Goal: Complete application form

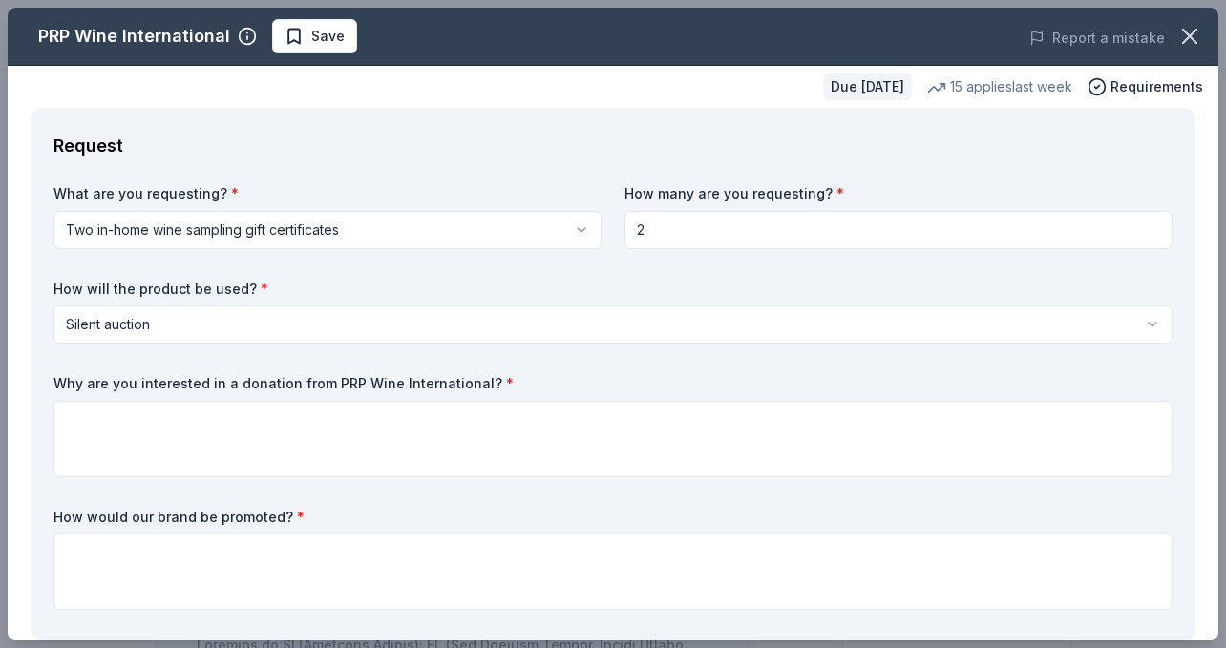
scroll to position [190, 0]
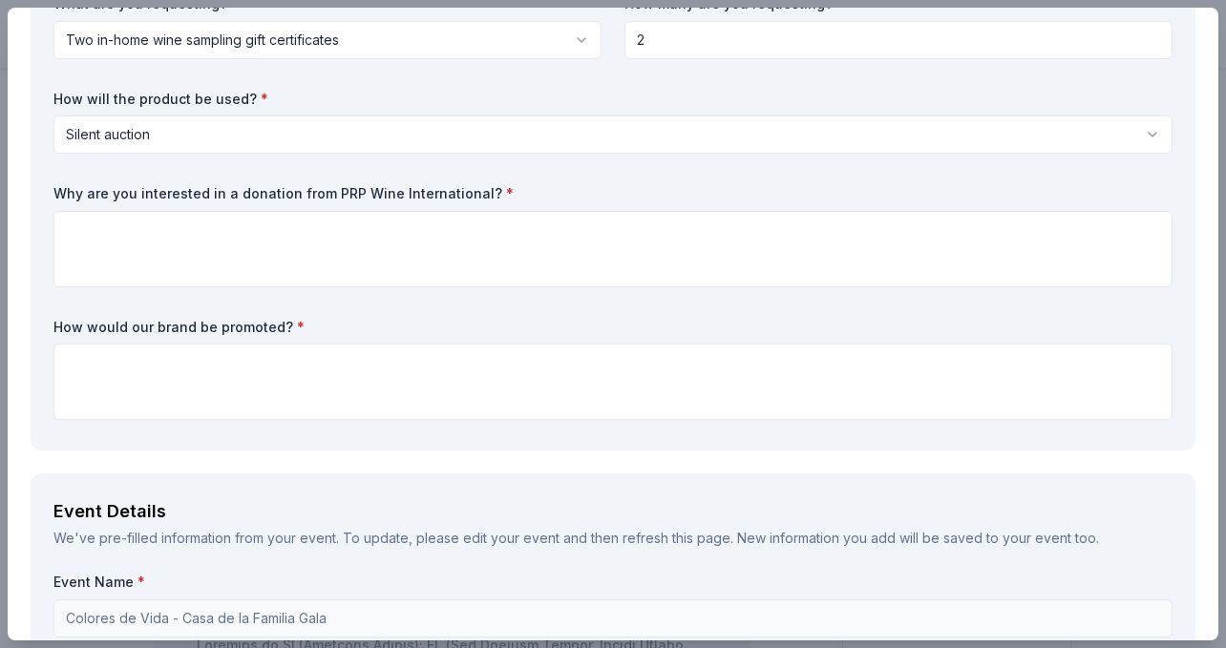
click at [429, 203] on div "Why are you interested in a donation from PRP Wine International? *" at bounding box center [612, 235] width 1119 height 103
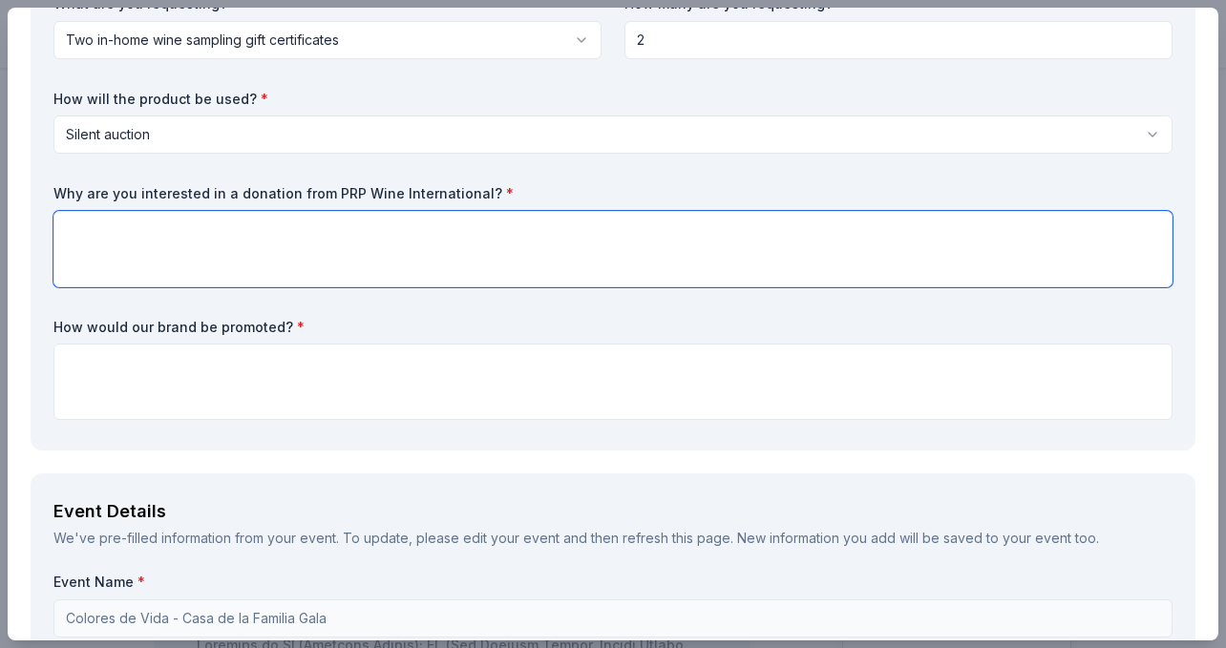
click at [412, 247] on textarea at bounding box center [612, 249] width 1119 height 76
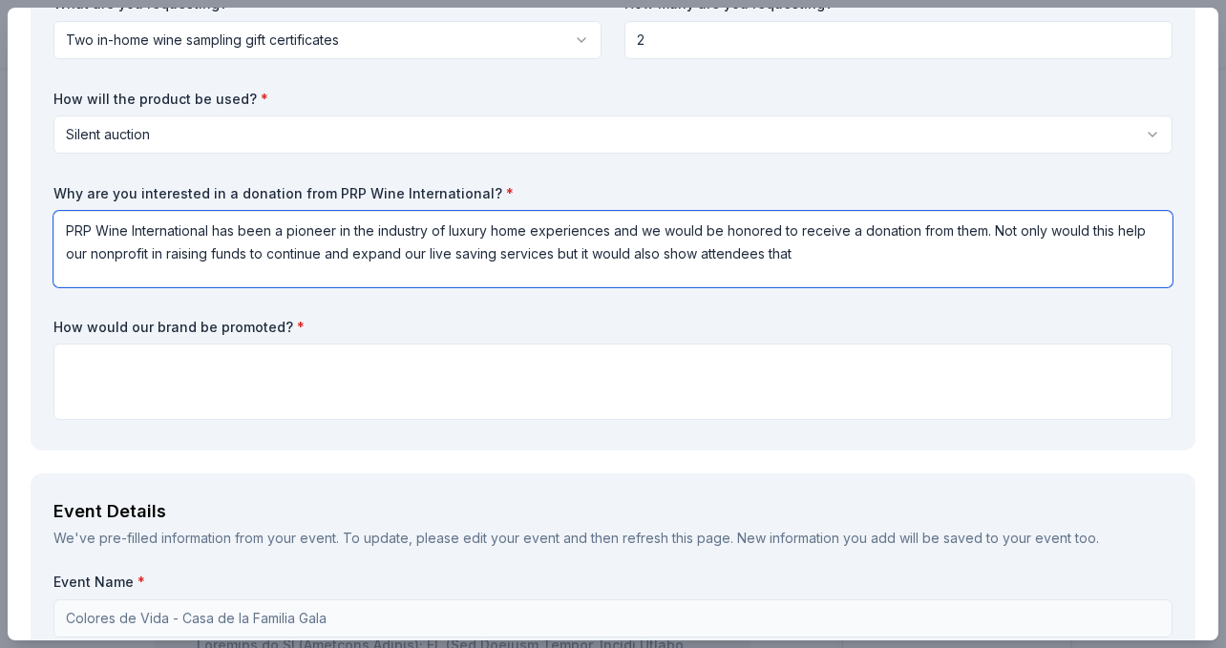
click at [837, 270] on textarea "PRP Wine International has been a pioneer in the industry of luxury home experi…" at bounding box center [612, 249] width 1119 height 76
click at [815, 258] on textarea "PRP Wine International has been a pioneer in the industry of luxury home experi…" at bounding box center [612, 249] width 1119 height 76
click at [817, 255] on textarea "PRP Wine International has been a pioneer in the industry of luxury home experi…" at bounding box center [612, 249] width 1119 height 76
drag, startPoint x: 805, startPoint y: 254, endPoint x: 583, endPoint y: 255, distance: 221.5
click at [583, 255] on textarea "PRP Wine International has been a pioneer in the industry of luxury home experi…" at bounding box center [612, 249] width 1119 height 76
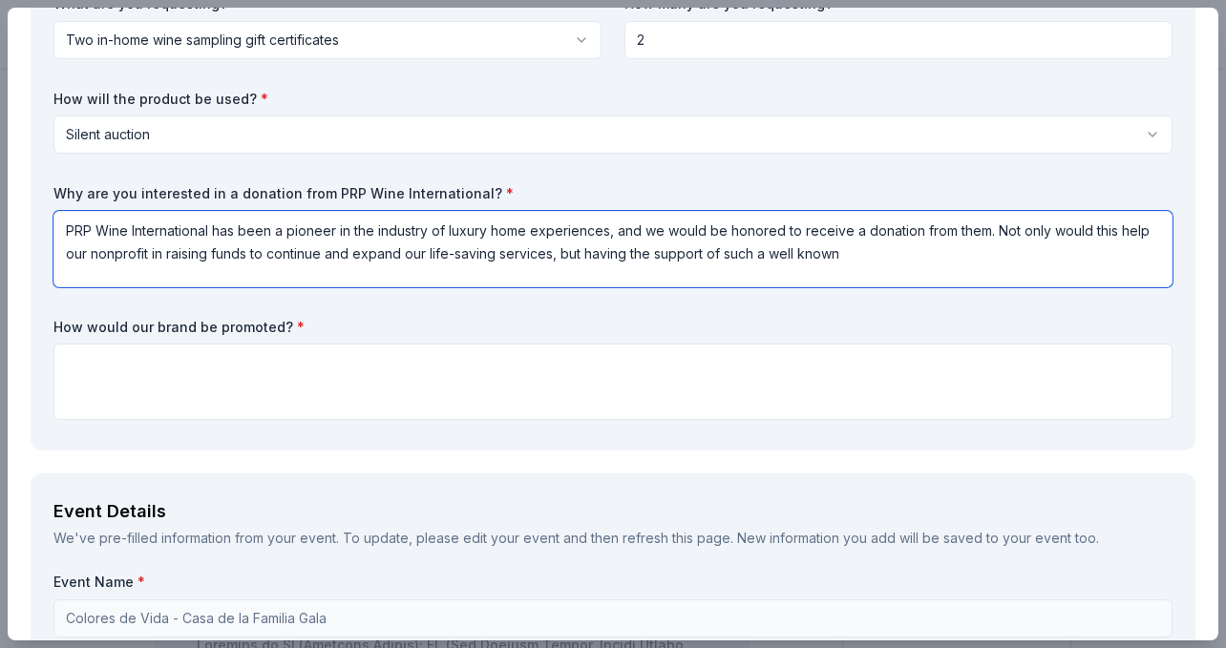
drag, startPoint x: 853, startPoint y: 257, endPoint x: 783, endPoint y: 259, distance: 69.7
click at [783, 259] on textarea "PRP Wine International has been a pioneer in the industry of luxury home experi…" at bounding box center [612, 249] width 1119 height 76
click at [870, 258] on textarea "PRP Wine International has been a pioneer in the industry of luxury home experi…" at bounding box center [612, 249] width 1119 height 76
type textarea "PRP Wine International has been a pioneer in the industry of luxury home experi…"
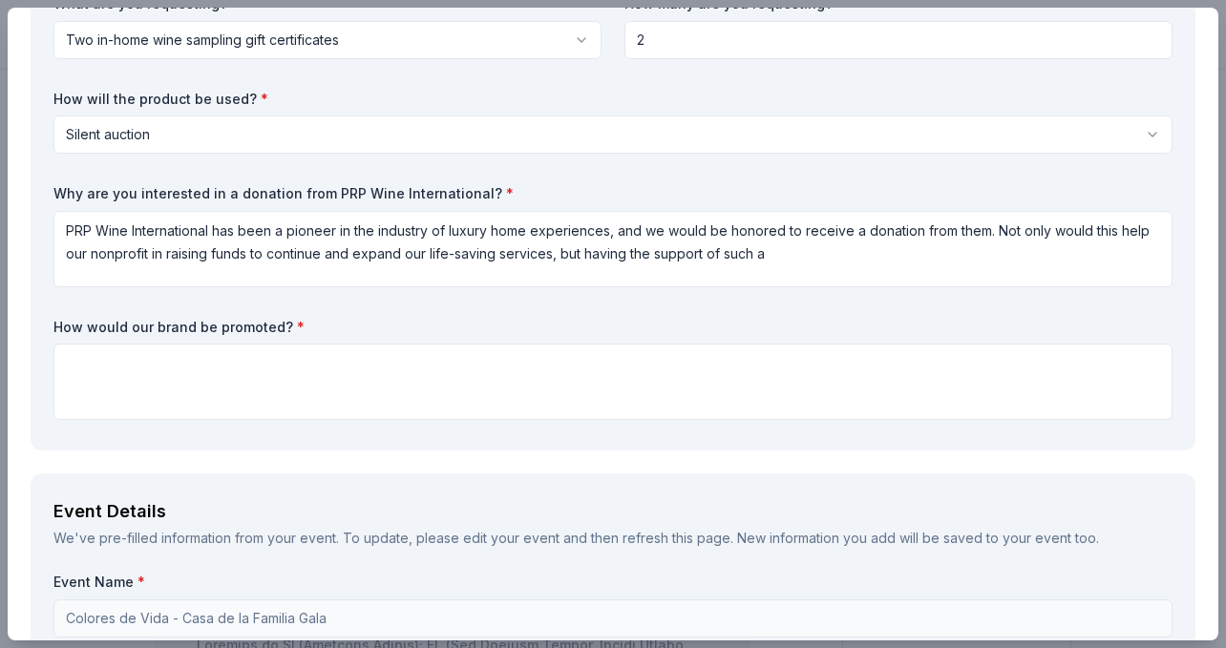
drag, startPoint x: 479, startPoint y: 192, endPoint x: 48, endPoint y: 189, distance: 431.6
click at [48, 189] on div "Request What are you requesting? * Two in-home wine sampling gift certificates …" at bounding box center [613, 184] width 1165 height 533
drag, startPoint x: 48, startPoint y: 189, endPoint x: 222, endPoint y: 189, distance: 173.8
click at [222, 189] on div "Request What are you requesting? * Two in-home wine sampling gift certificates …" at bounding box center [613, 184] width 1165 height 533
click at [222, 189] on label "Why are you interested in a donation from PRP Wine International? *" at bounding box center [612, 193] width 1119 height 19
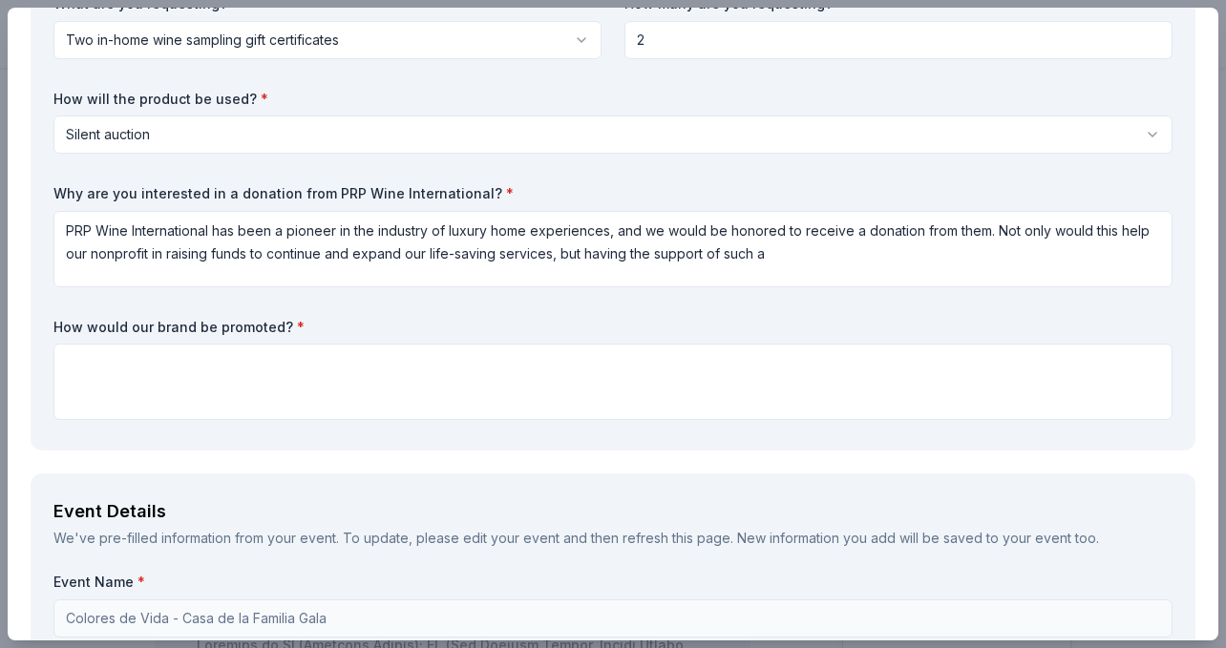
drag, startPoint x: 235, startPoint y: 189, endPoint x: 119, endPoint y: 196, distance: 115.7
click at [119, 196] on label "Why are you interested in a donation from PRP Wine International? *" at bounding box center [612, 193] width 1119 height 19
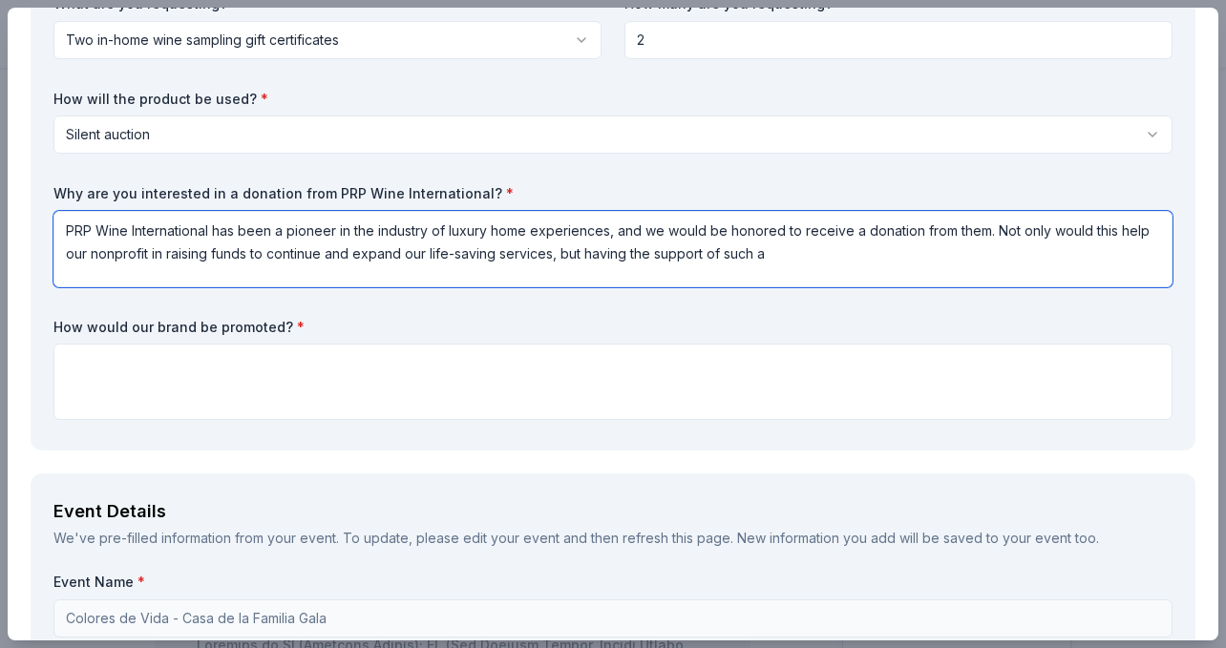
click at [795, 280] on textarea "PRP Wine International has been a pioneer in the industry of luxury home experi…" at bounding box center [612, 249] width 1119 height 76
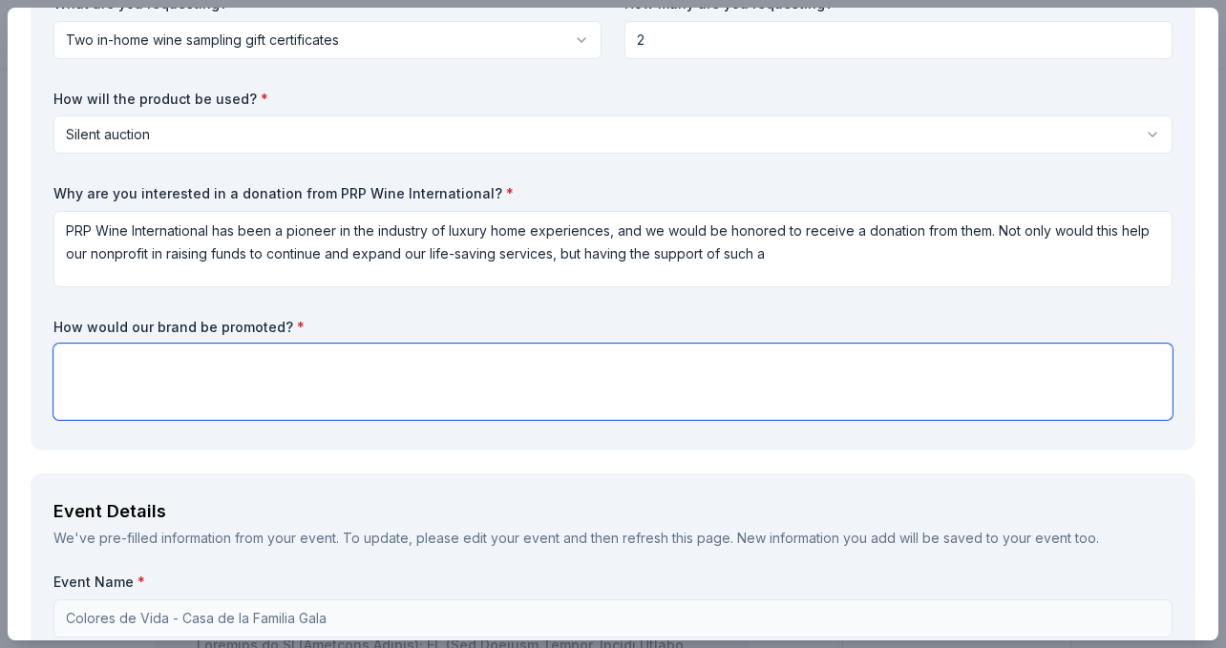
click at [639, 391] on textarea at bounding box center [612, 382] width 1119 height 76
type textarea "W"
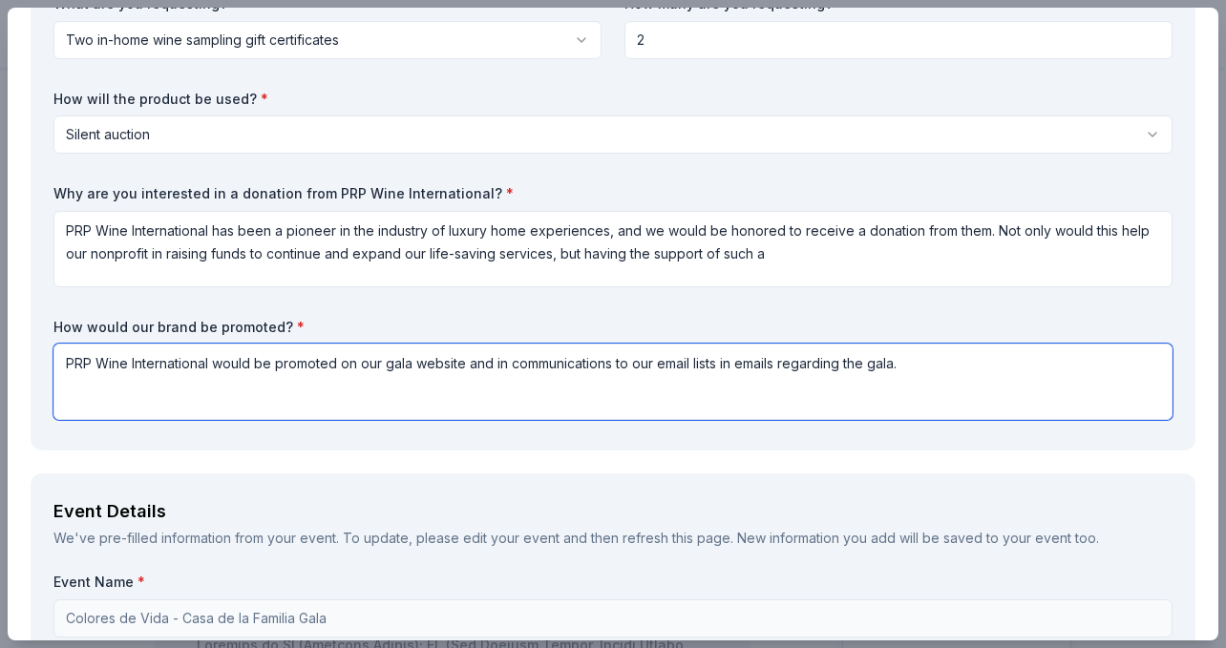
click at [931, 368] on textarea "PRP Wine International would be promoted on our gala website and in communicati…" at bounding box center [612, 382] width 1119 height 76
type textarea "PRP Wine International would be promoted on our gala website and in communicati…"
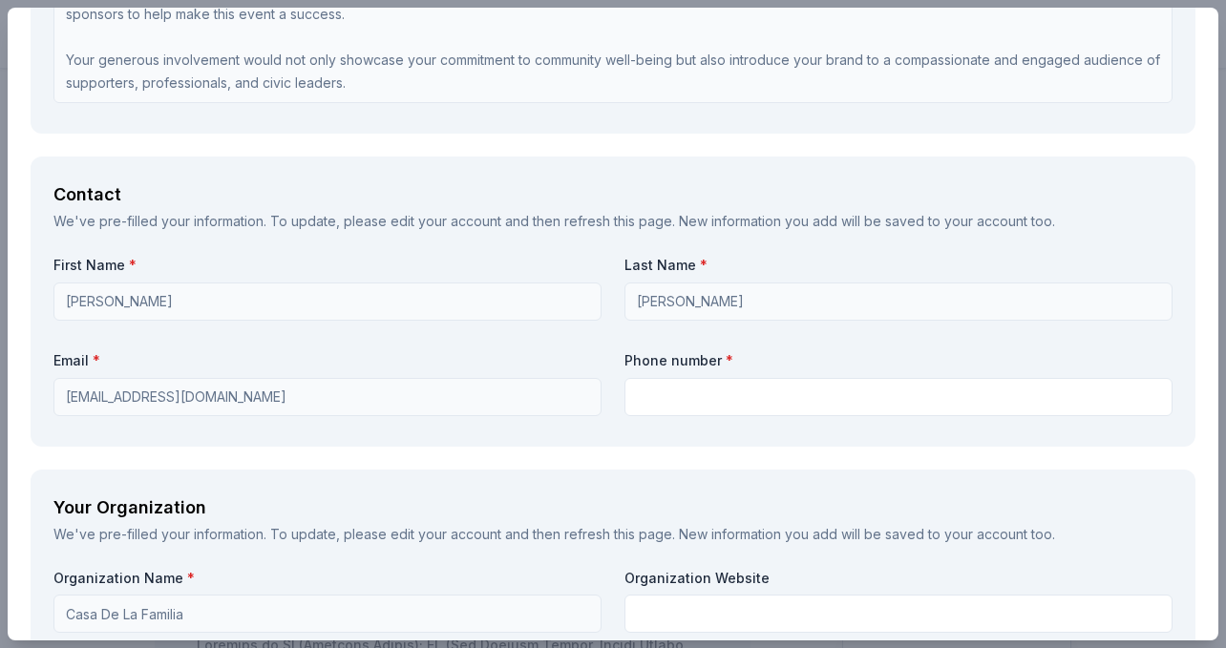
scroll to position [1371, 0]
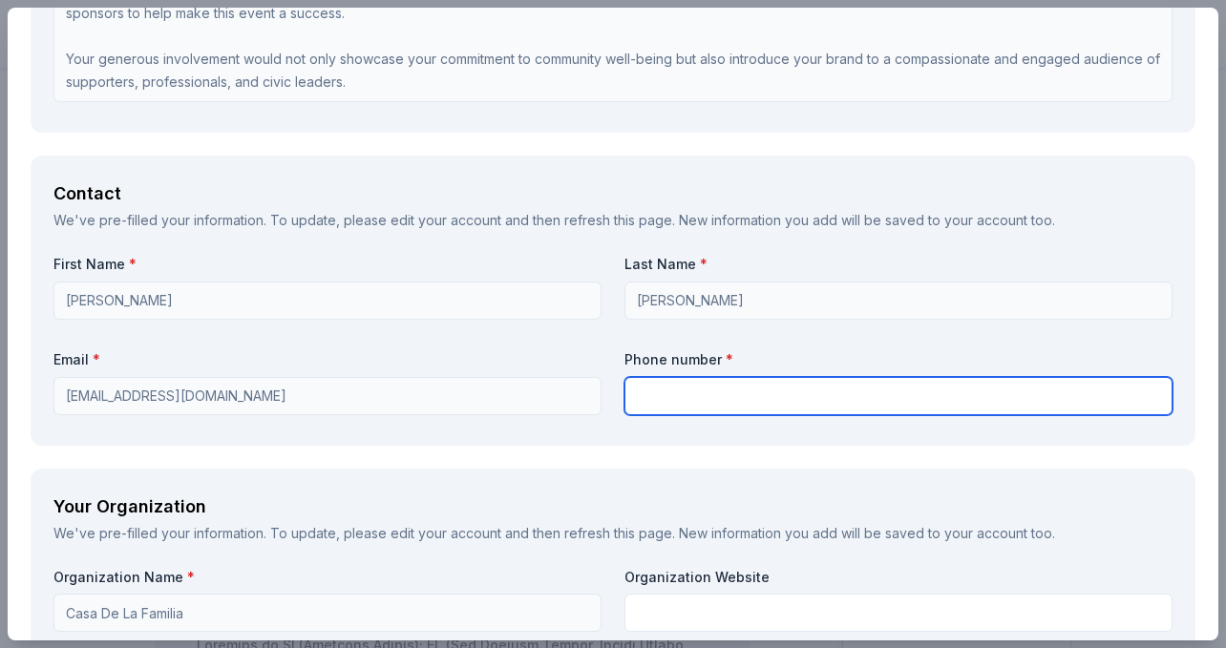
click at [674, 393] on input "text" at bounding box center [898, 396] width 548 height 38
paste input "714-694-4733"
type input "714-694-4733"
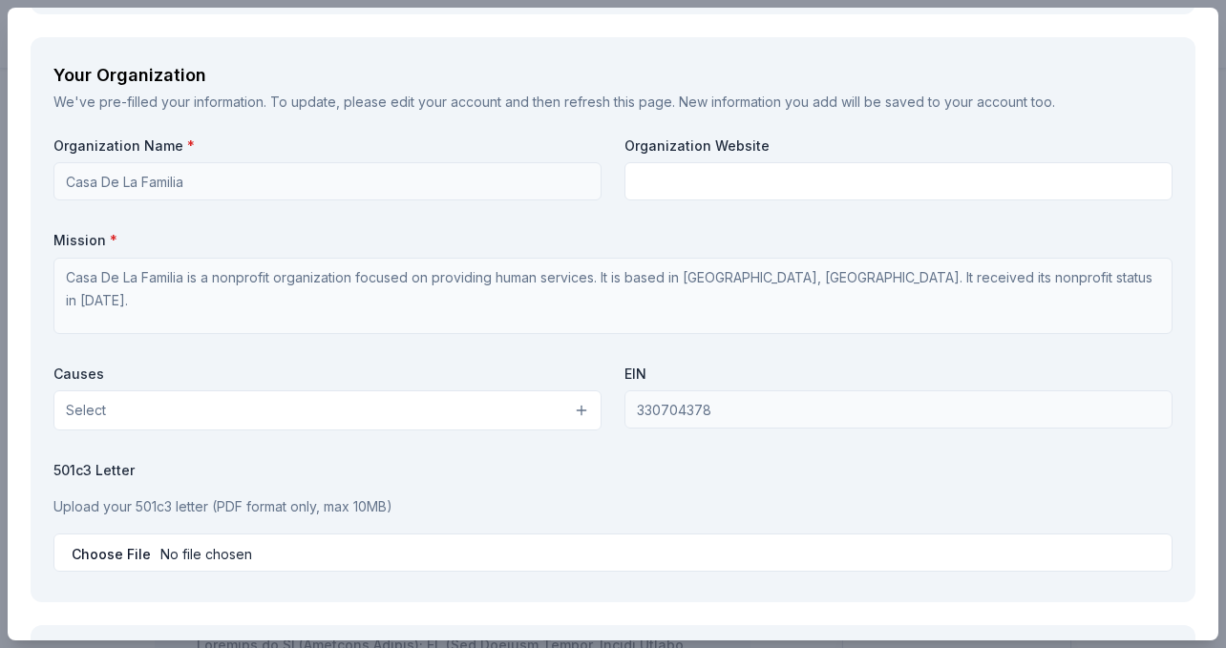
scroll to position [1861, 0]
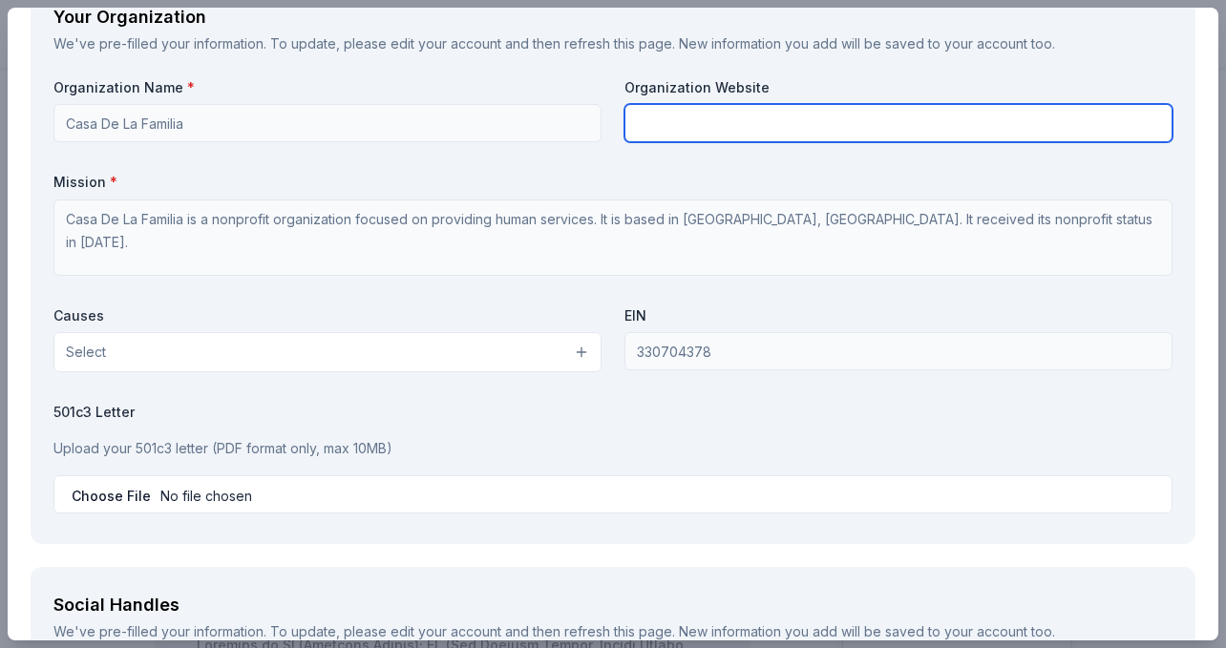
click at [700, 121] on input "text" at bounding box center [898, 123] width 548 height 38
type input "c"
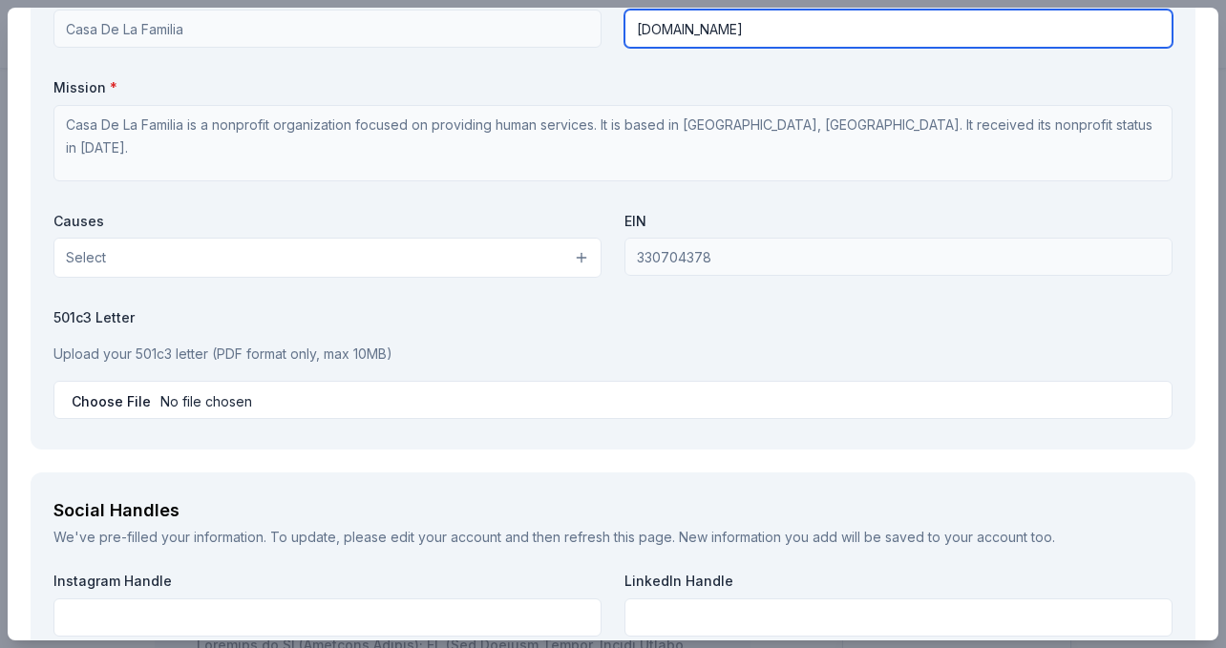
scroll to position [1969, 0]
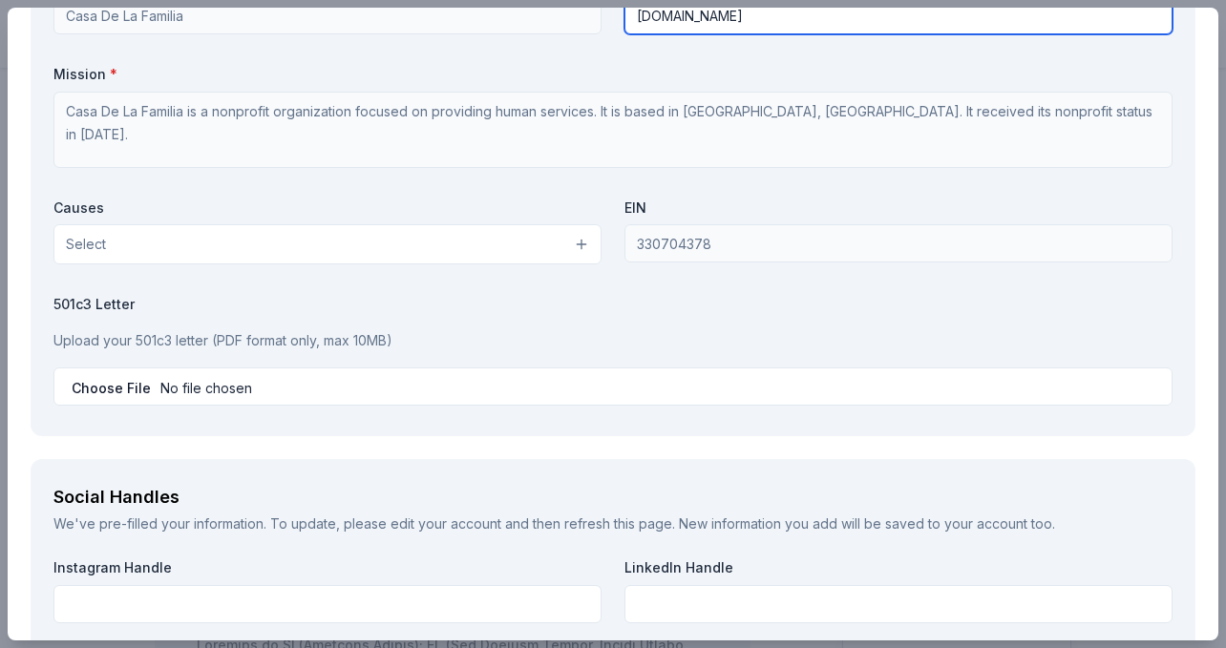
type input "[DOMAIN_NAME]"
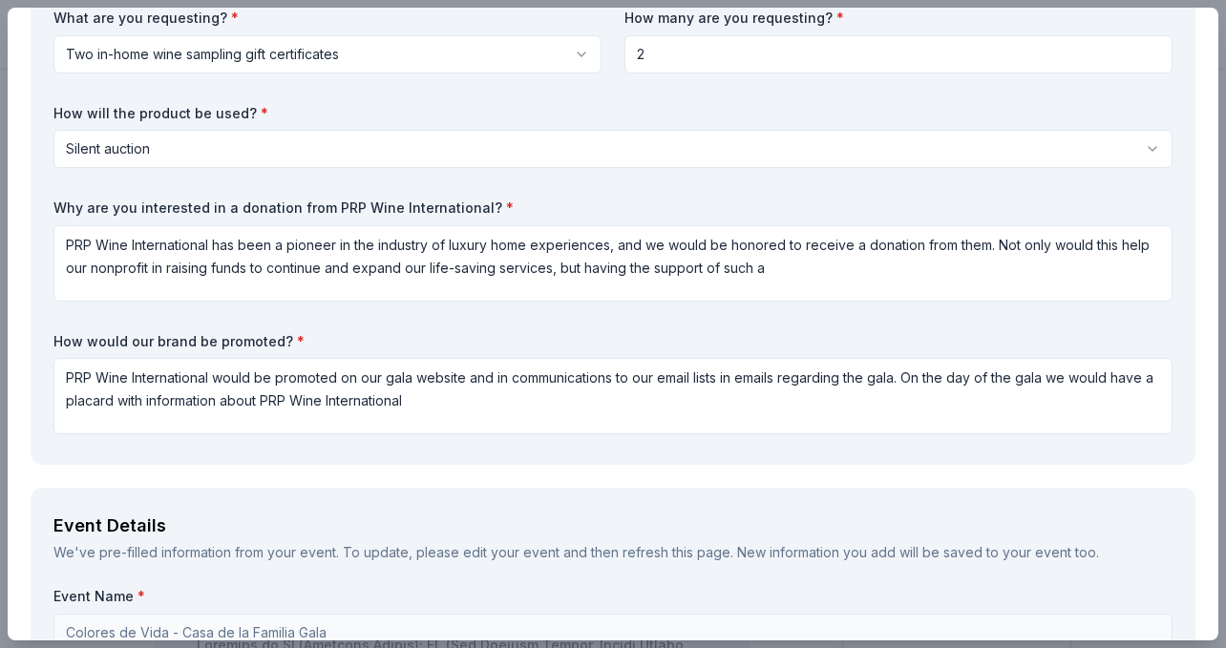
scroll to position [220, 0]
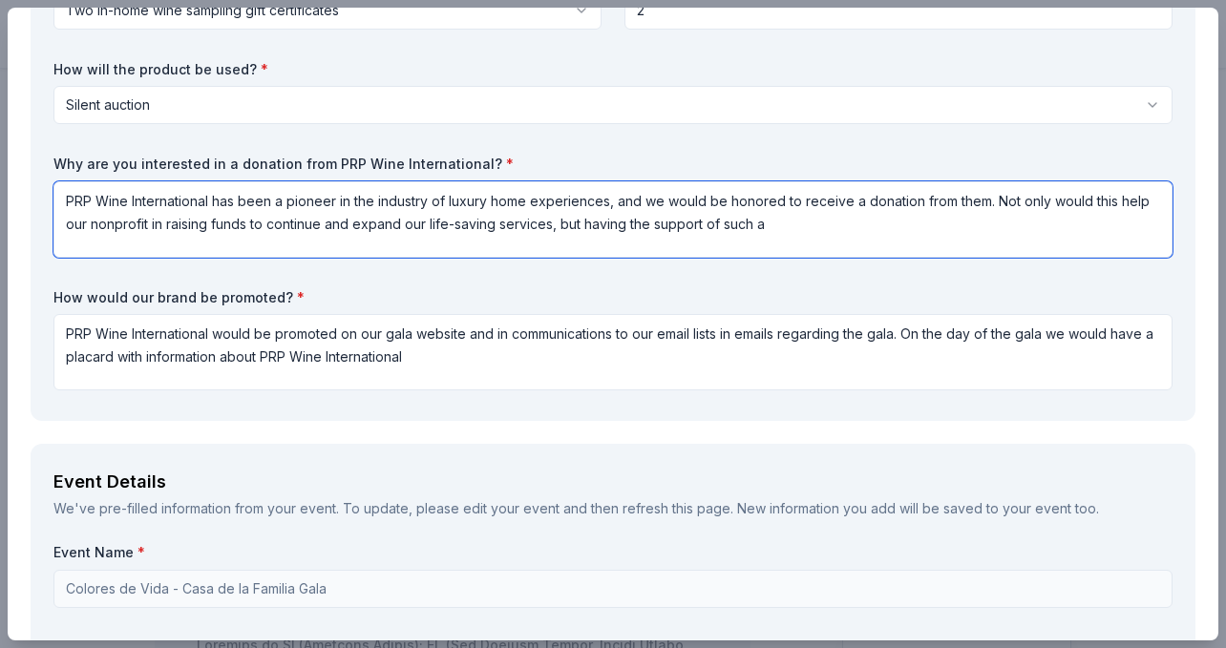
click at [771, 236] on textarea "PRP Wine International has been a pioneer in the industry of luxury home experi…" at bounding box center [612, 219] width 1119 height 76
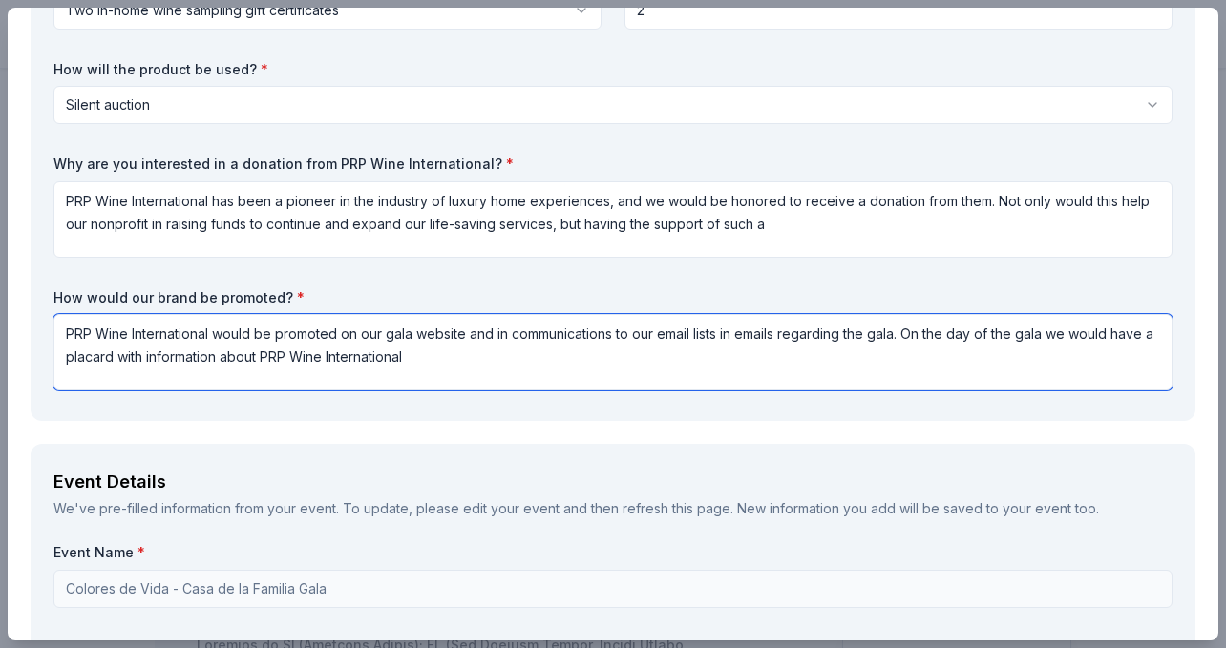
click at [409, 359] on textarea "PRP Wine International would be promoted on our gala website and in communicati…" at bounding box center [612, 352] width 1119 height 76
drag, startPoint x: 424, startPoint y: 363, endPoint x: 66, endPoint y: 338, distance: 358.9
click at [66, 338] on textarea "PRP Wine International would be promoted on our gala website and in communicati…" at bounding box center [612, 352] width 1119 height 76
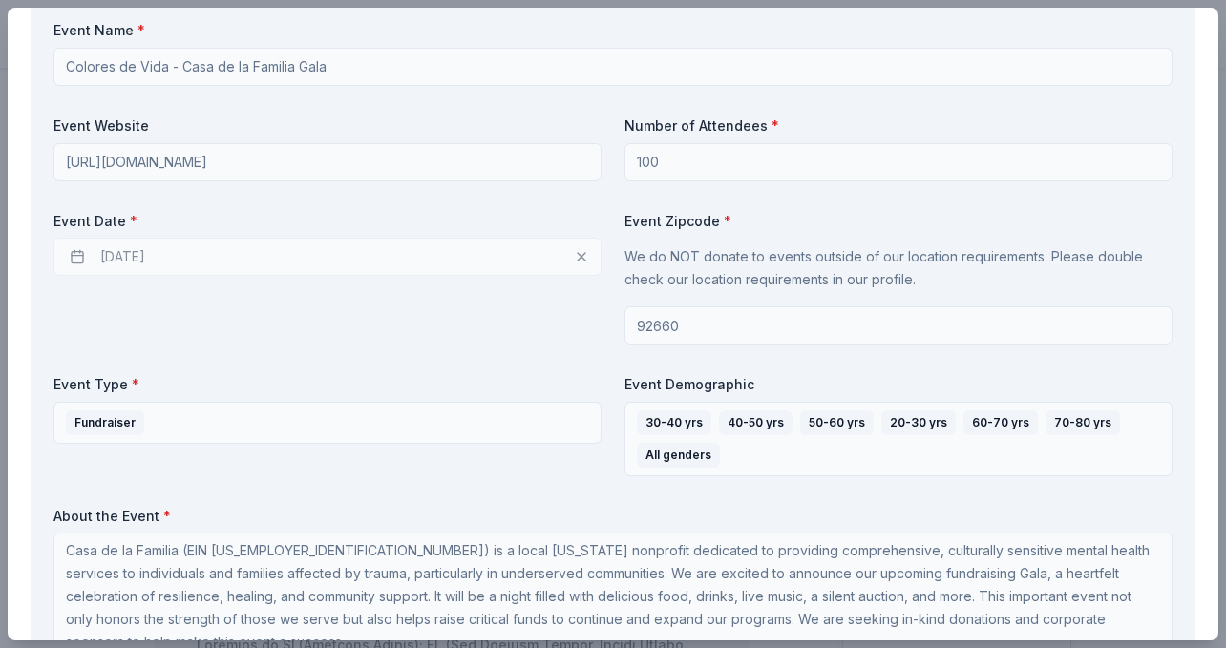
scroll to position [0, 0]
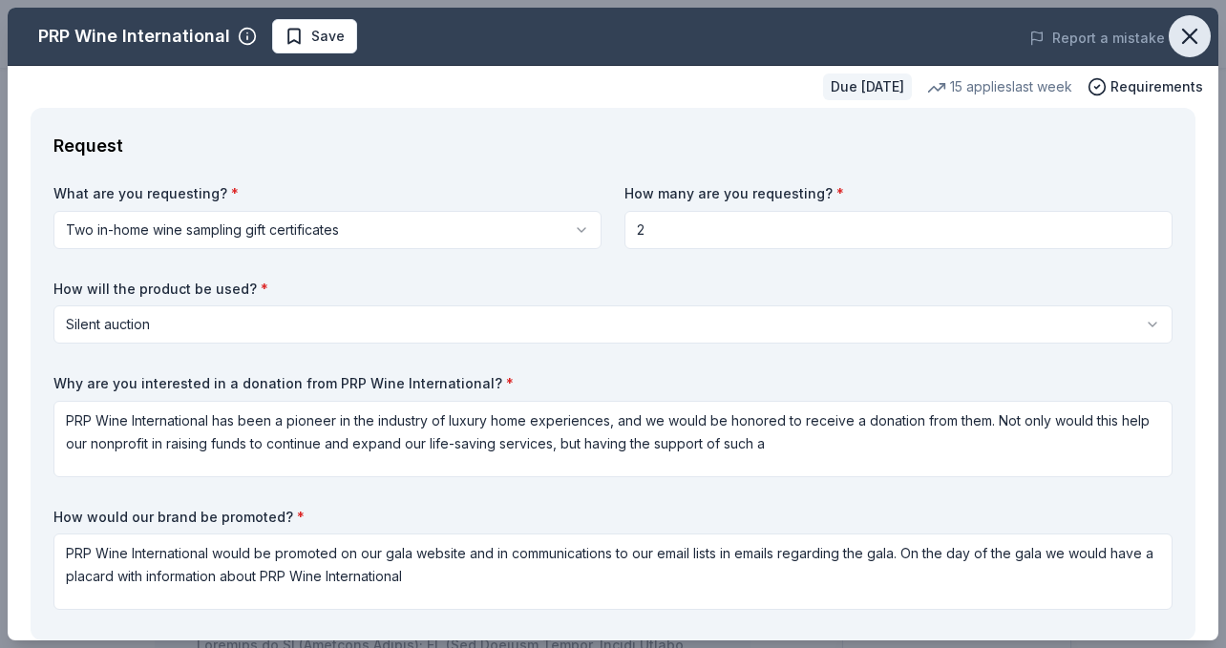
click at [1174, 38] on button "button" at bounding box center [1190, 36] width 42 height 42
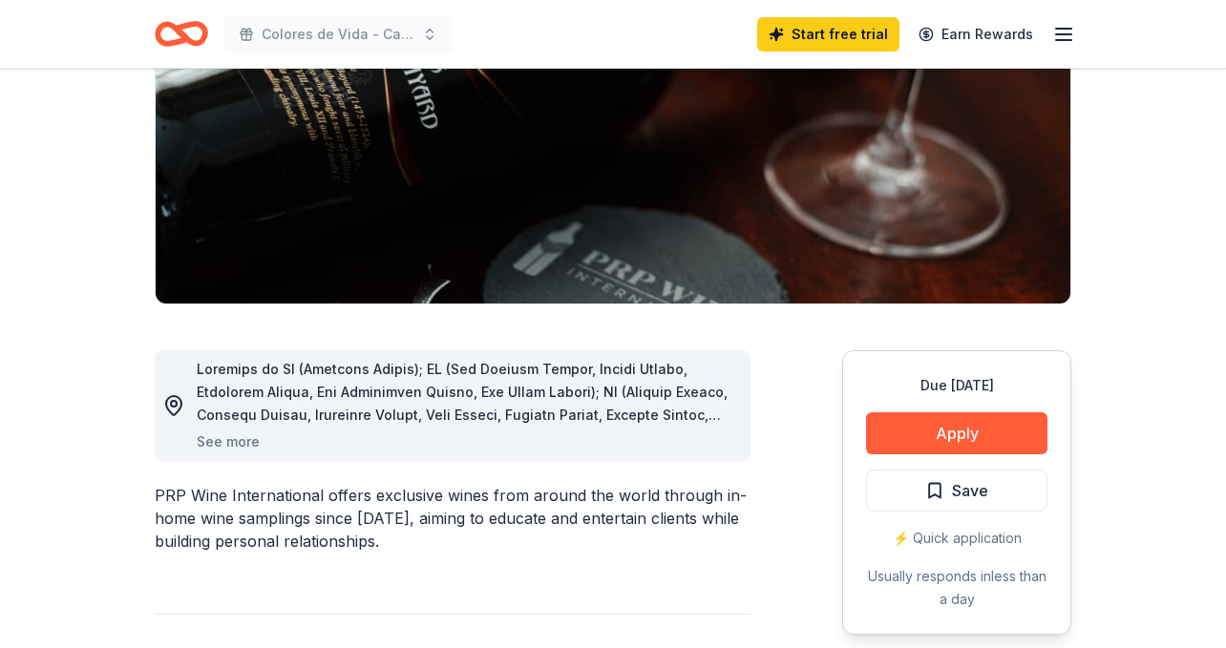
scroll to position [274, 0]
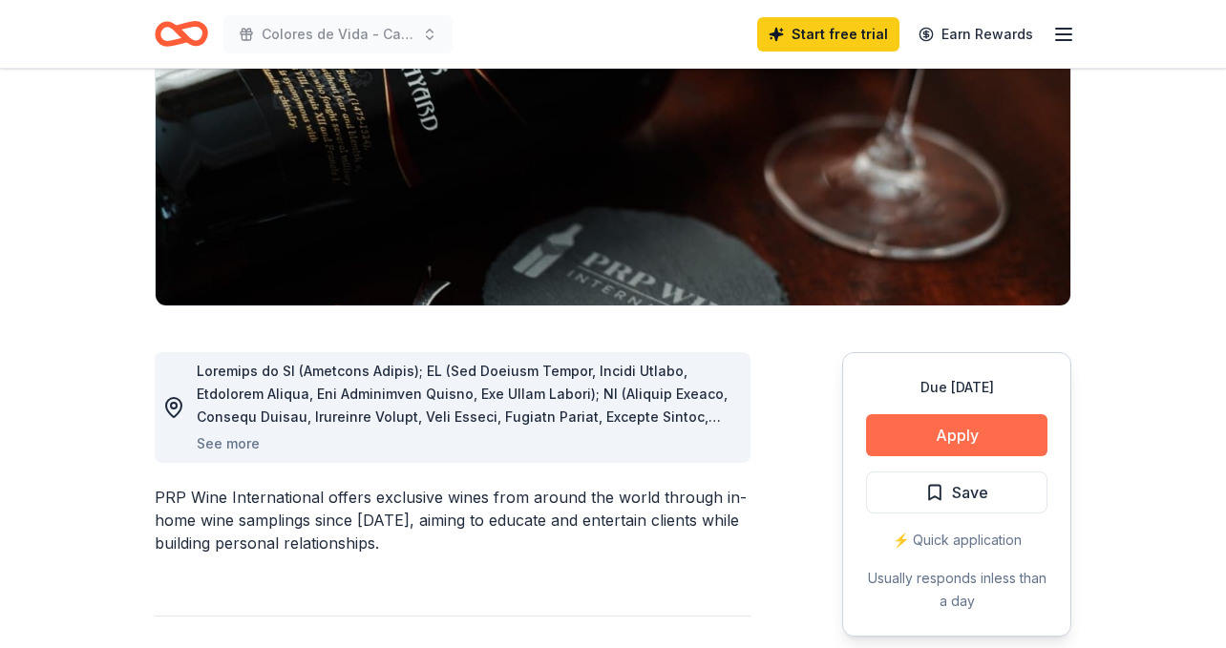
click at [963, 441] on button "Apply" at bounding box center [956, 435] width 181 height 42
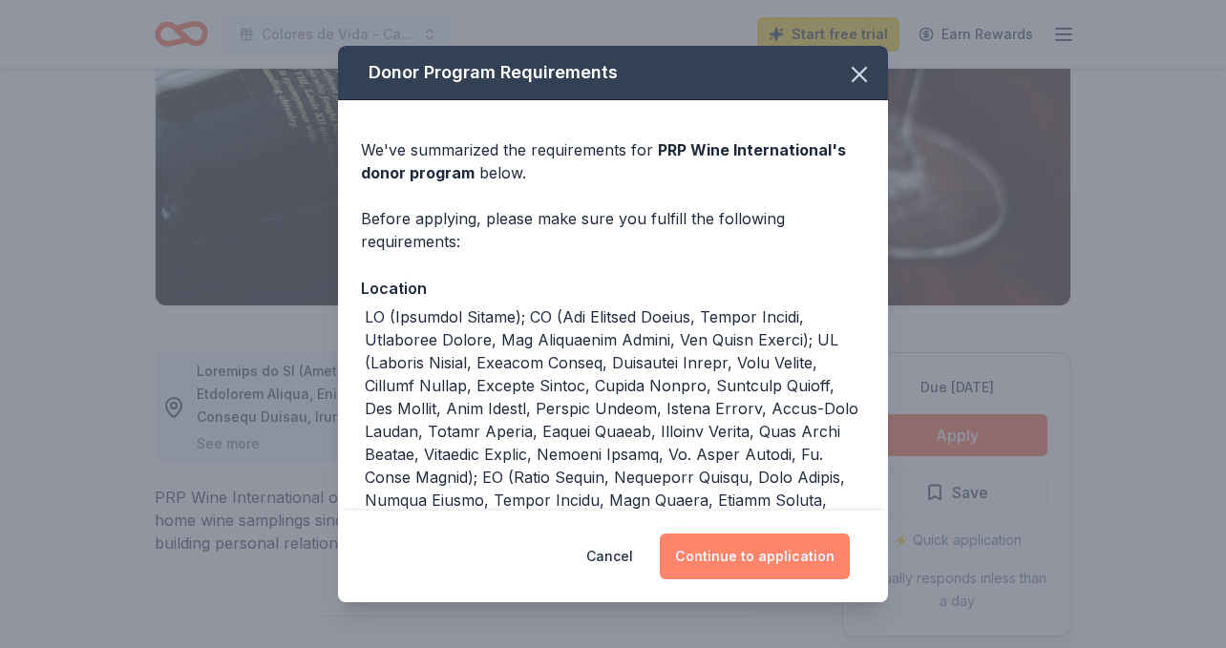
click at [785, 560] on button "Continue to application" at bounding box center [755, 557] width 190 height 46
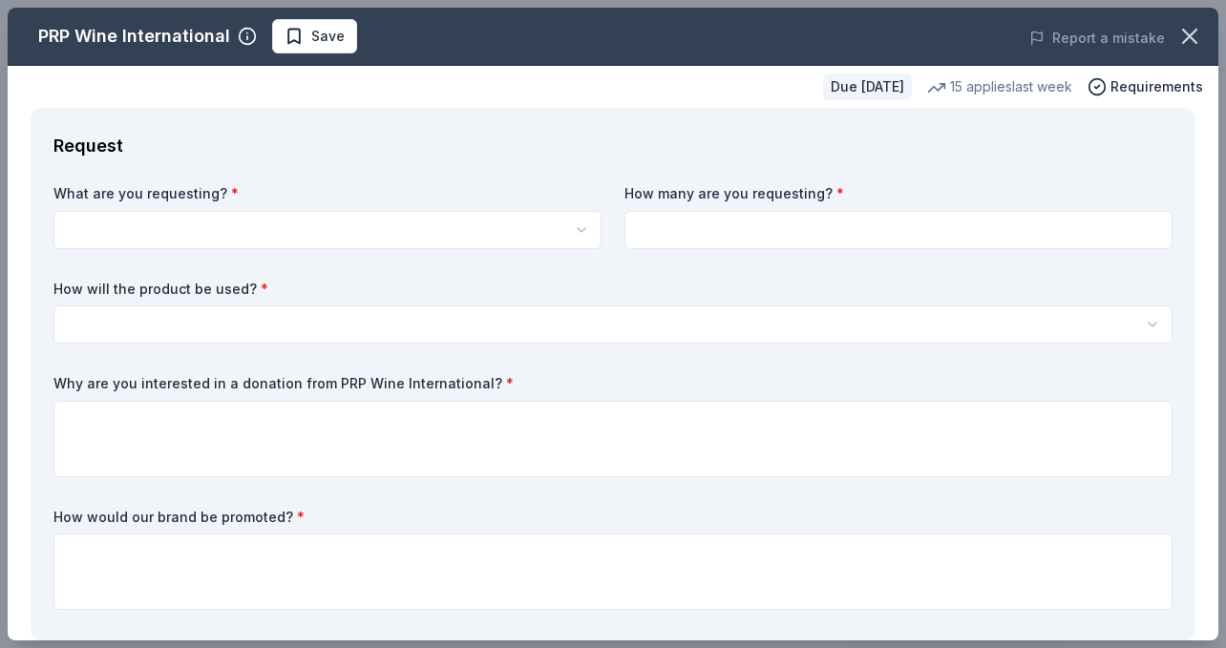
scroll to position [20, 0]
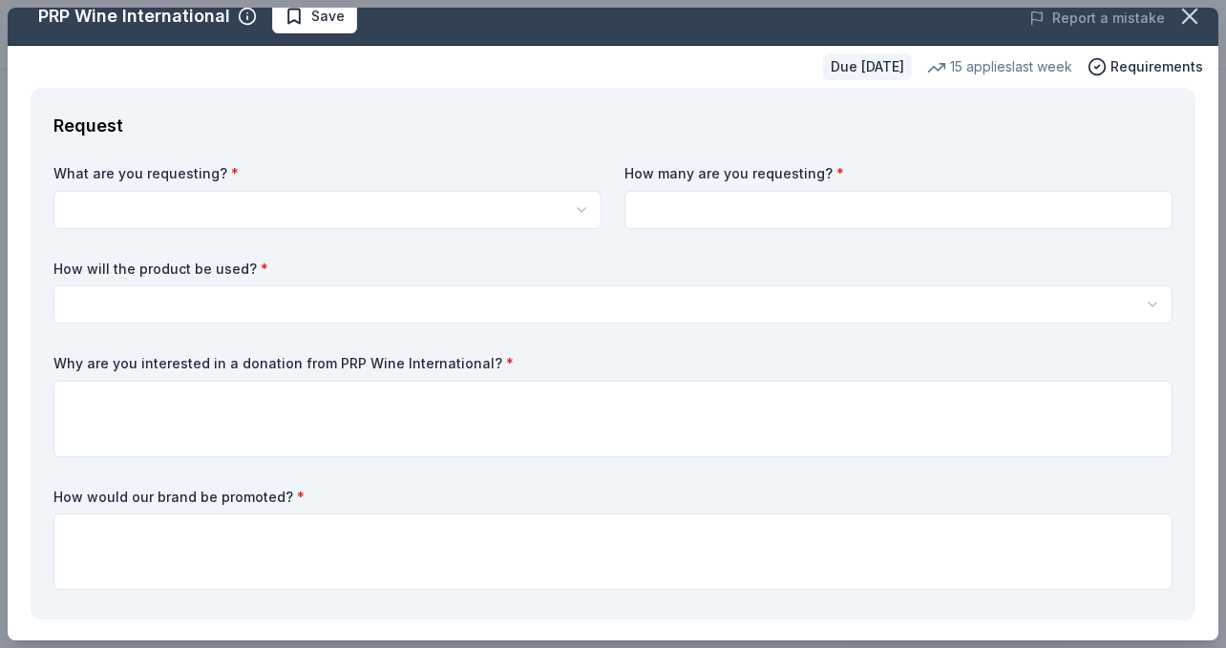
click at [354, 198] on html "Colores de Vida - Casa de la Familia Gala Start free trial Earn Rewards Due in …" at bounding box center [613, 50] width 1226 height 648
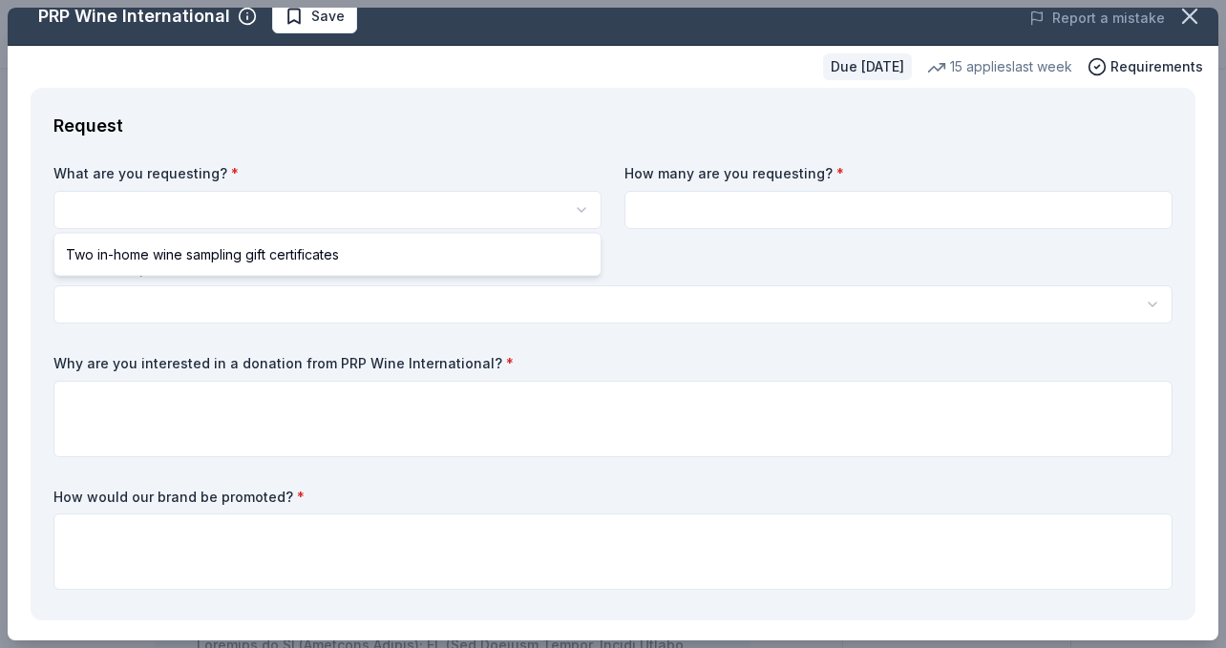
select select "Two in-home wine sampling gift certificates"
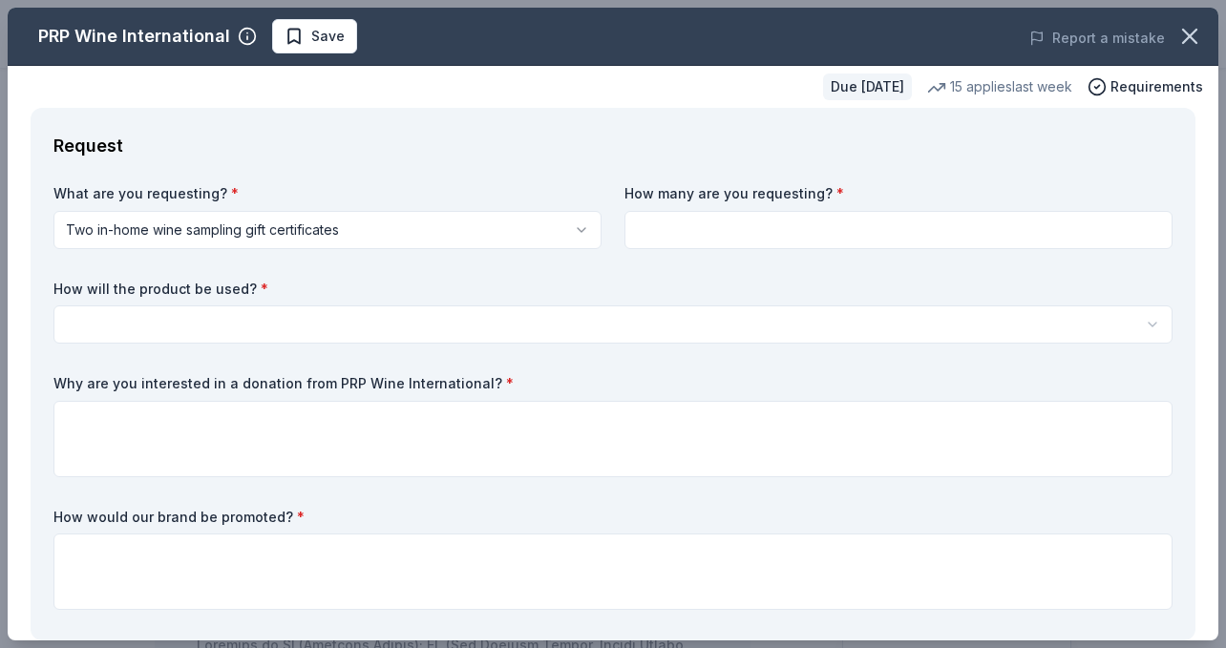
click at [720, 223] on input at bounding box center [898, 230] width 548 height 38
type input "2"
click at [607, 300] on div "How will the product be used? * Silent auction Live auction Raffle / Door prize…" at bounding box center [612, 312] width 1119 height 65
click at [600, 328] on html "Colores de Vida - Casa de la Familia Gala Save Apply Due in 47 days Share PRP W…" at bounding box center [613, 324] width 1226 height 648
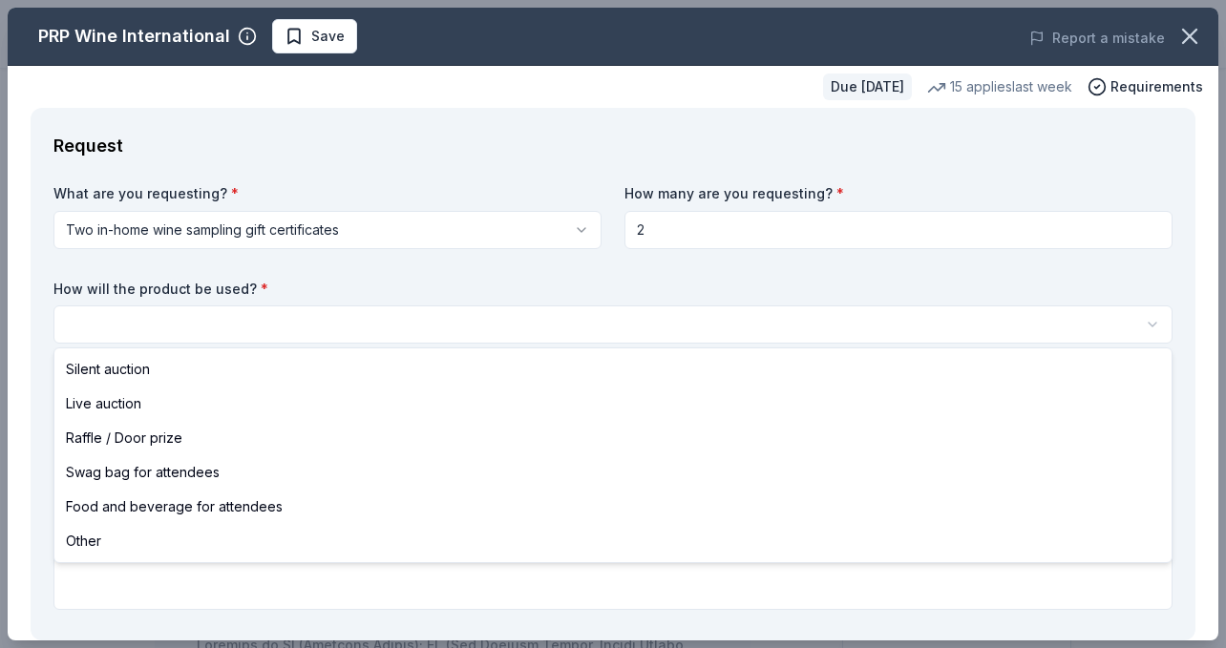
select select "silentAuction"
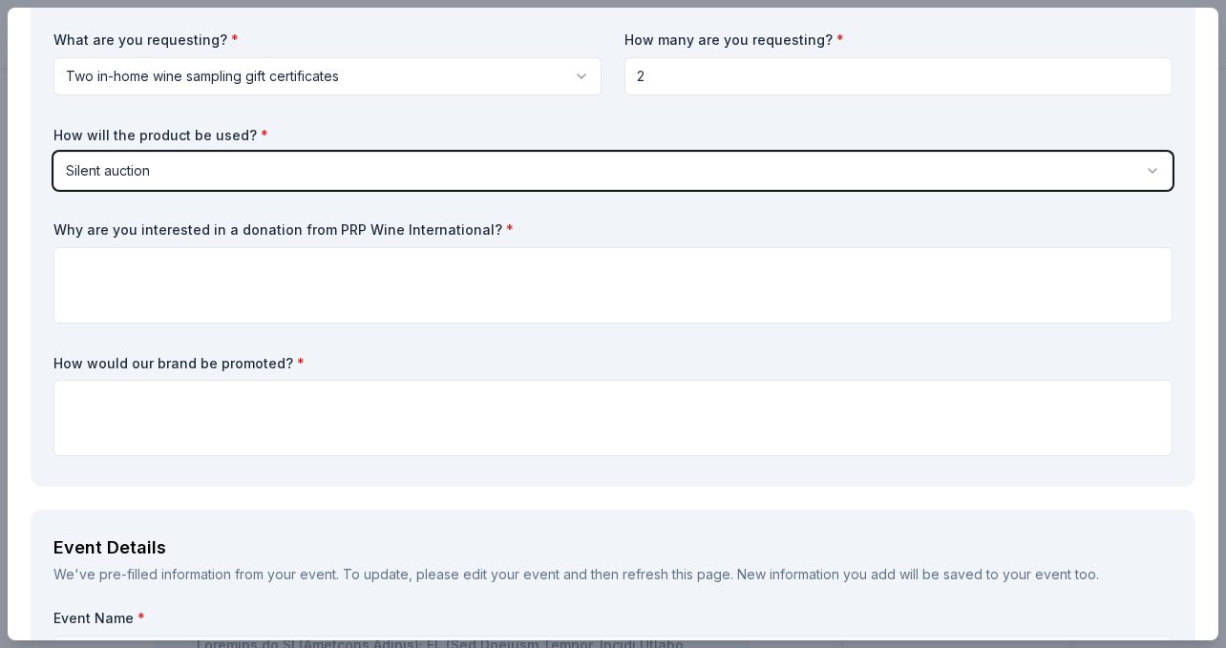
scroll to position [180, 0]
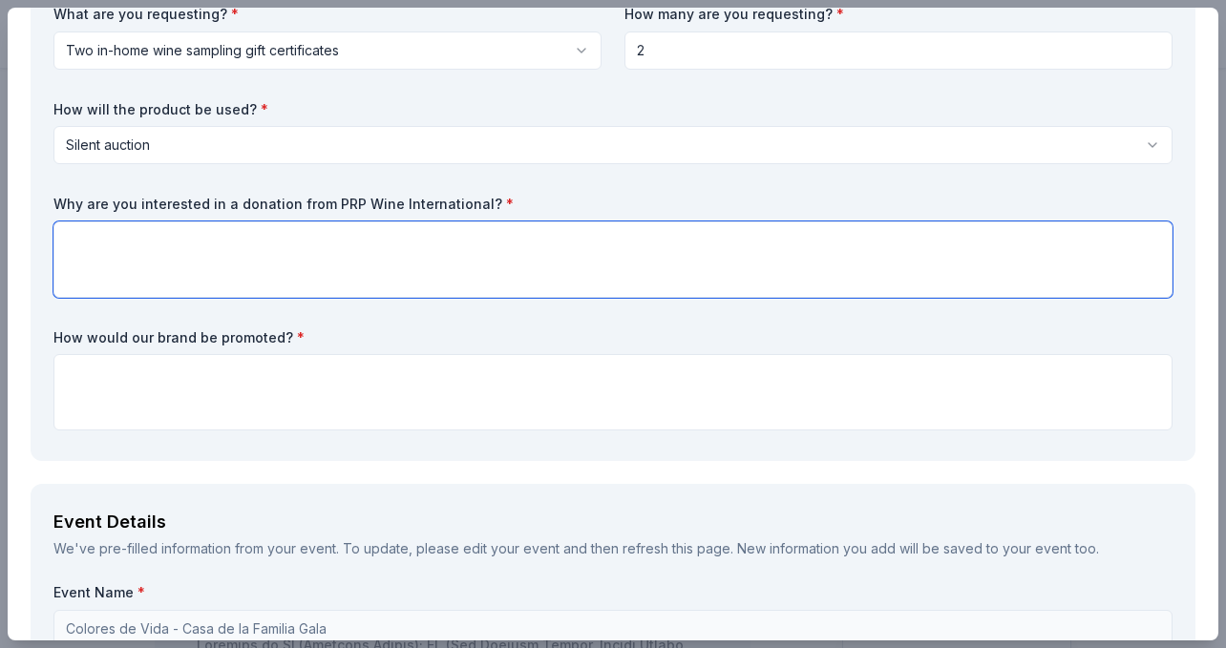
click at [564, 234] on textarea at bounding box center [612, 260] width 1119 height 76
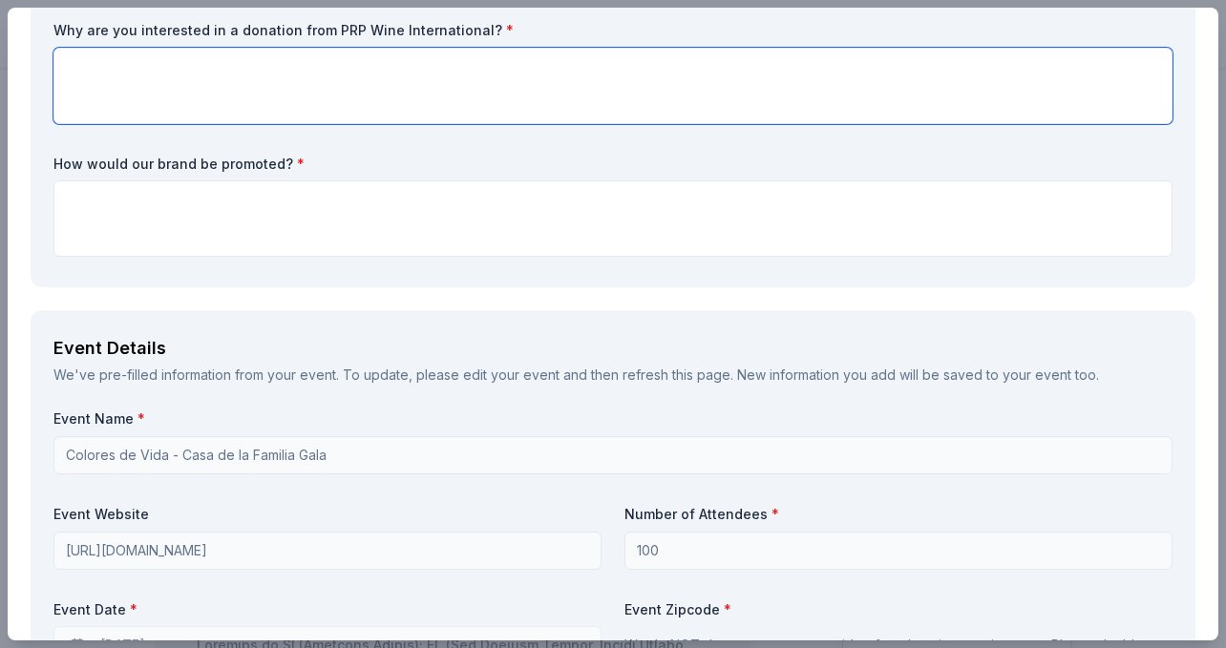
scroll to position [355, 0]
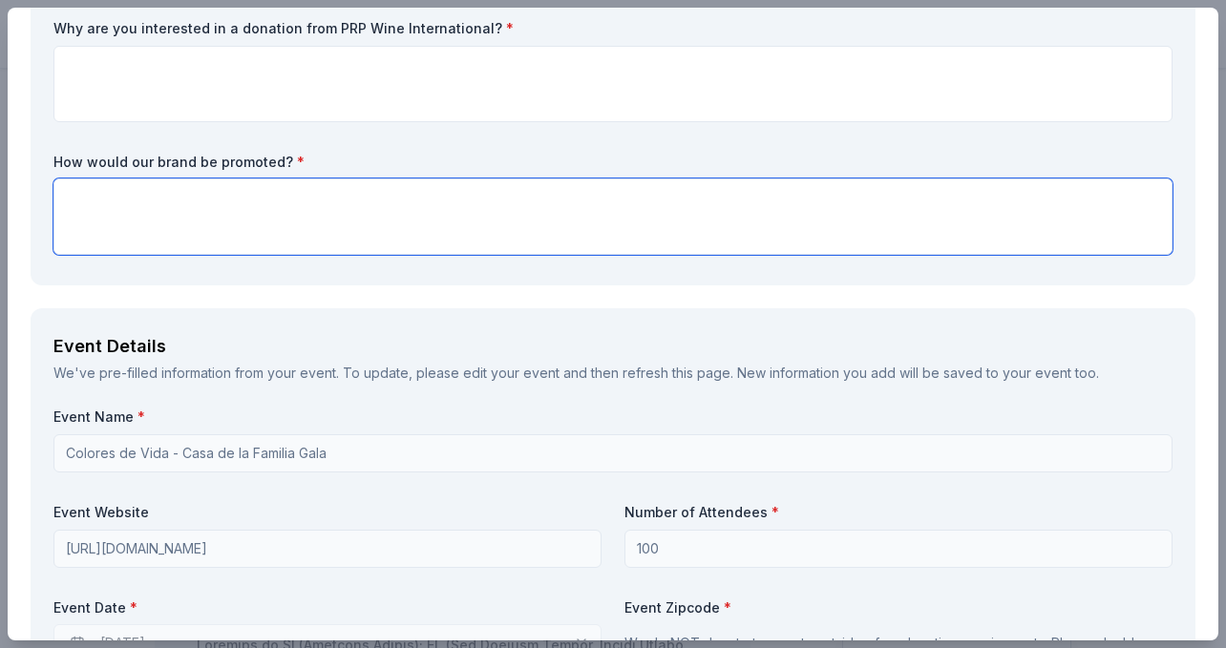
click at [200, 211] on textarea at bounding box center [612, 217] width 1119 height 76
paste textarea "PRP Wine International would be promoted on our gala website and in communicati…"
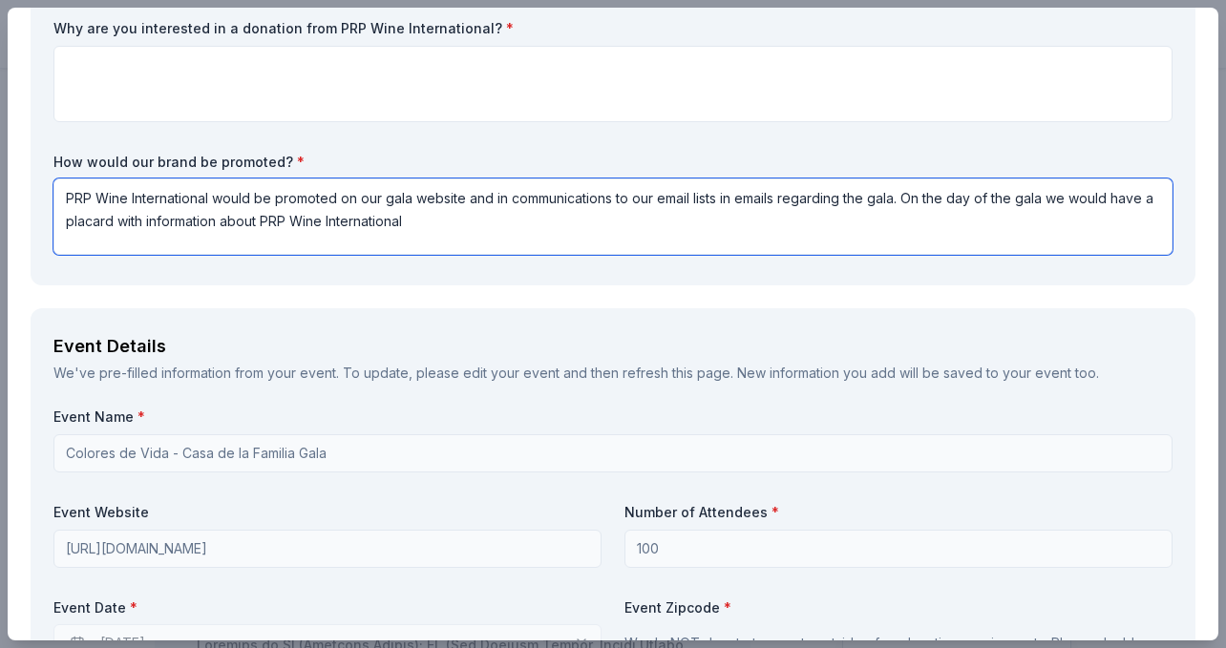
type textarea "PRP Wine International would be promoted on our gala website and in communicati…"
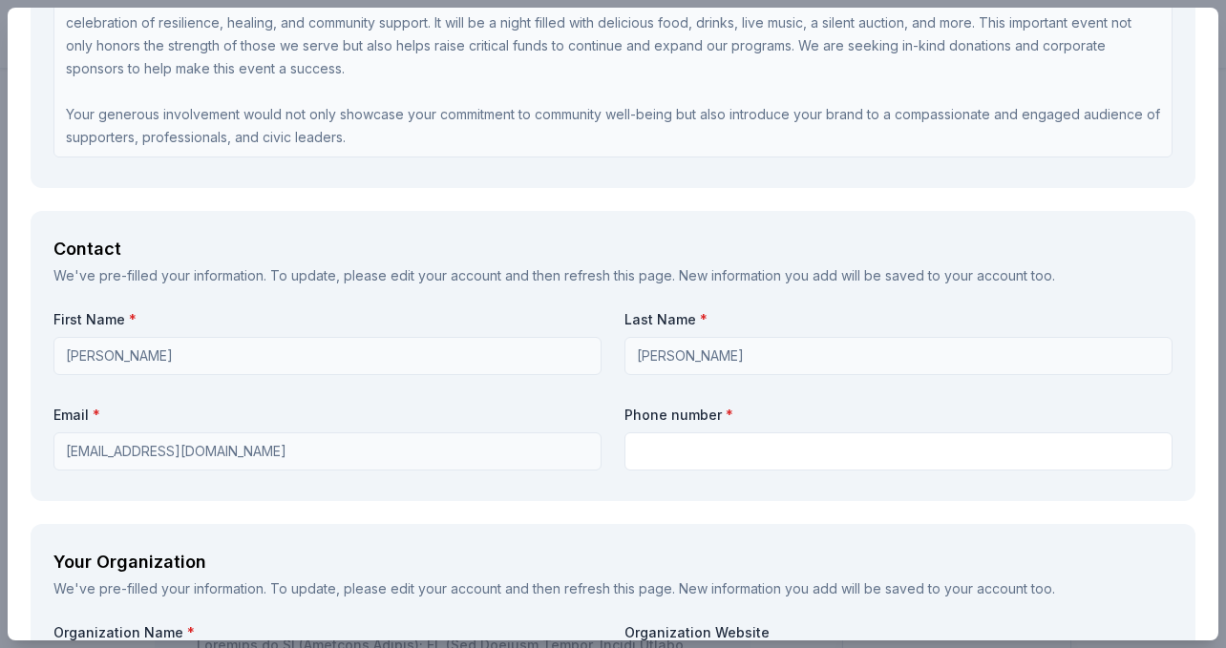
scroll to position [1461, 0]
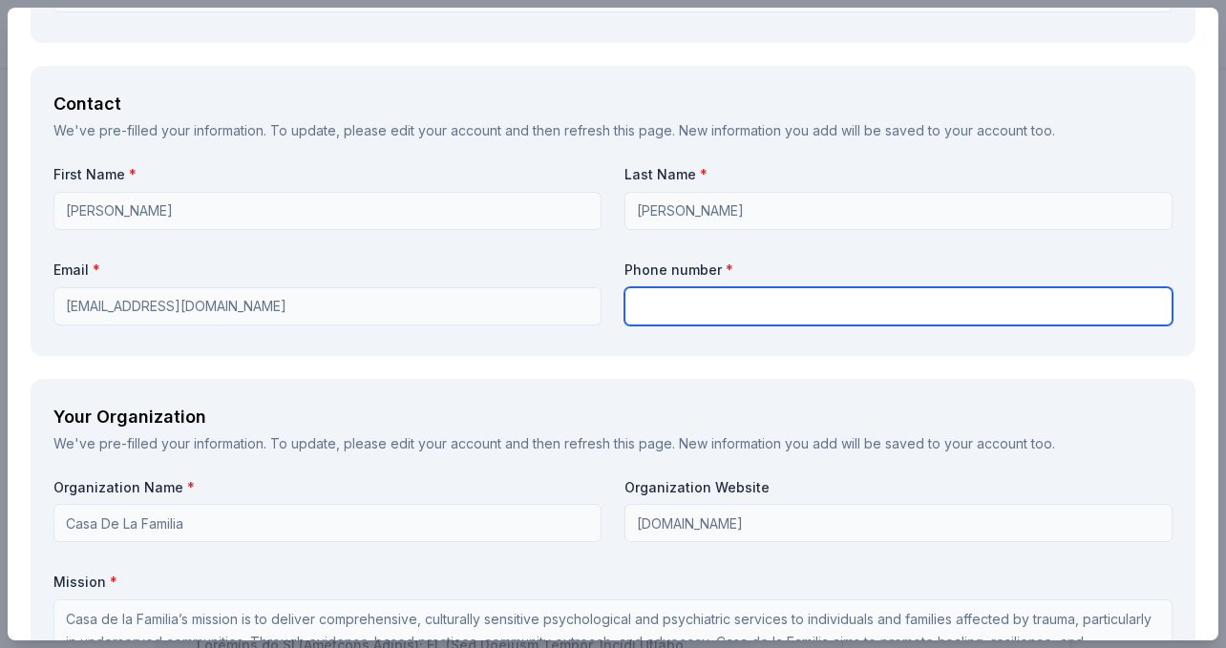
click at [691, 314] on input "text" at bounding box center [898, 306] width 548 height 38
paste input "714-694-4733"
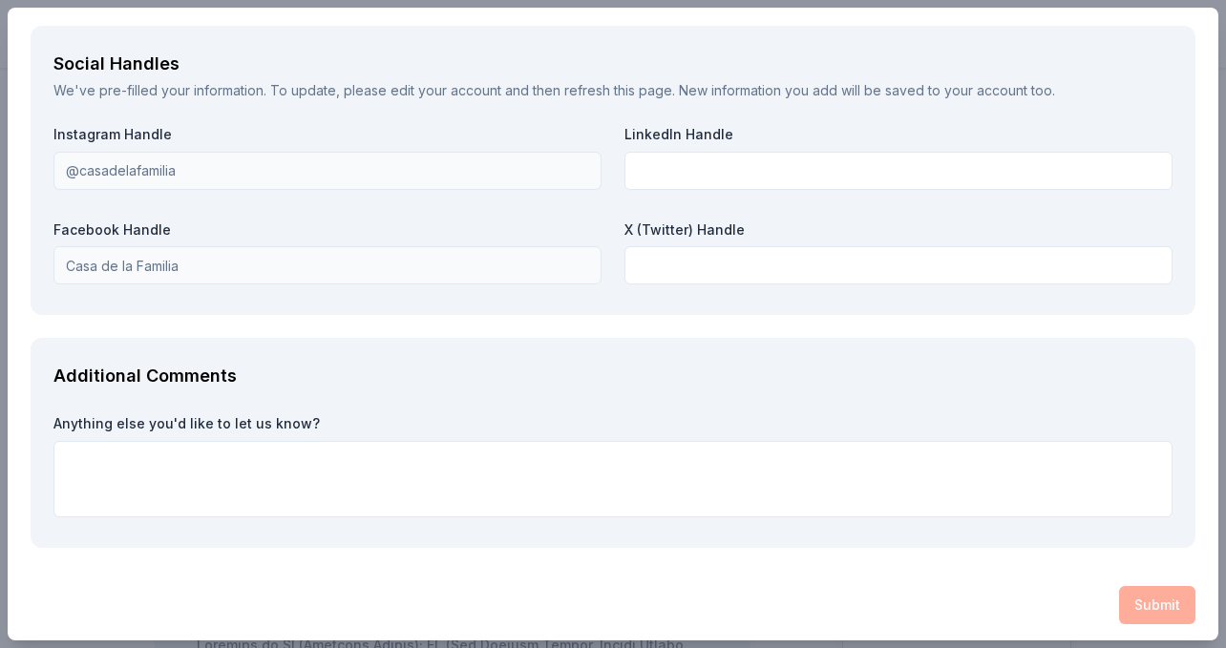
scroll to position [2418, 0]
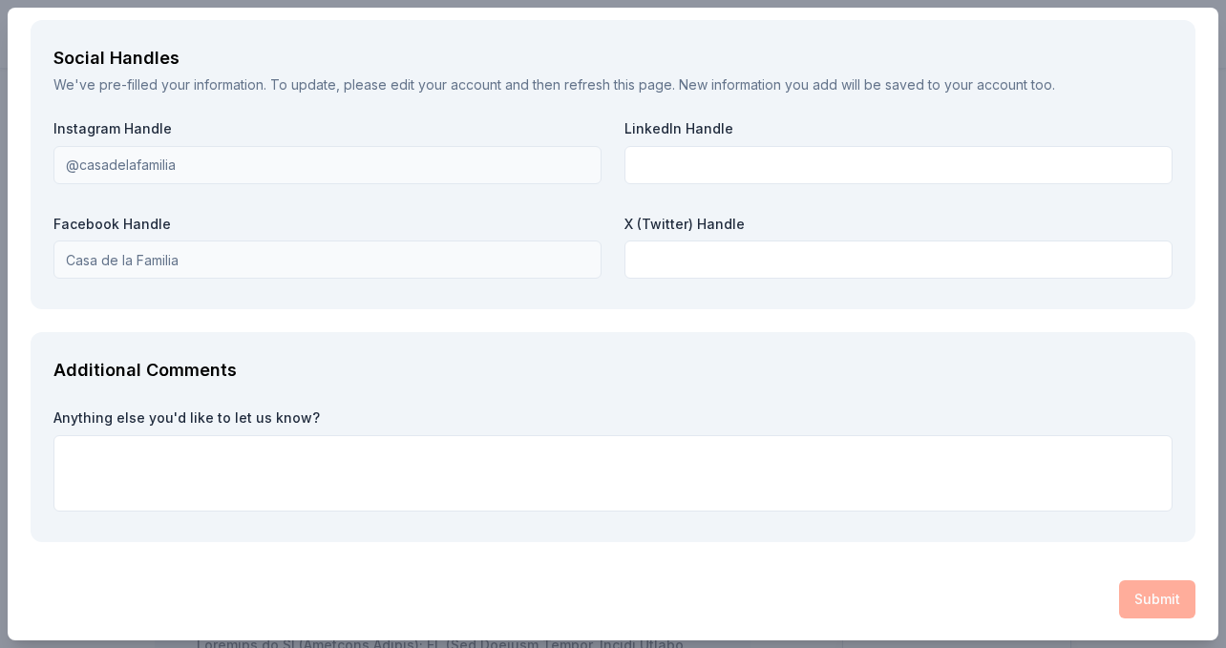
type input "714-694-4733"
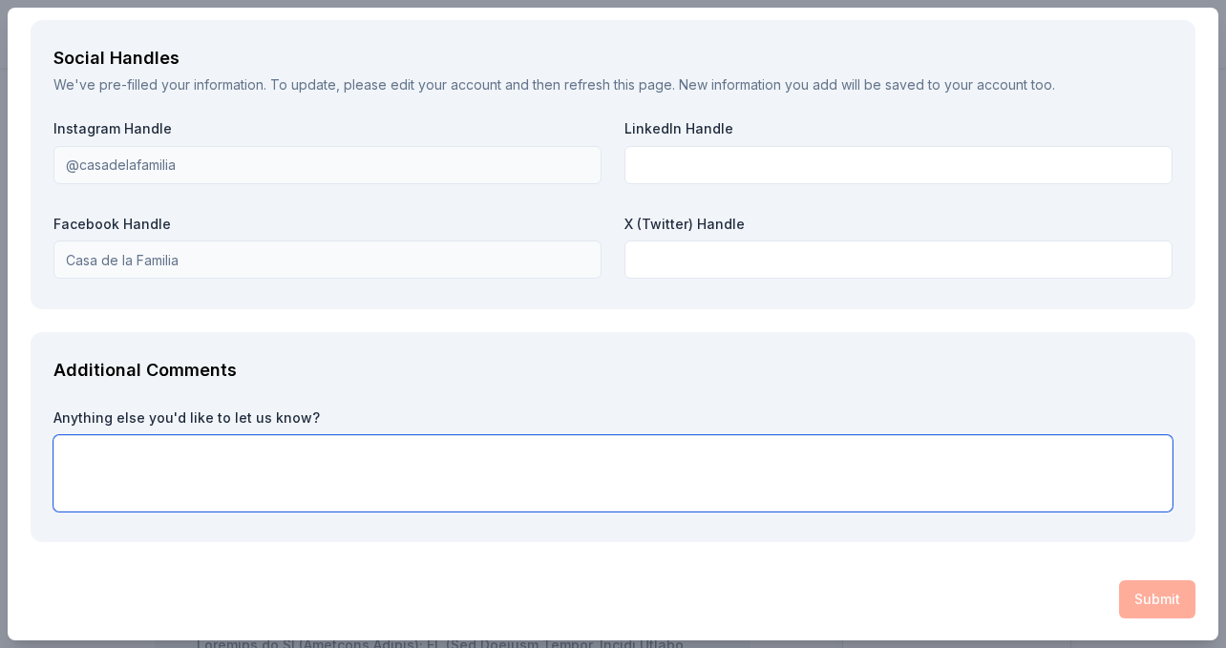
click at [604, 458] on textarea at bounding box center [612, 473] width 1119 height 76
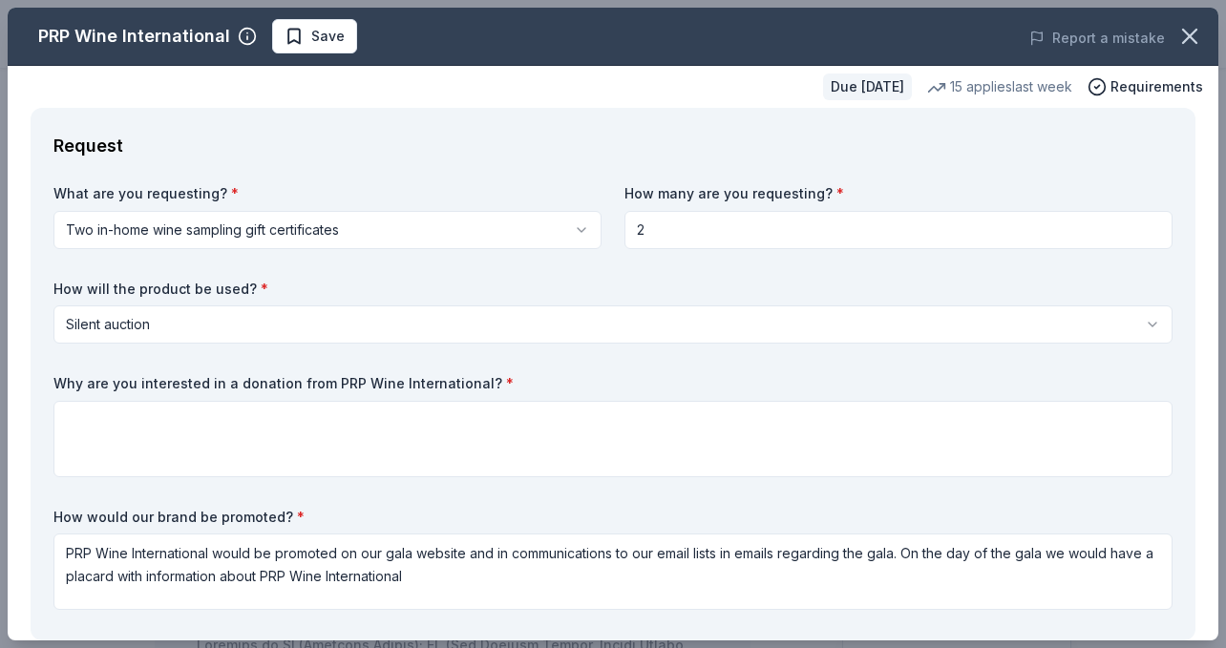
scroll to position [165, 0]
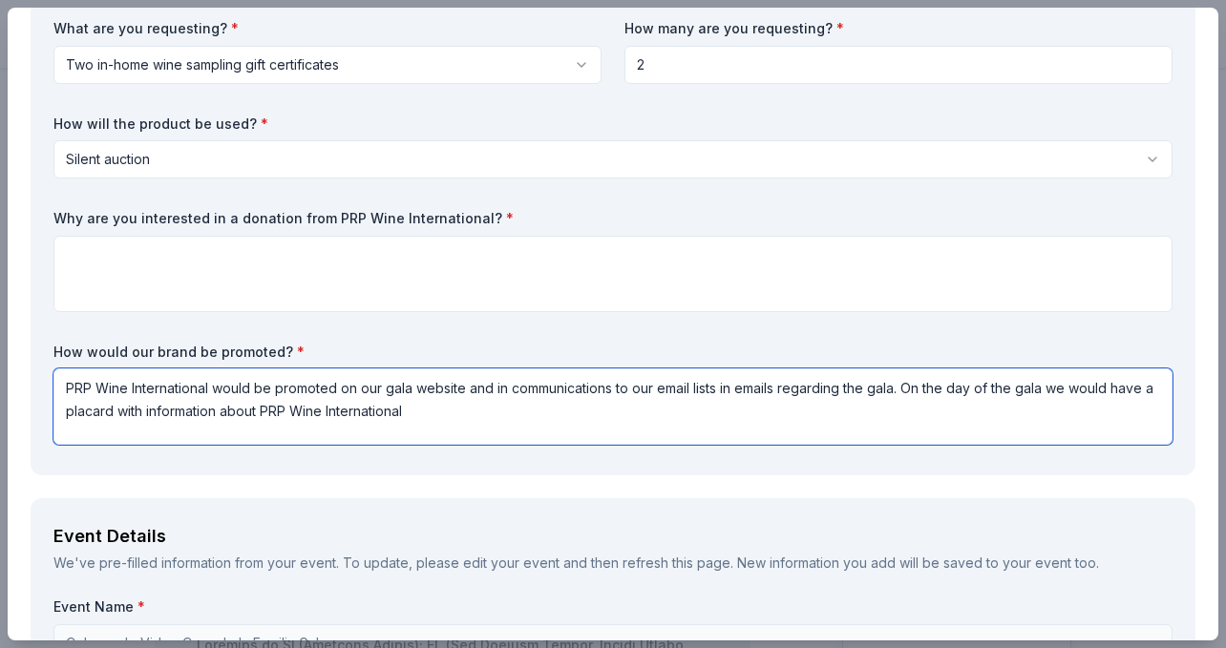
click at [445, 413] on textarea "PRP Wine International would be promoted on our gala website and in communicati…" at bounding box center [612, 407] width 1119 height 76
click at [446, 414] on textarea "PRP Wine International would be promoted on our gala website and in communicati…" at bounding box center [612, 407] width 1119 height 76
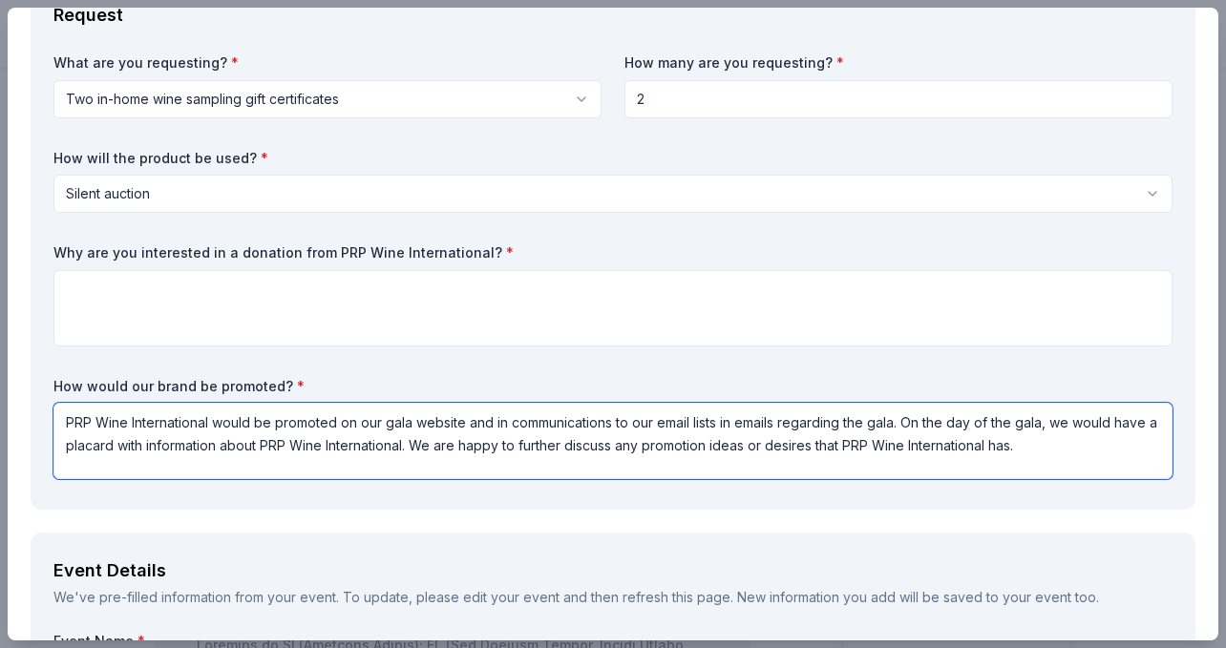
scroll to position [0, 0]
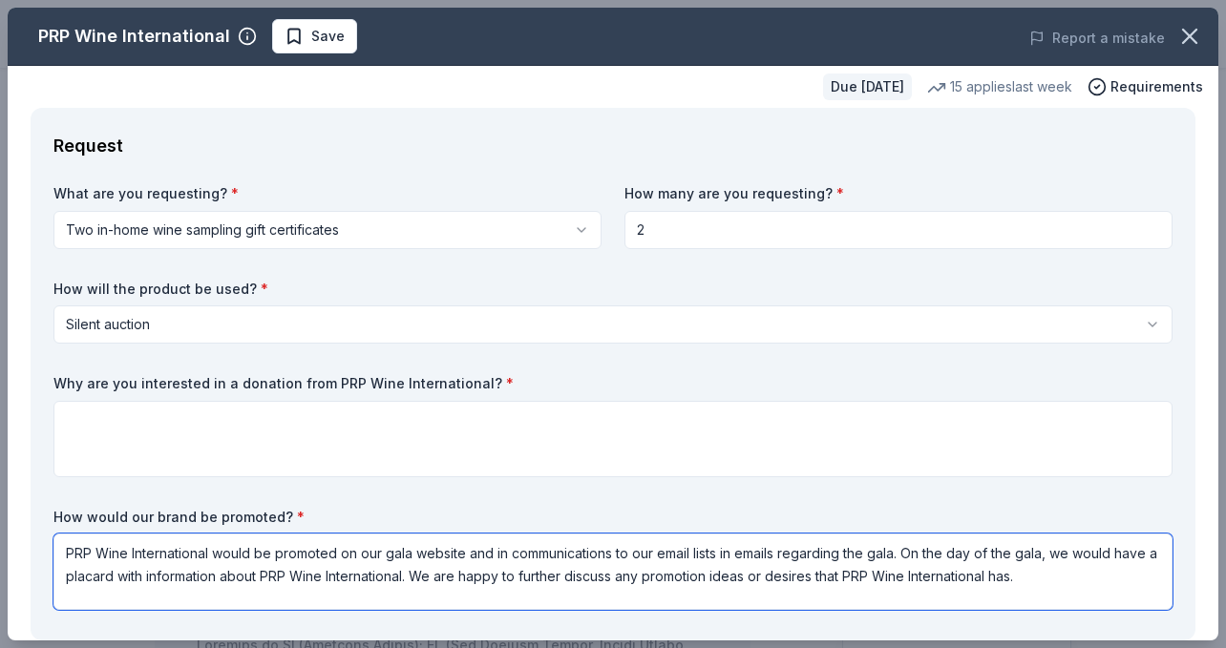
type textarea "PRP Wine International would be promoted on our gala website and in communicati…"
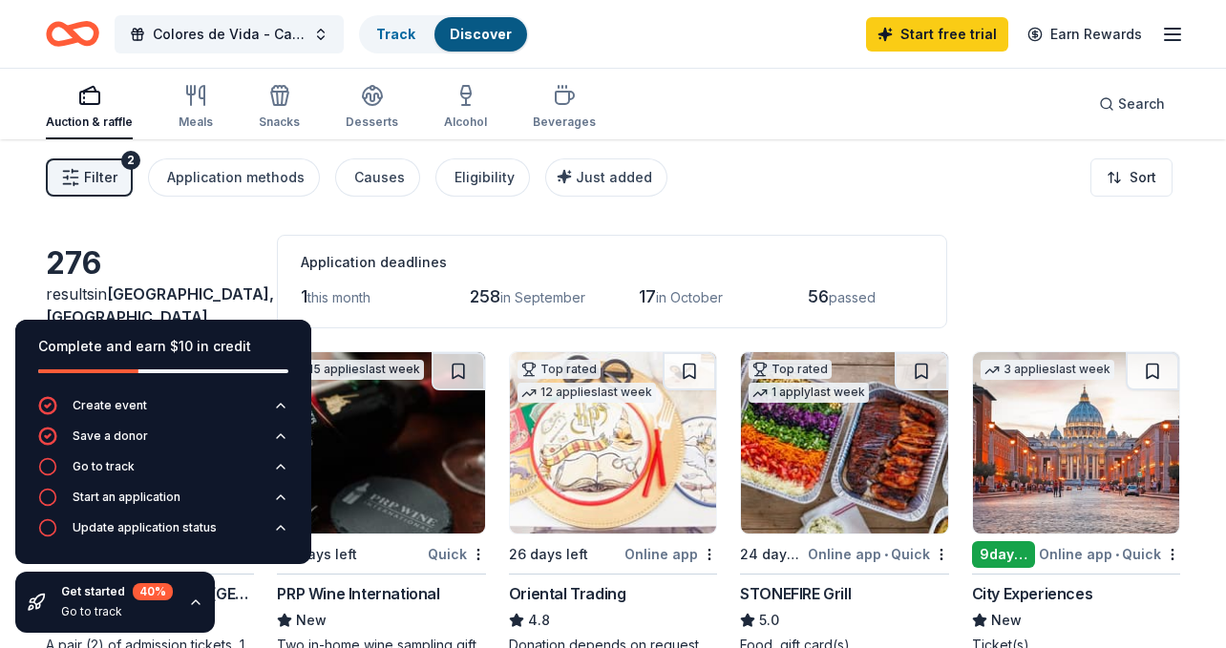
click at [1179, 35] on icon "button" at bounding box center [1172, 34] width 23 height 23
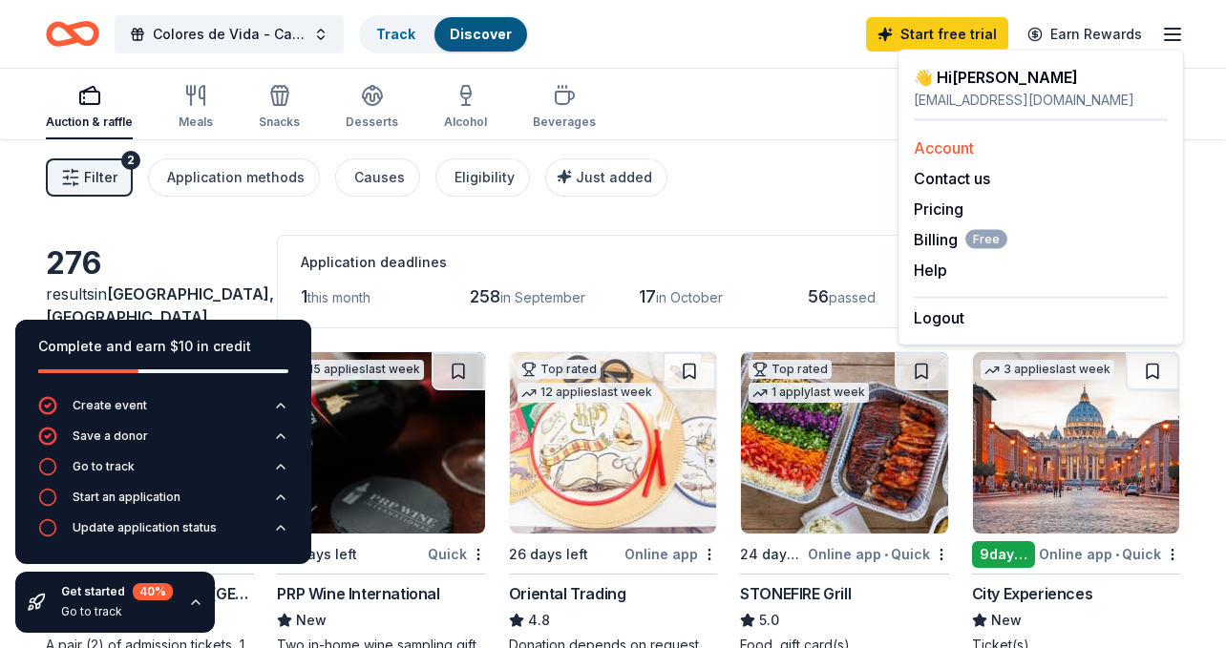
click at [962, 149] on link "Account" at bounding box center [944, 147] width 60 height 19
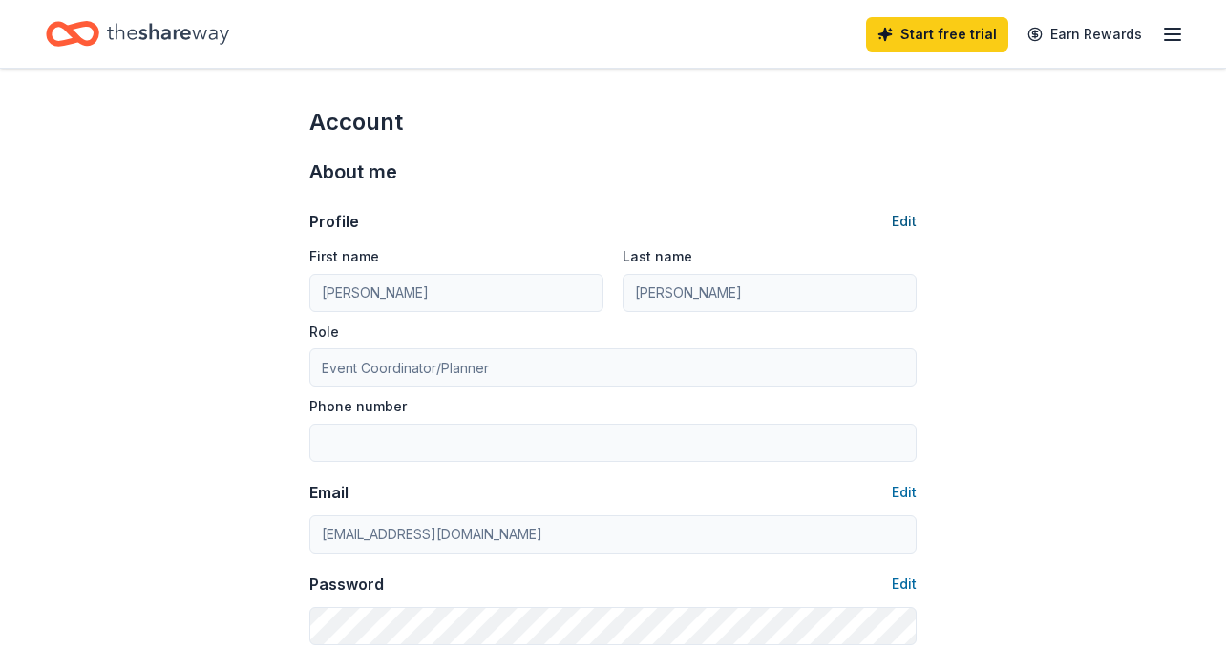
click at [903, 220] on button "Edit" at bounding box center [904, 221] width 25 height 23
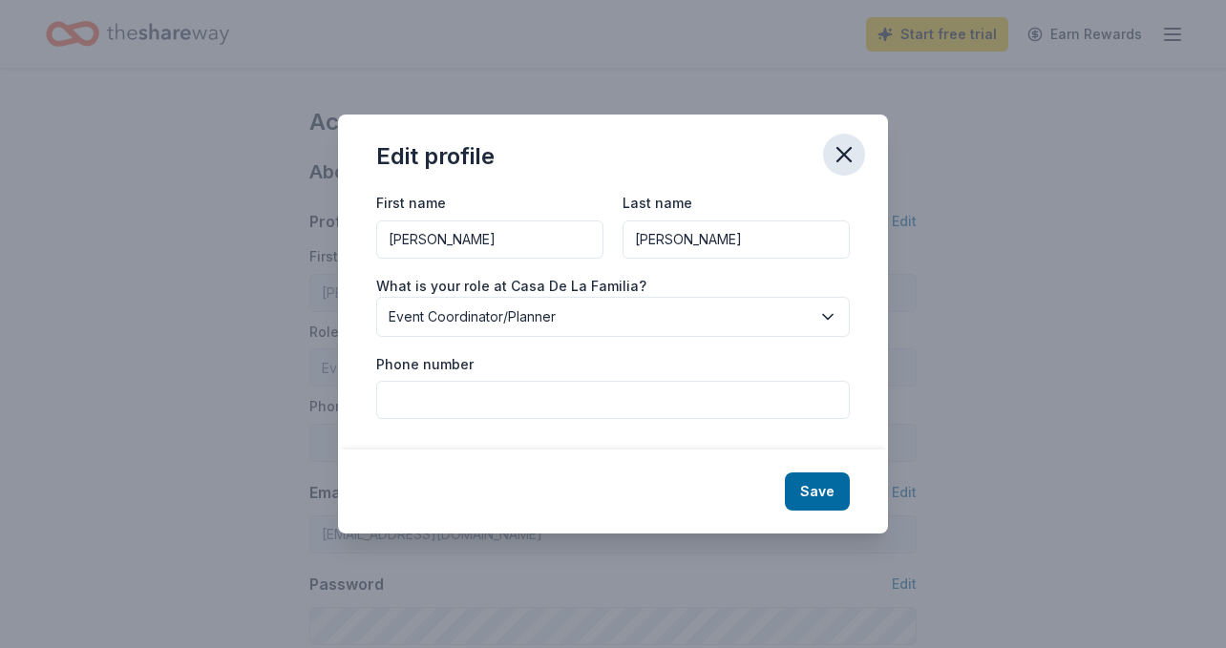
click at [856, 150] on icon "button" at bounding box center [844, 154] width 27 height 27
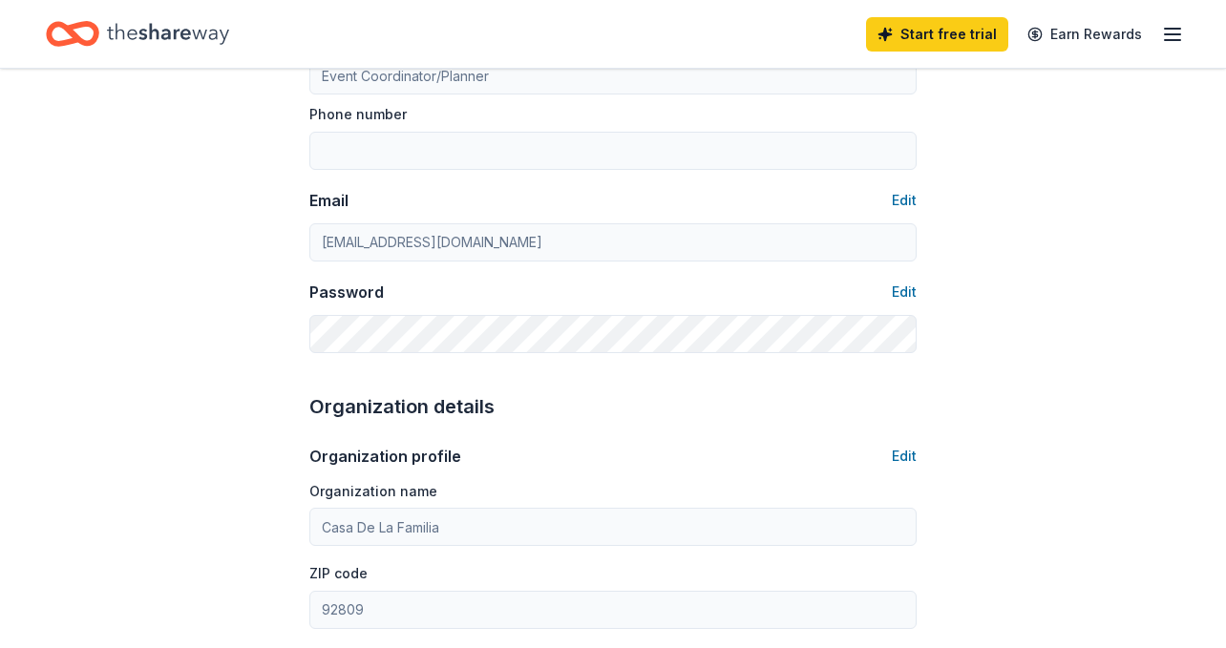
scroll to position [315, 0]
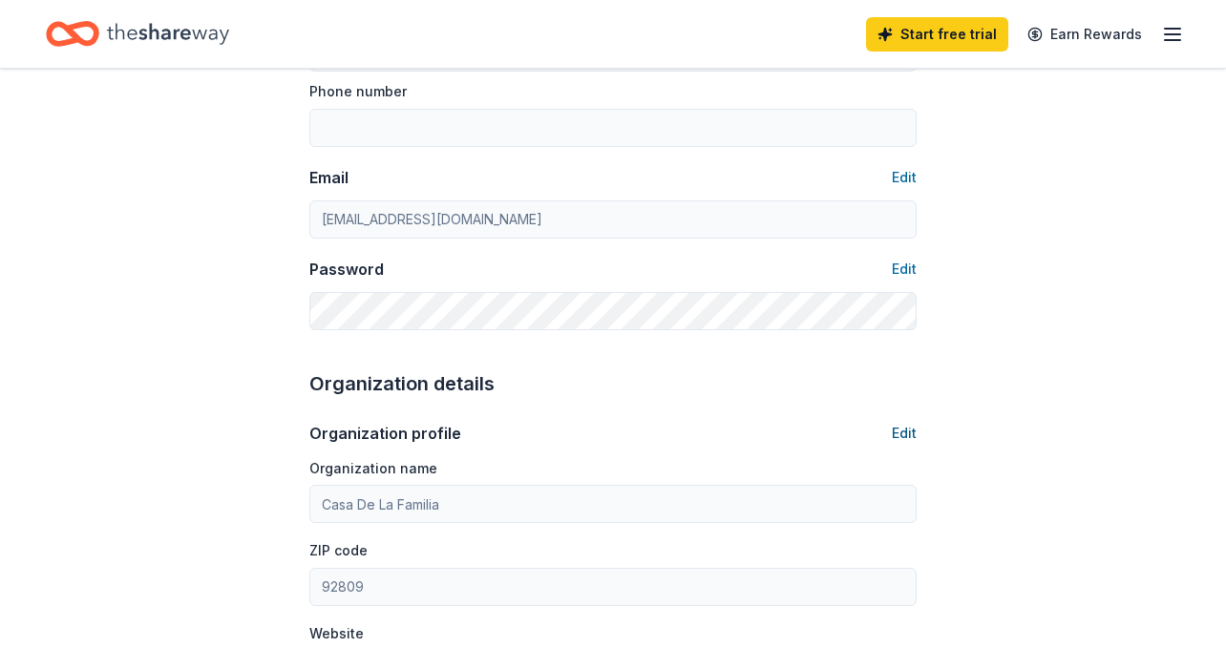
click at [909, 434] on button "Edit" at bounding box center [904, 433] width 25 height 23
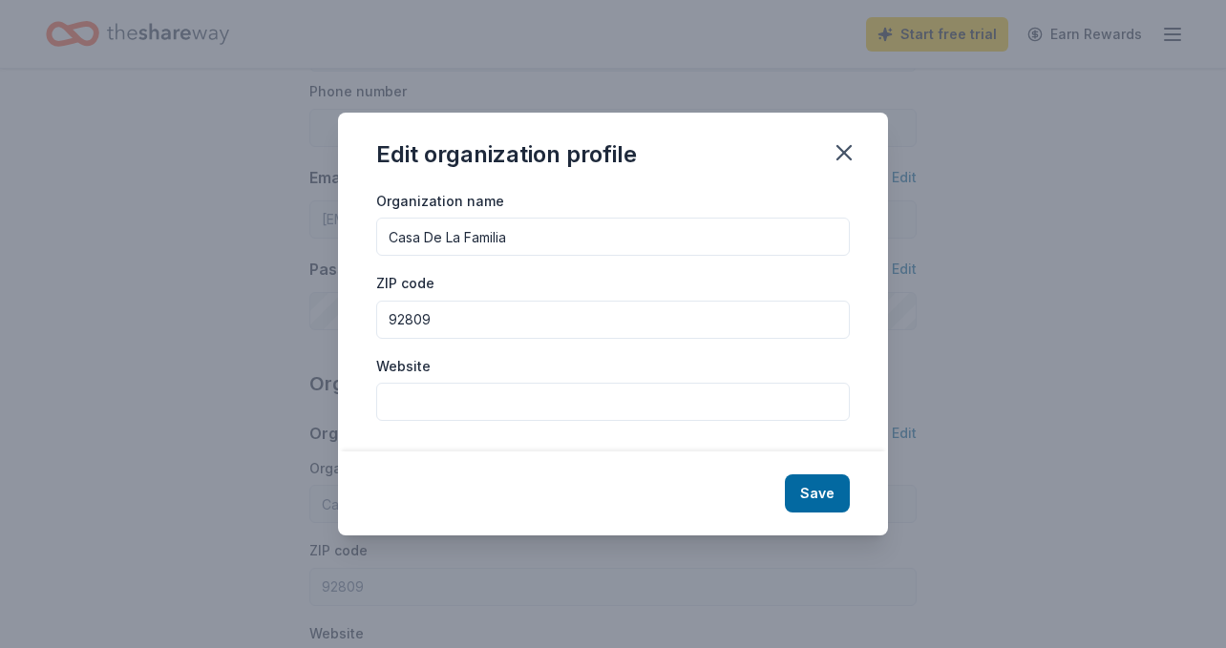
click at [631, 385] on input "Website" at bounding box center [613, 402] width 474 height 38
type input "[DOMAIN_NAME]"
click at [803, 495] on button "Save" at bounding box center [817, 494] width 65 height 38
type input "[DOMAIN_NAME]"
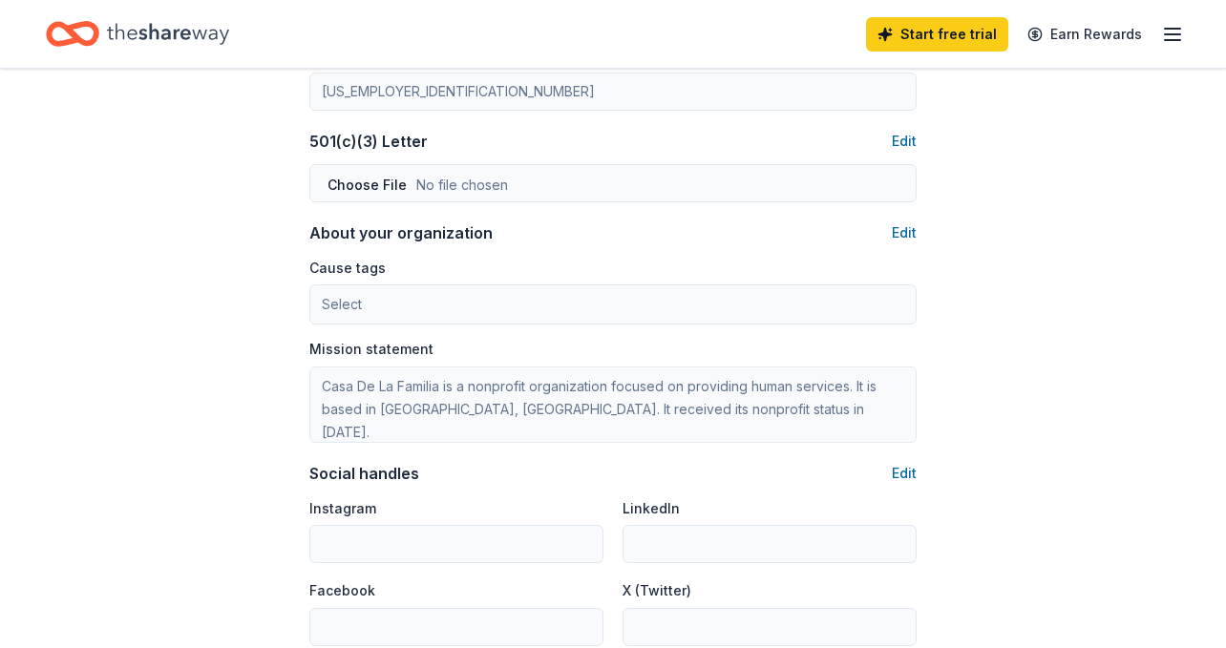
scroll to position [992, 0]
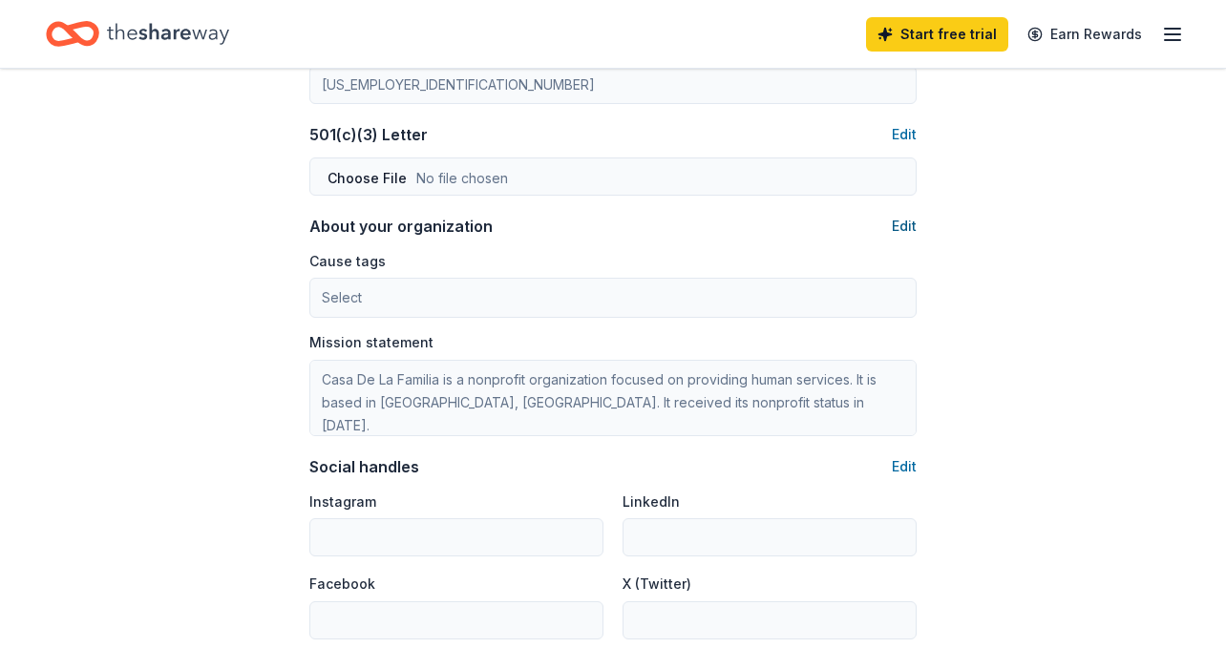
click at [899, 230] on button "Edit" at bounding box center [904, 226] width 25 height 23
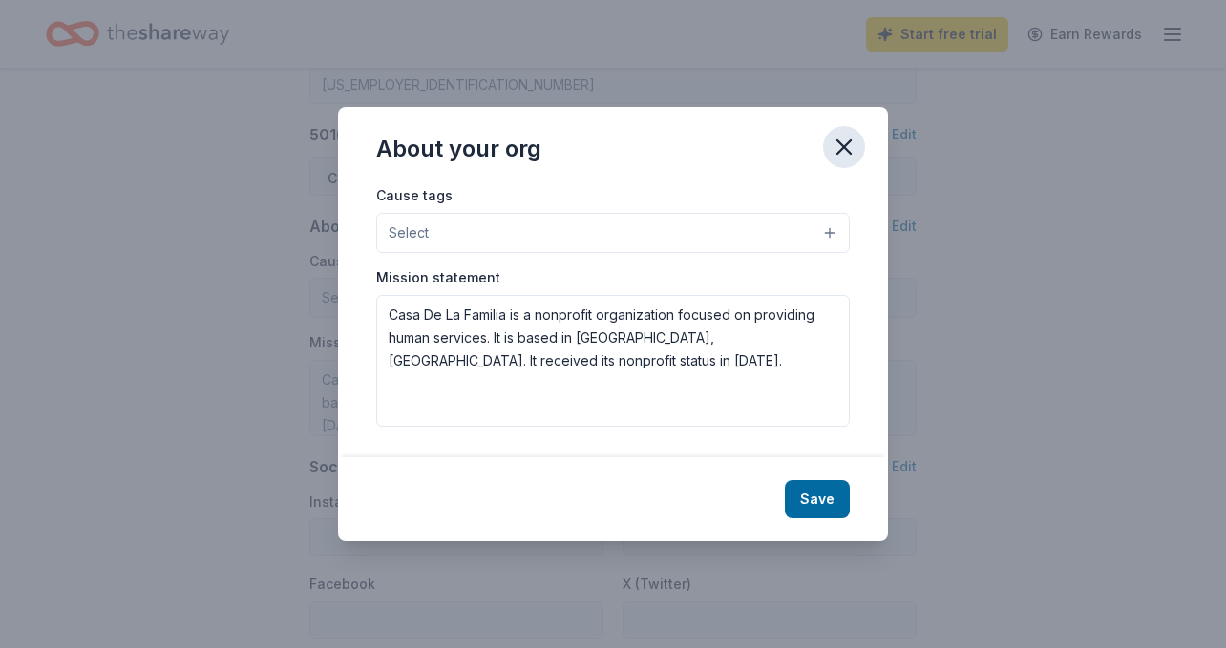
click at [843, 139] on icon "button" at bounding box center [844, 147] width 27 height 27
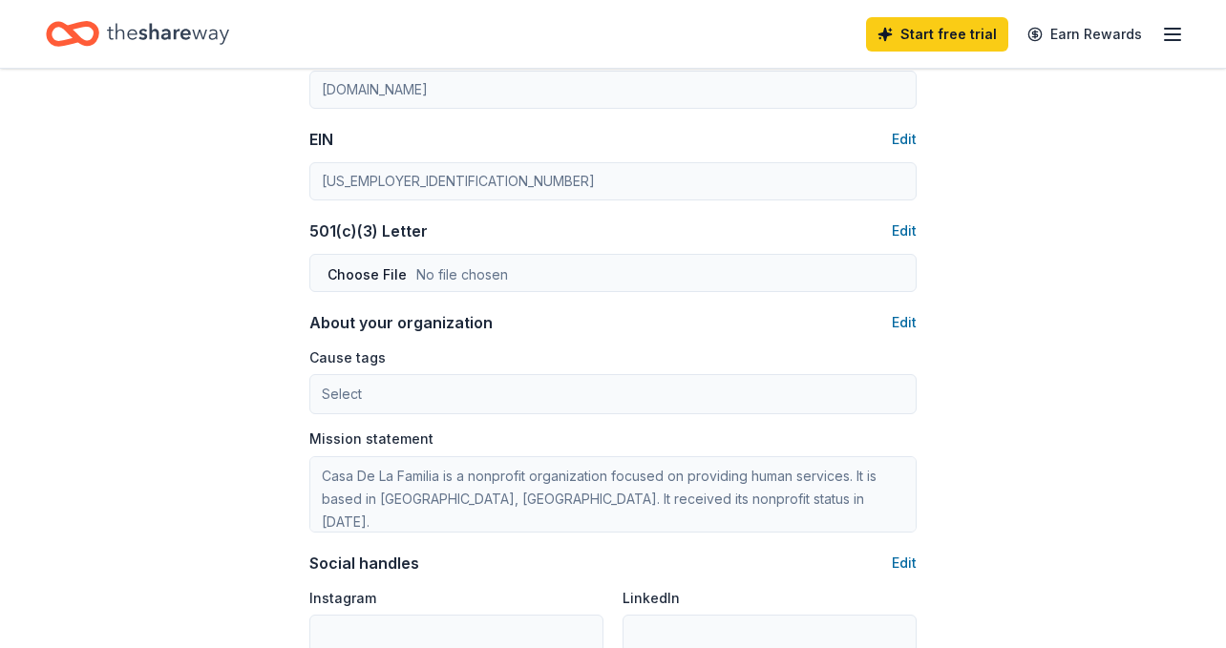
scroll to position [895, 0]
click at [906, 231] on button "Edit" at bounding box center [904, 232] width 25 height 23
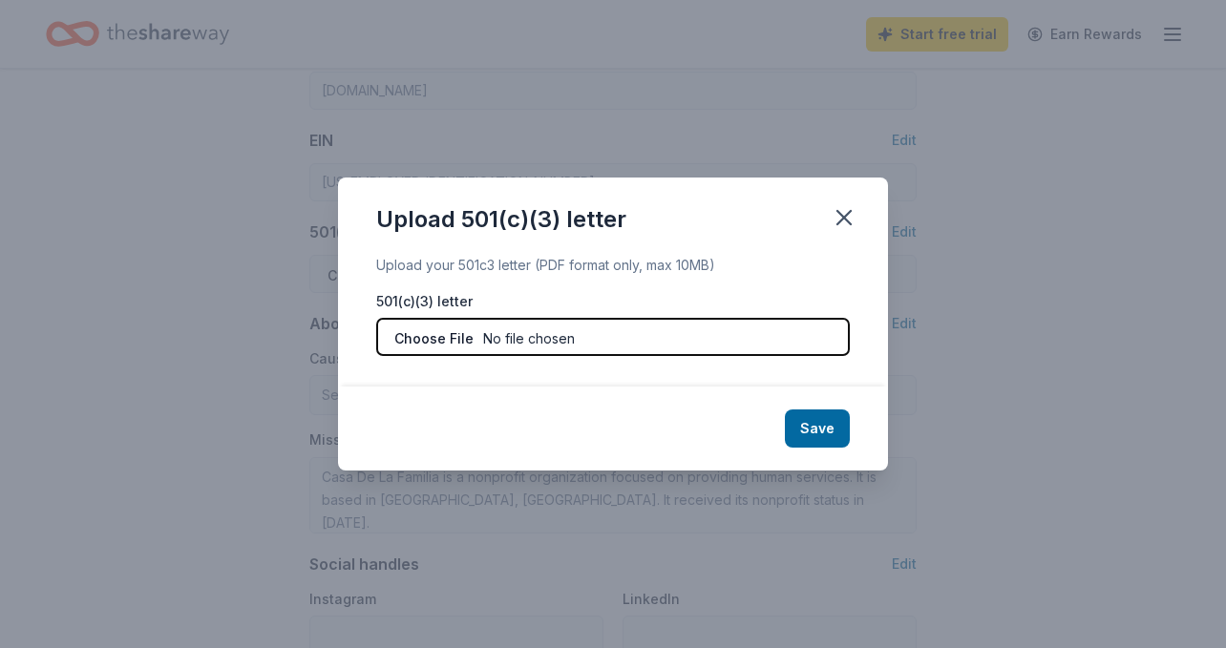
click at [729, 339] on input "file" at bounding box center [613, 337] width 474 height 38
type input "C:\fakepath\501C3 designation letter (Casa de la Familia).pdf"
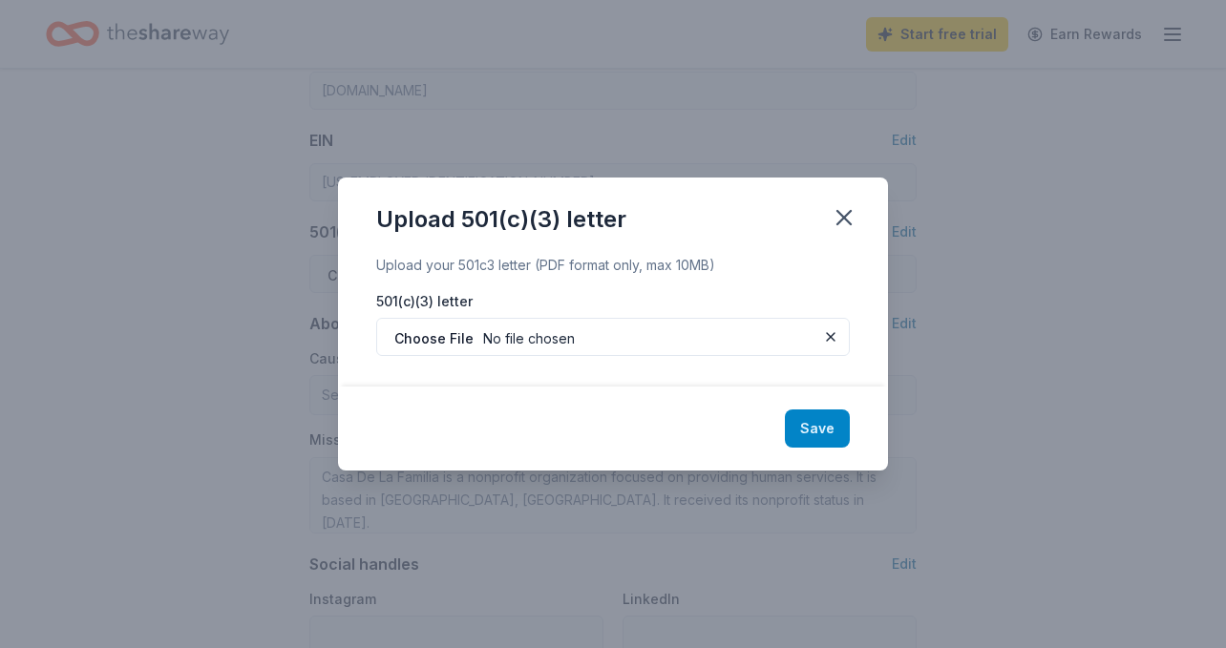
click at [826, 432] on button "Save" at bounding box center [817, 429] width 65 height 38
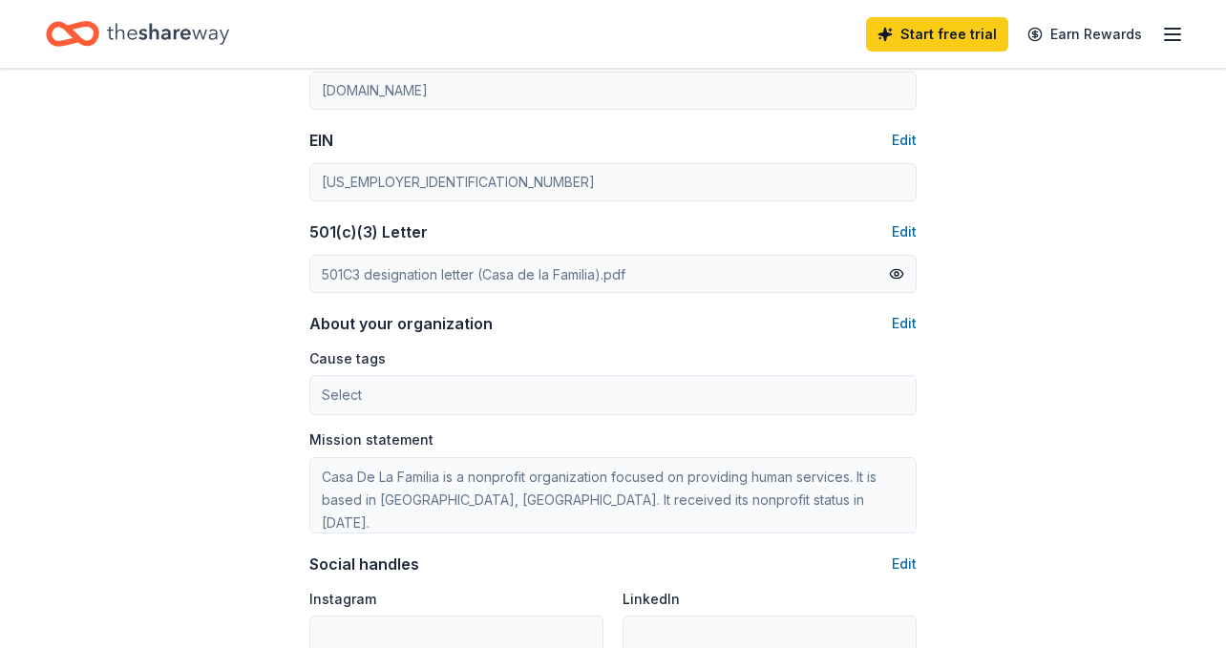
scroll to position [998, 0]
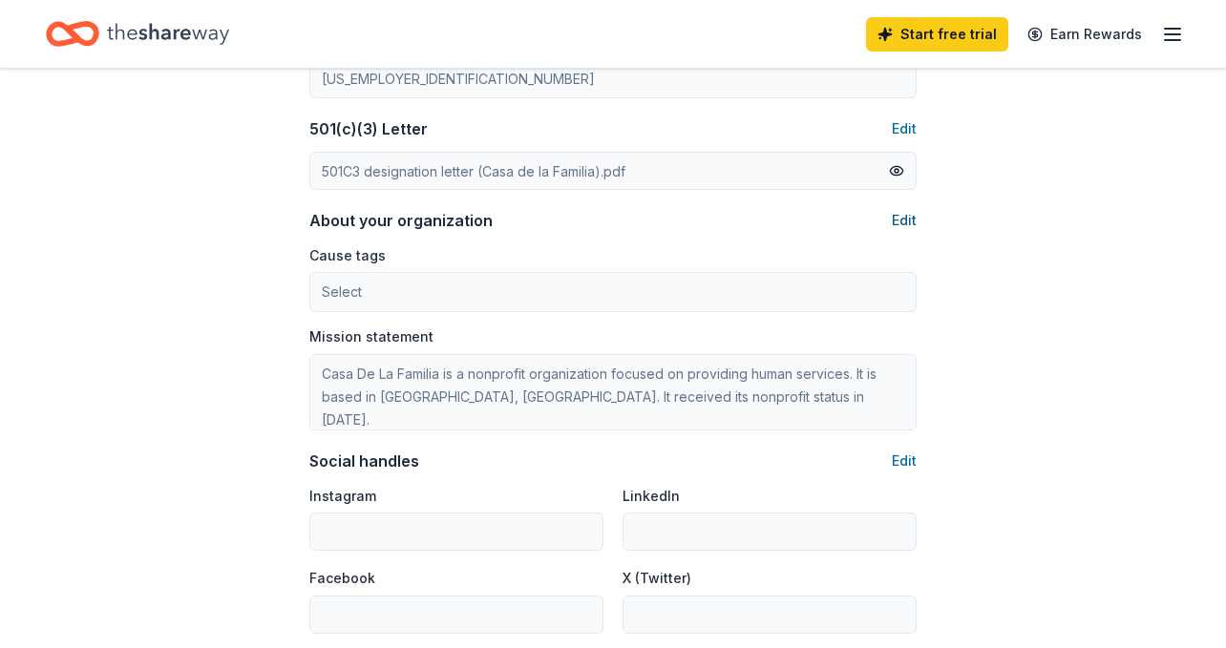
click at [901, 219] on button "Edit" at bounding box center [904, 220] width 25 height 23
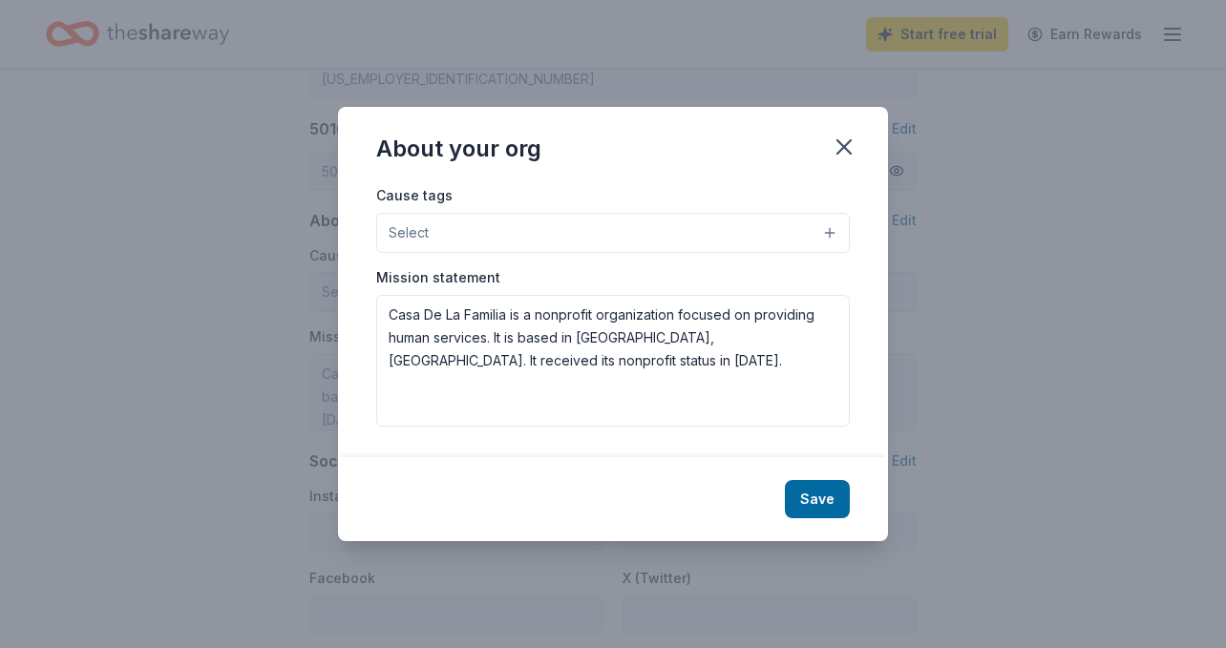
click at [554, 237] on button "Select" at bounding box center [613, 233] width 474 height 40
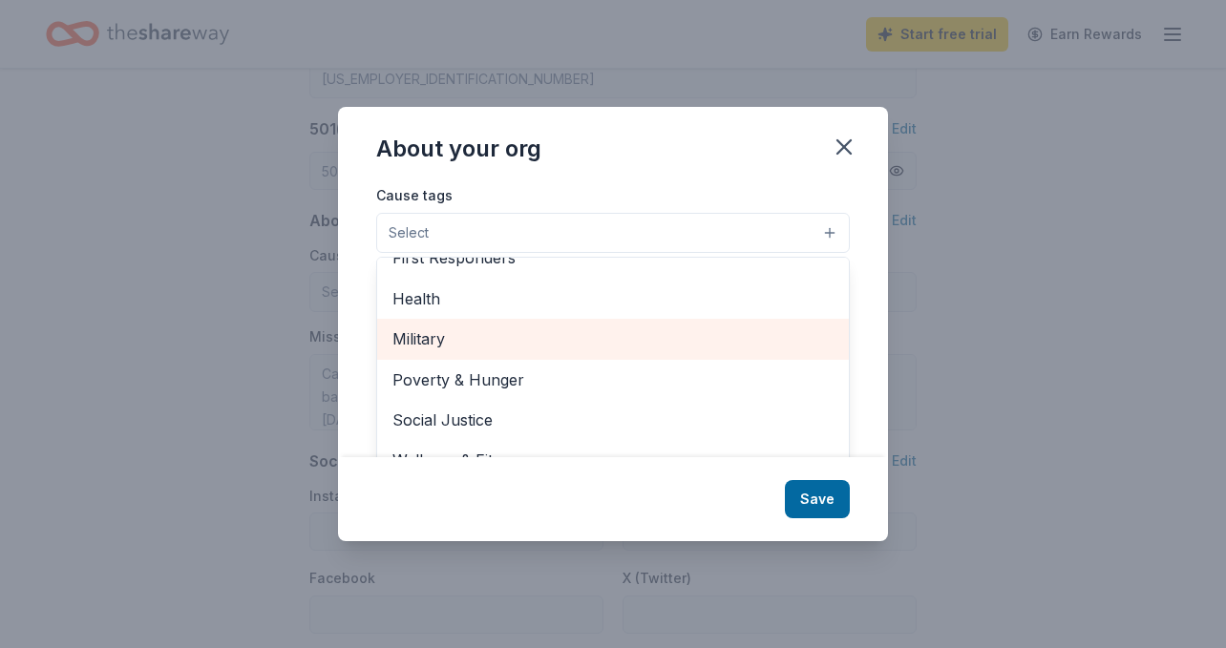
scroll to position [29, 0]
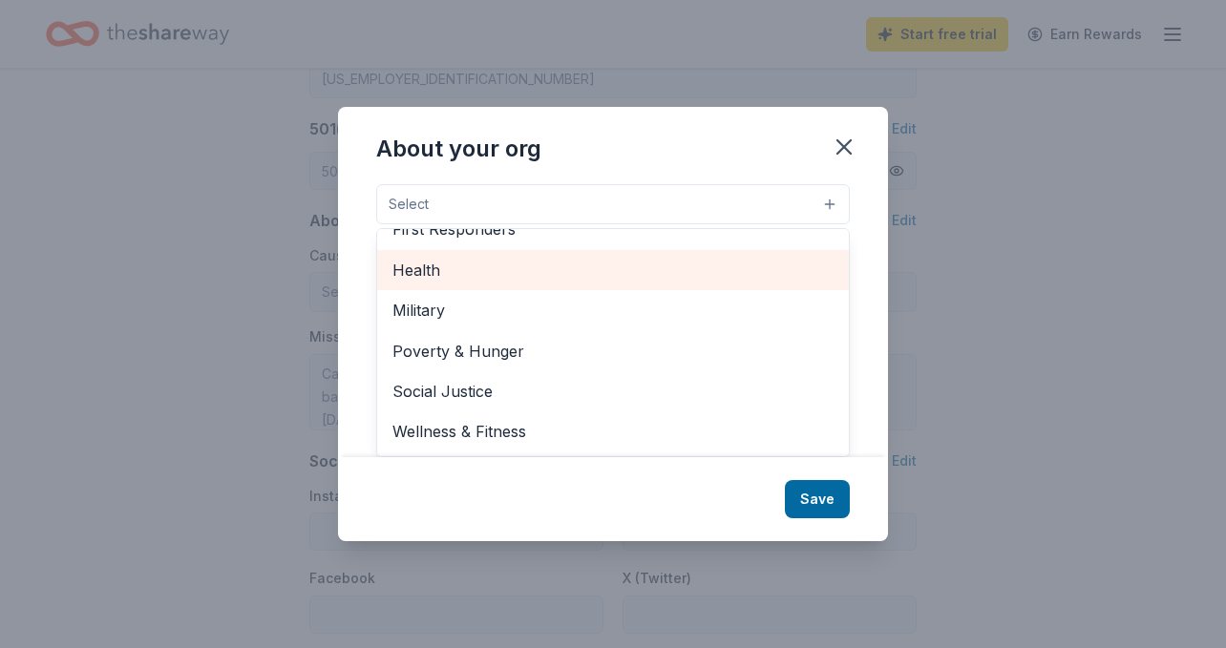
click at [442, 272] on span "Health" at bounding box center [612, 270] width 441 height 25
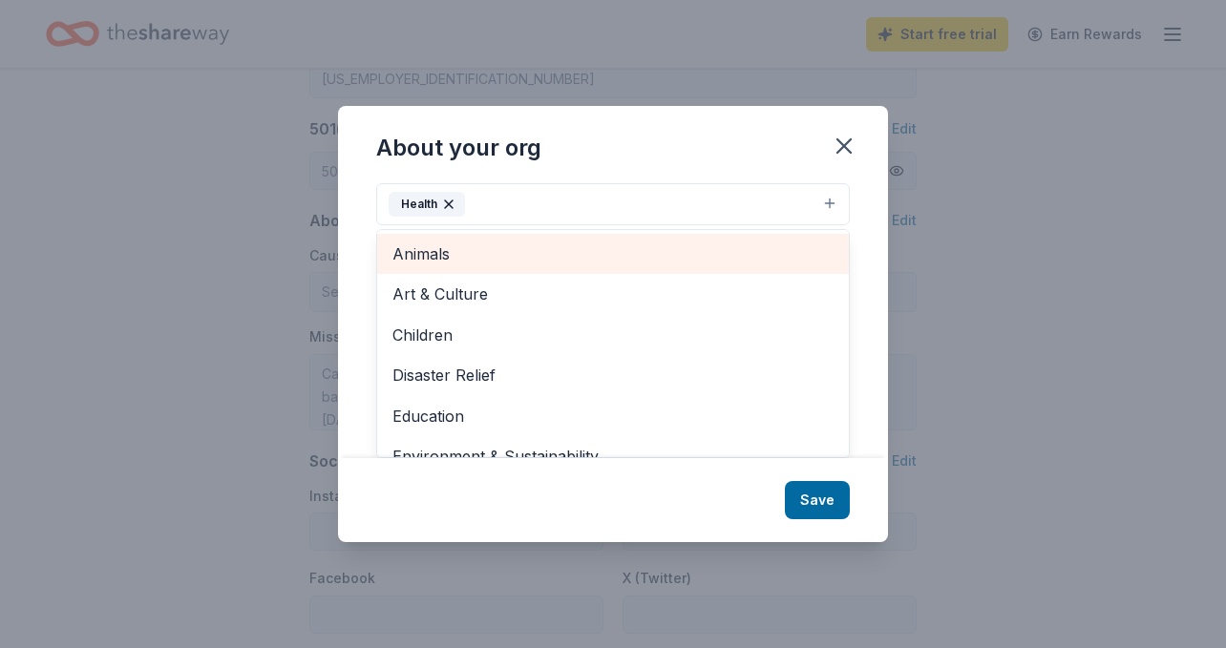
scroll to position [0, 0]
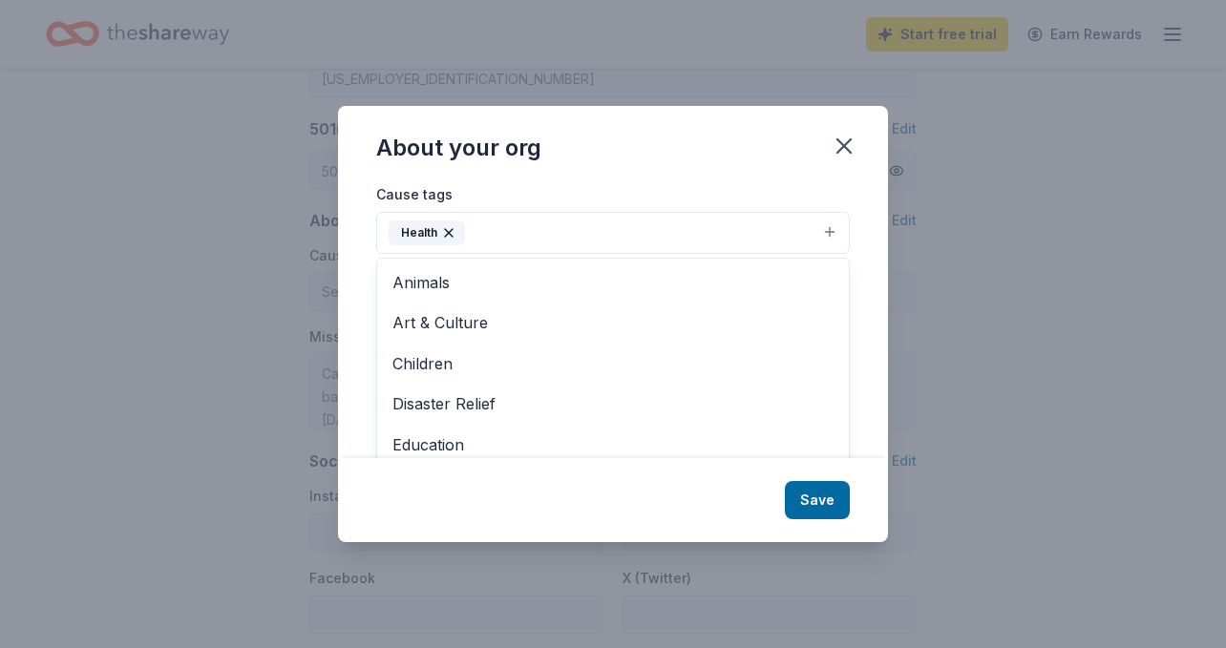
click at [811, 503] on div "About your org Cause tags Health Animals Art & Culture Children Disaster Relief…" at bounding box center [613, 323] width 550 height 435
click at [552, 228] on button "Health" at bounding box center [613, 233] width 474 height 42
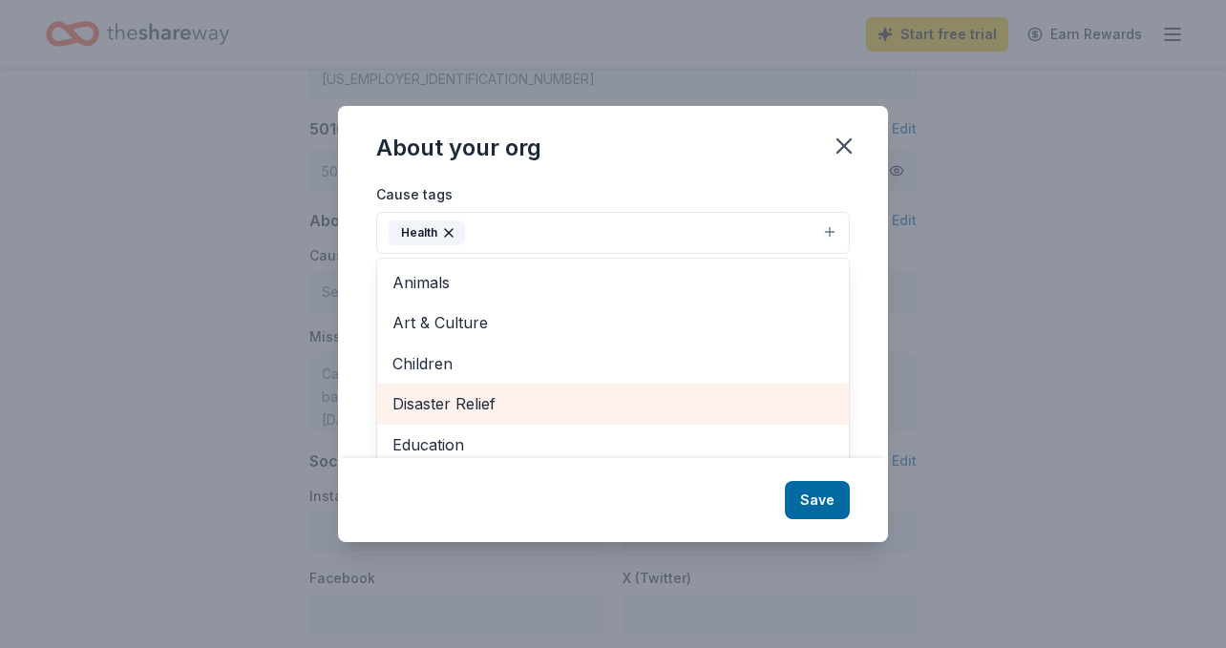
scroll to position [225, 0]
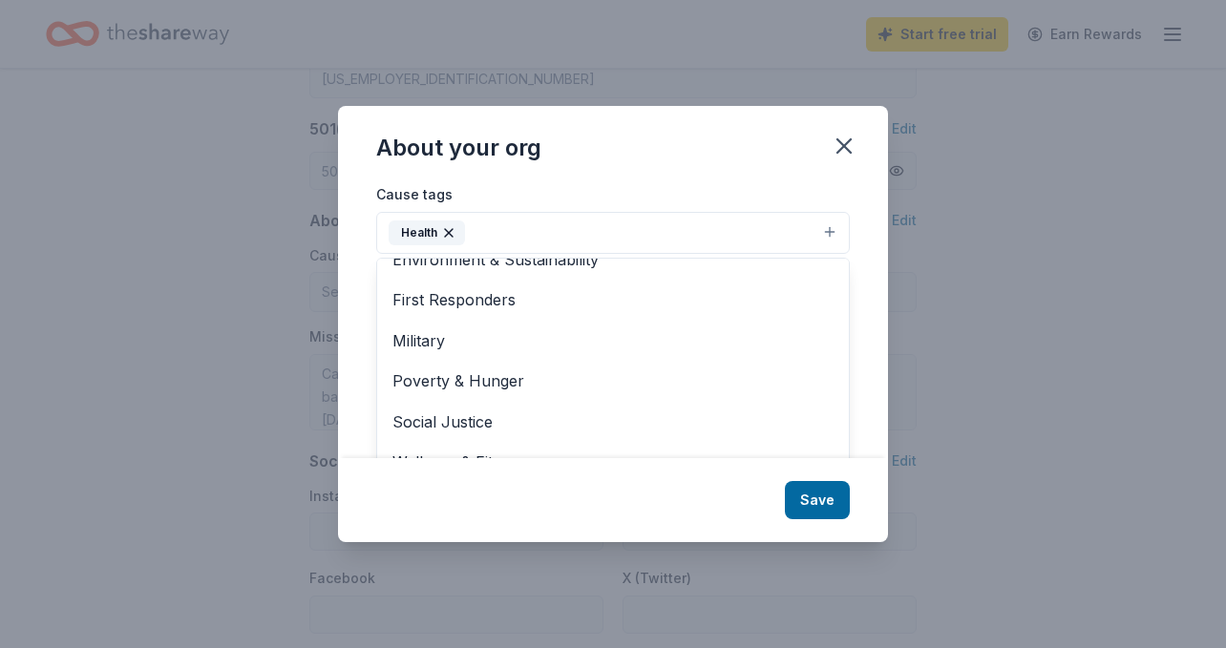
click at [811, 508] on div "About your org Cause tags Health Animals Art & Culture Children Disaster Relief…" at bounding box center [613, 323] width 550 height 435
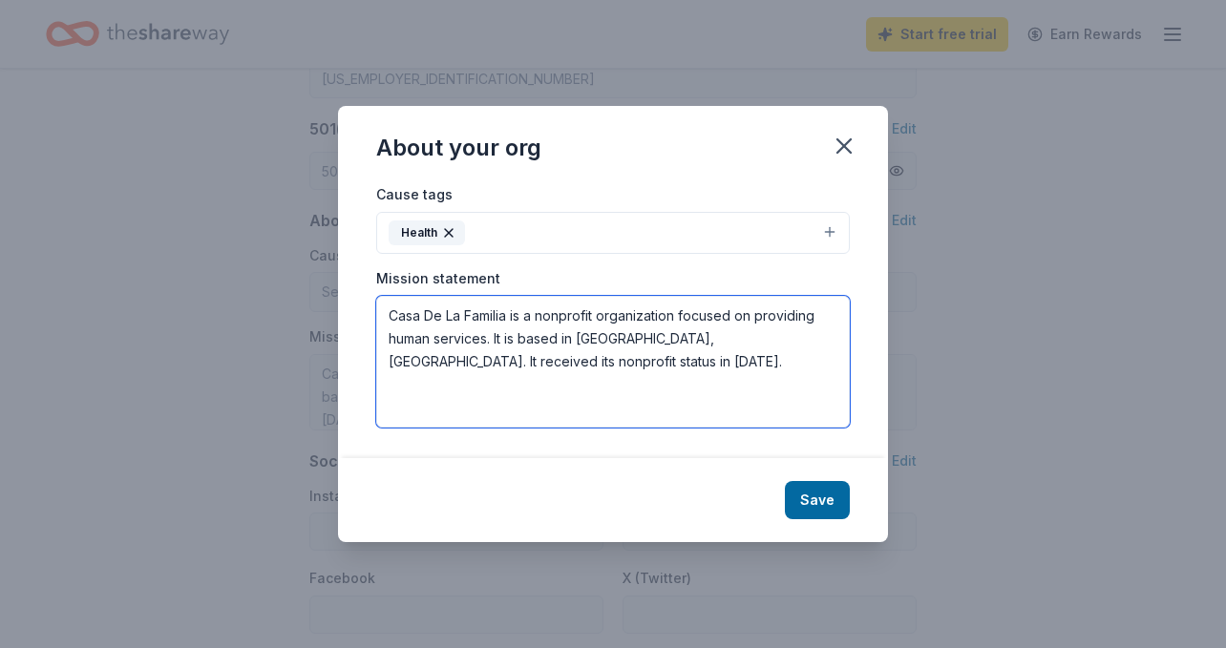
click at [501, 365] on textarea "Casa De La Familia is a nonprofit organization focused on providing human servi…" at bounding box center [613, 362] width 474 height 132
paste textarea "de la Familia’s mission is to deliver comprehensive, culturally sensitive psych…"
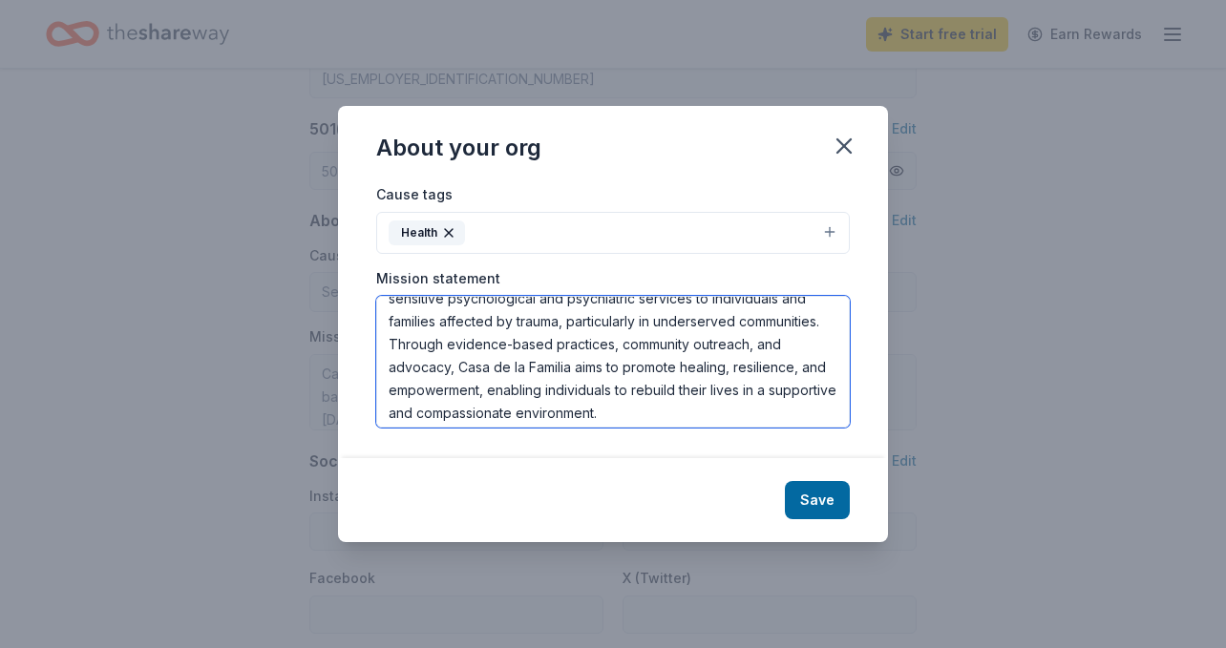
scroll to position [46, 0]
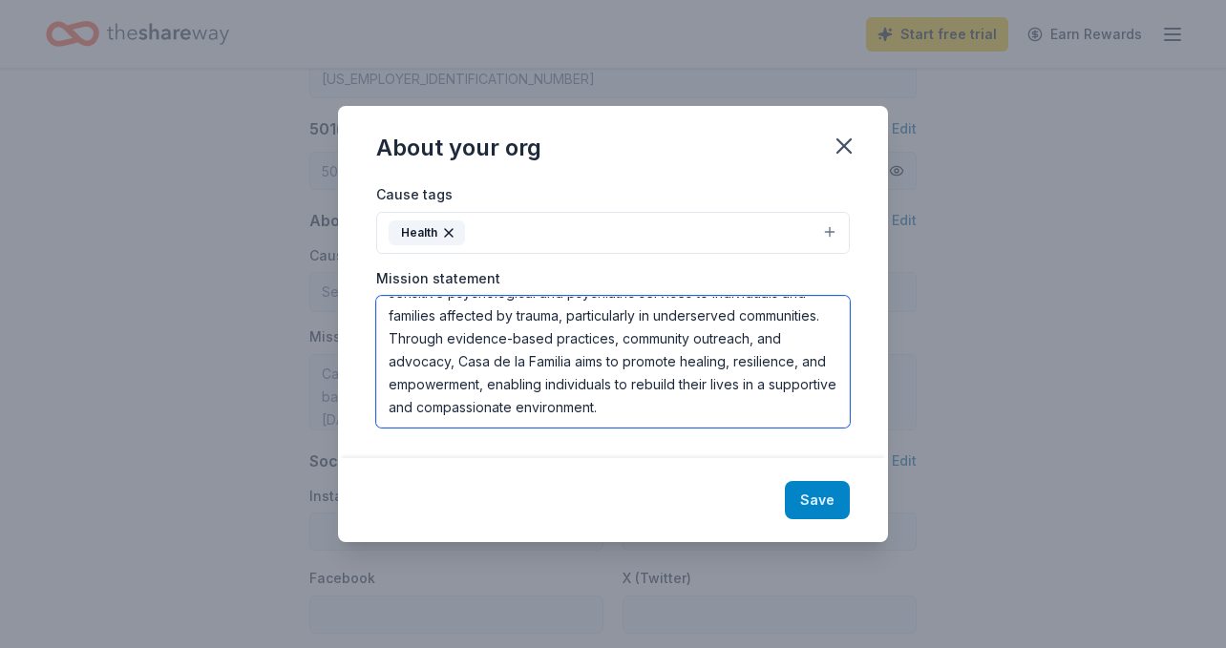
type textarea "Casa de la Familia’s mission is to deliver comprehensive, culturally sensitive …"
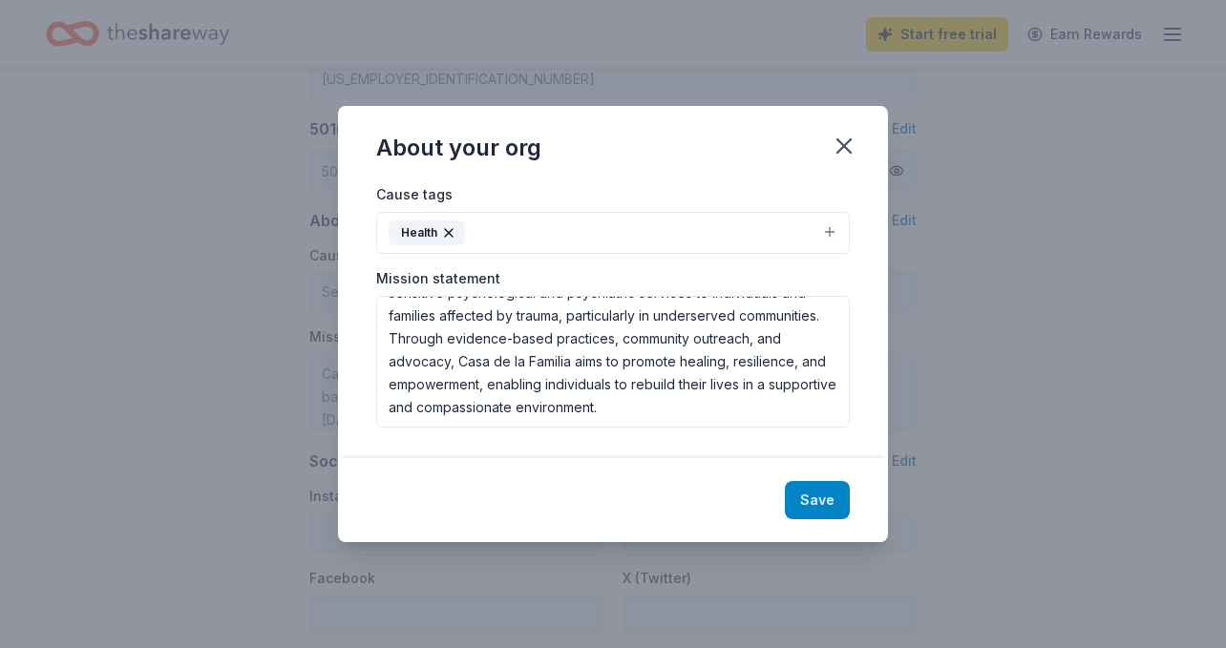
click at [806, 507] on button "Save" at bounding box center [817, 500] width 65 height 38
type textarea "Casa de la Familia’s mission is to deliver comprehensive, culturally sensitive …"
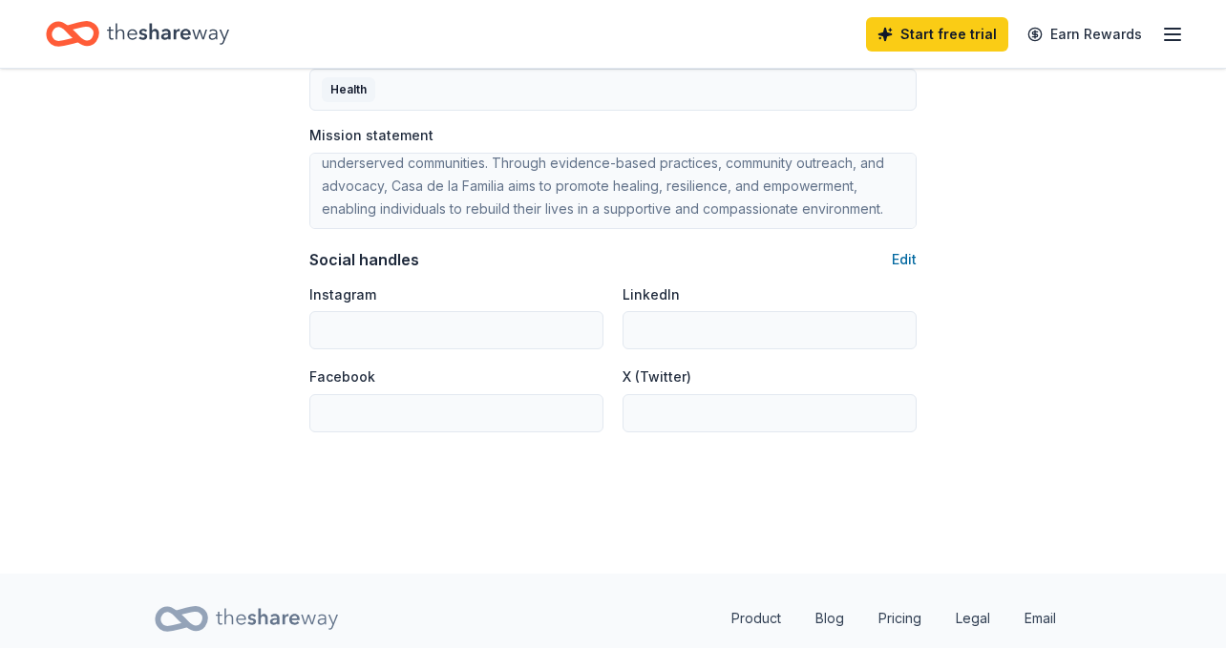
scroll to position [1203, 0]
click at [908, 260] on button "Edit" at bounding box center [904, 257] width 25 height 23
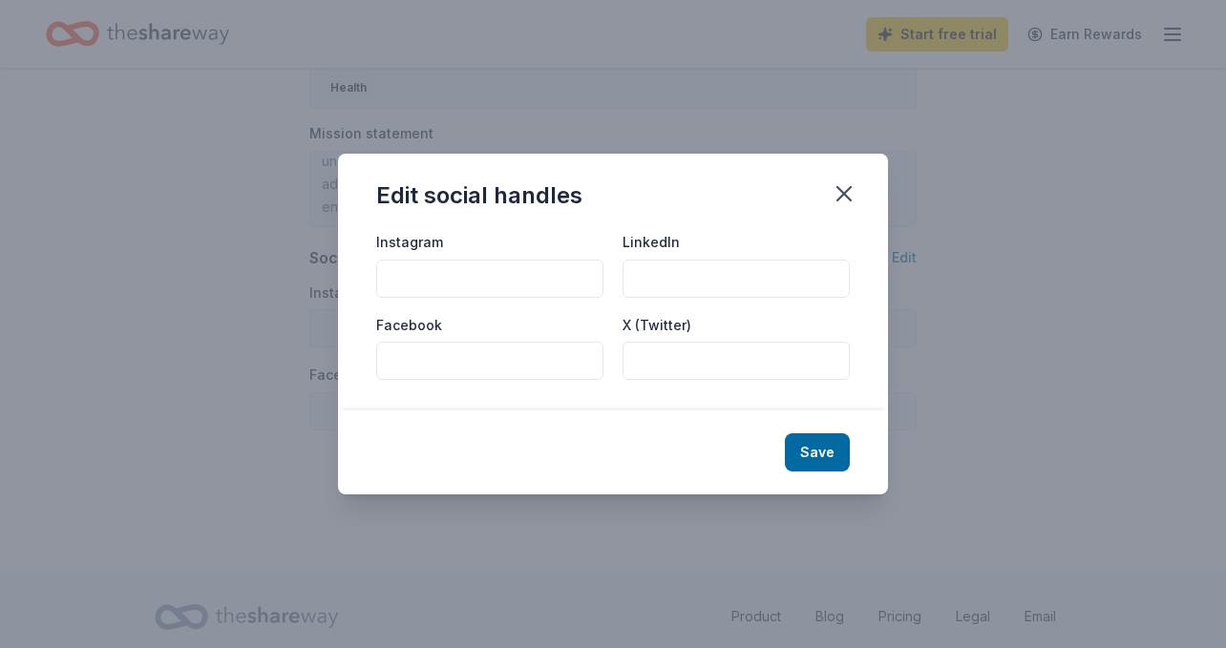
click at [544, 252] on div "Instagram" at bounding box center [489, 264] width 227 height 68
click at [540, 265] on input "Instagram" at bounding box center [489, 279] width 227 height 38
type input "@casadelafamilia"
click at [574, 361] on input "Facebook" at bounding box center [489, 361] width 227 height 38
type input "Casa de la Familia"
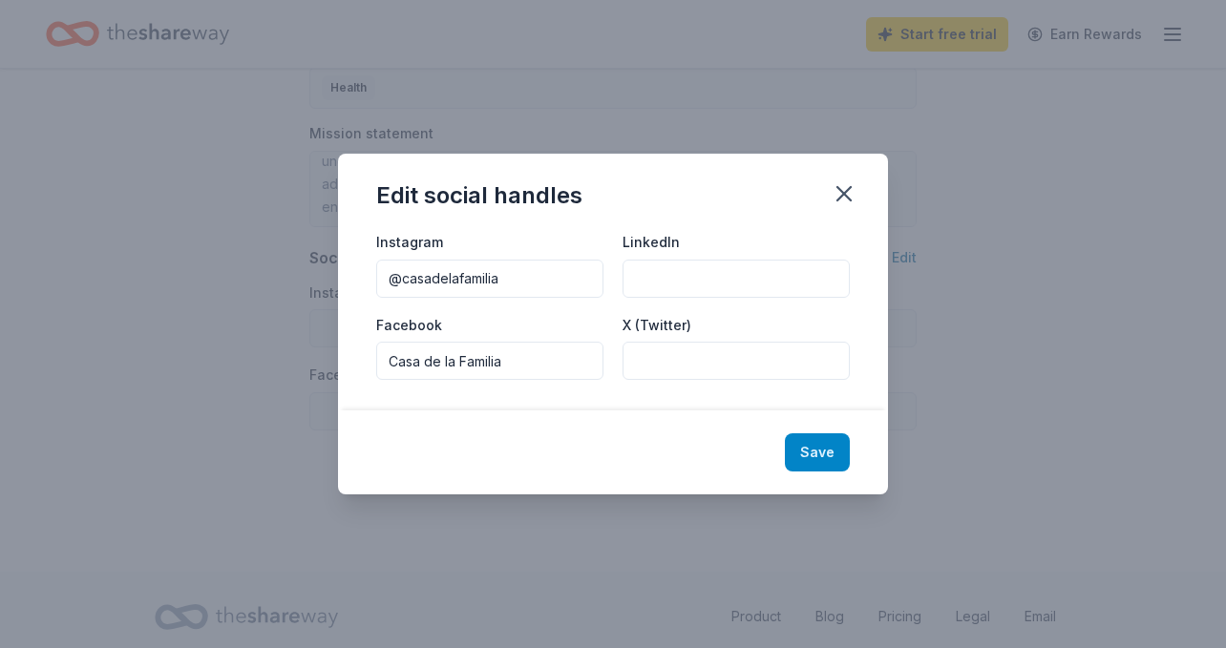
click at [828, 455] on button "Save" at bounding box center [817, 452] width 65 height 38
type input "@casadelafamilia"
type input "Casa de la Familia"
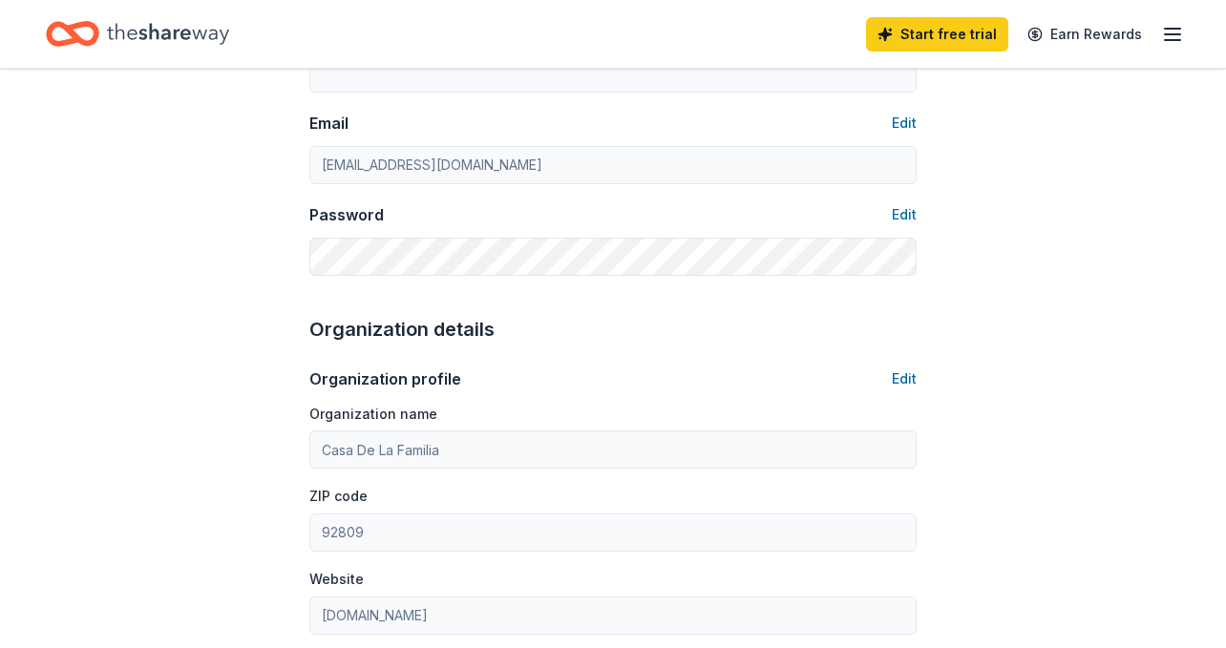
scroll to position [0, 0]
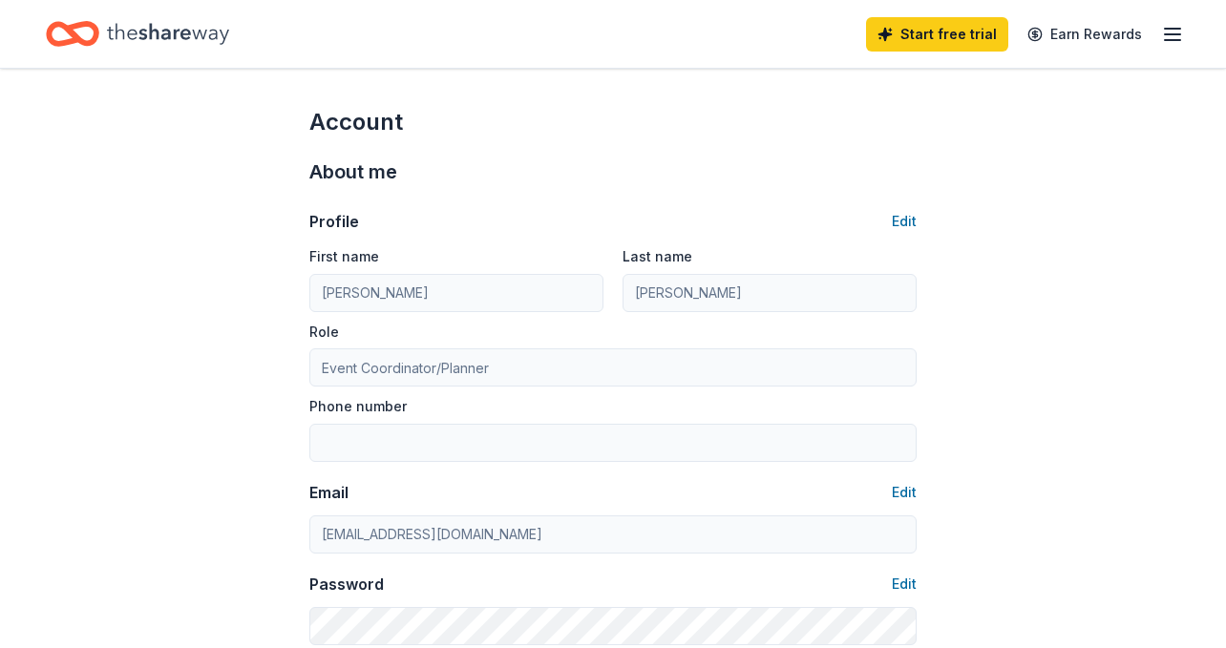
click at [169, 42] on icon "Home" at bounding box center [168, 33] width 122 height 39
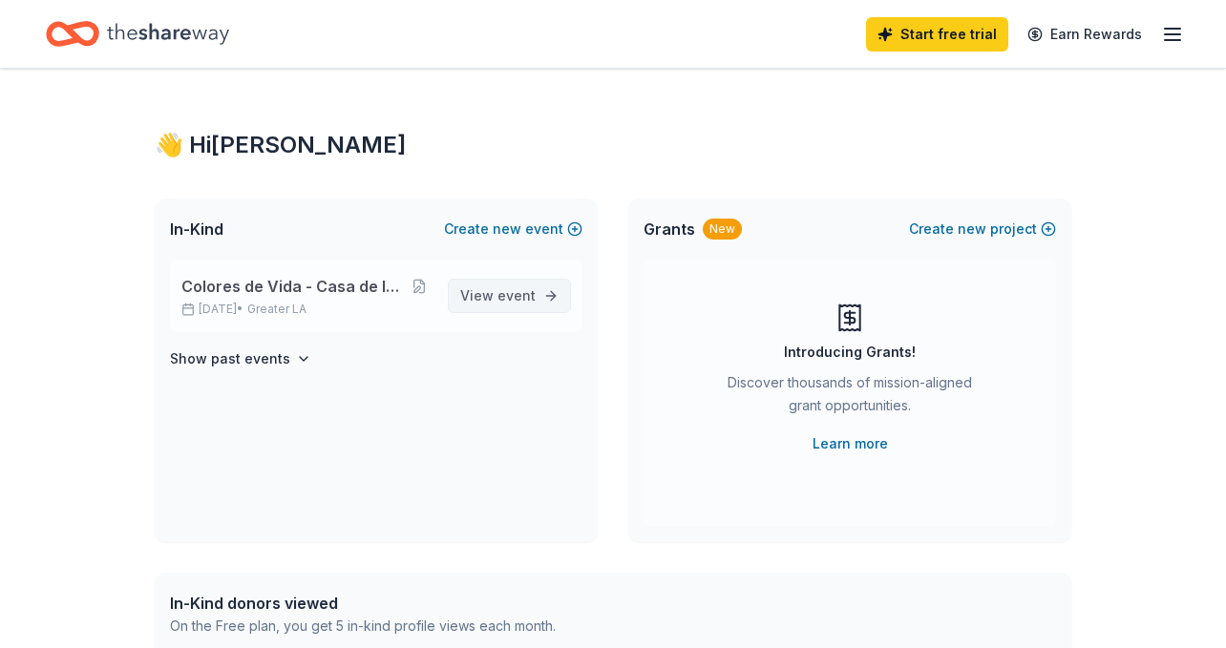
click at [484, 295] on span "View event" at bounding box center [497, 296] width 75 height 23
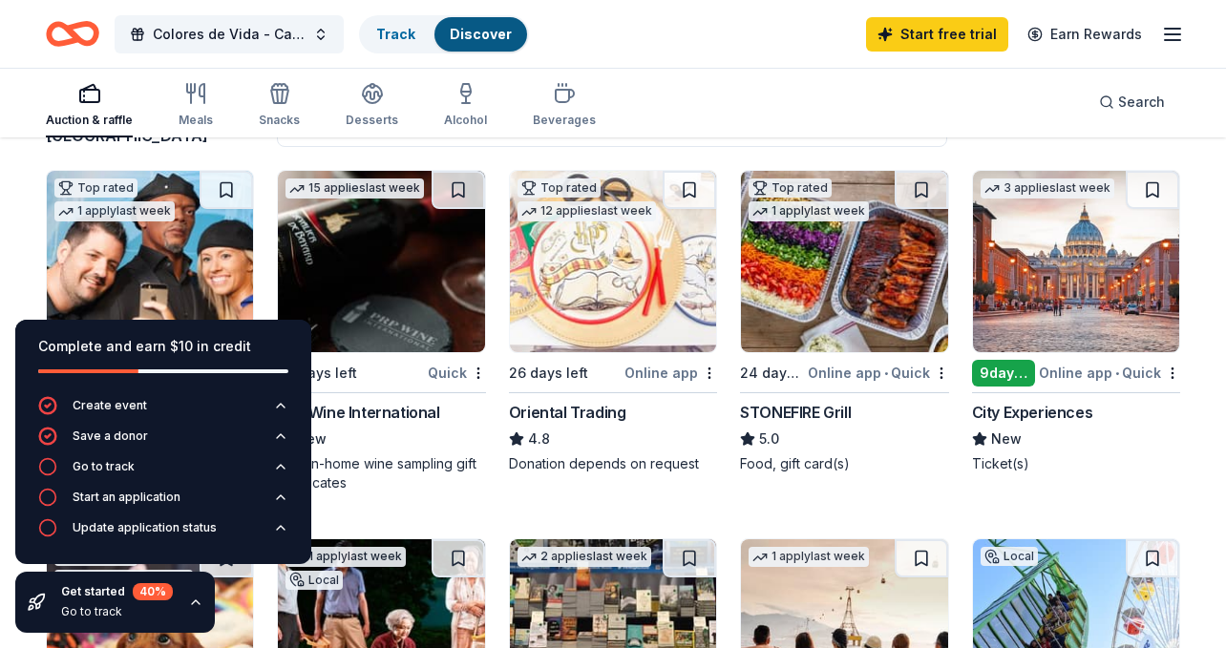
scroll to position [180, 0]
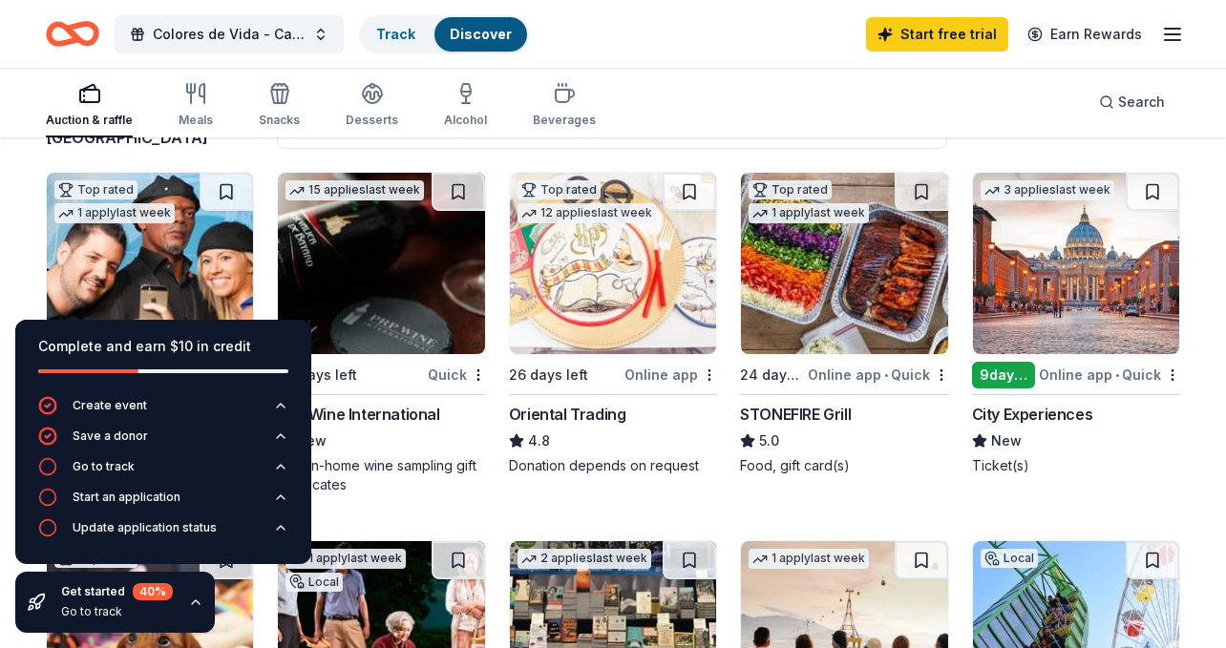
click at [1047, 354] on img at bounding box center [1076, 263] width 206 height 181
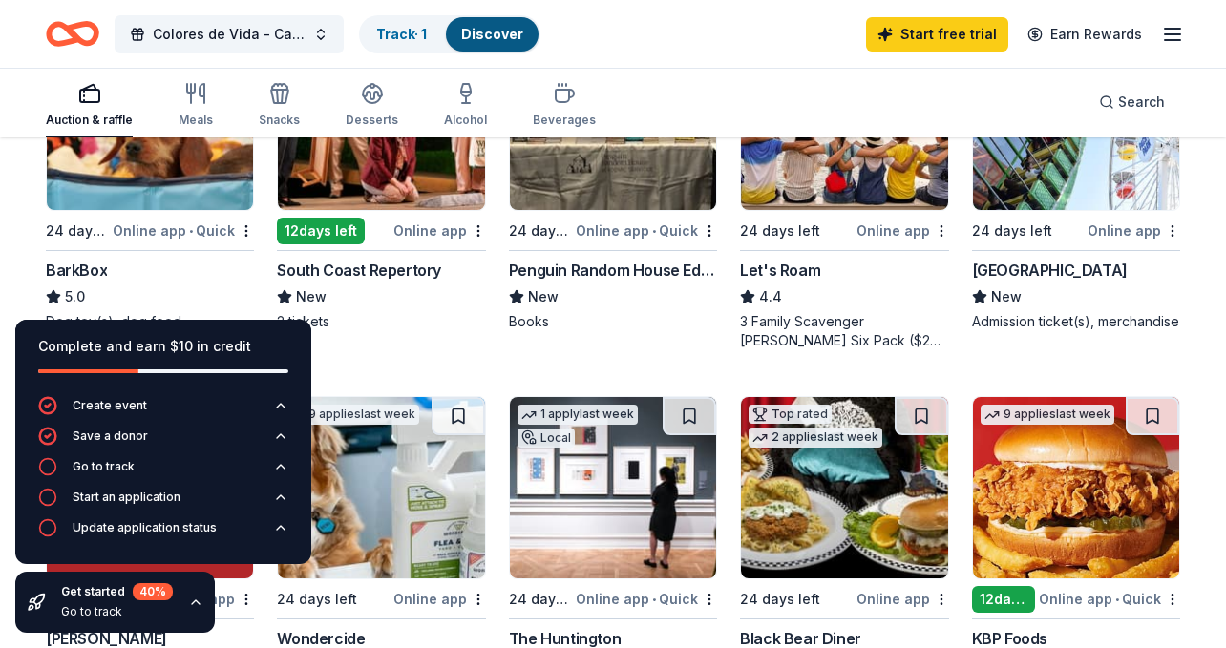
scroll to position [694, 0]
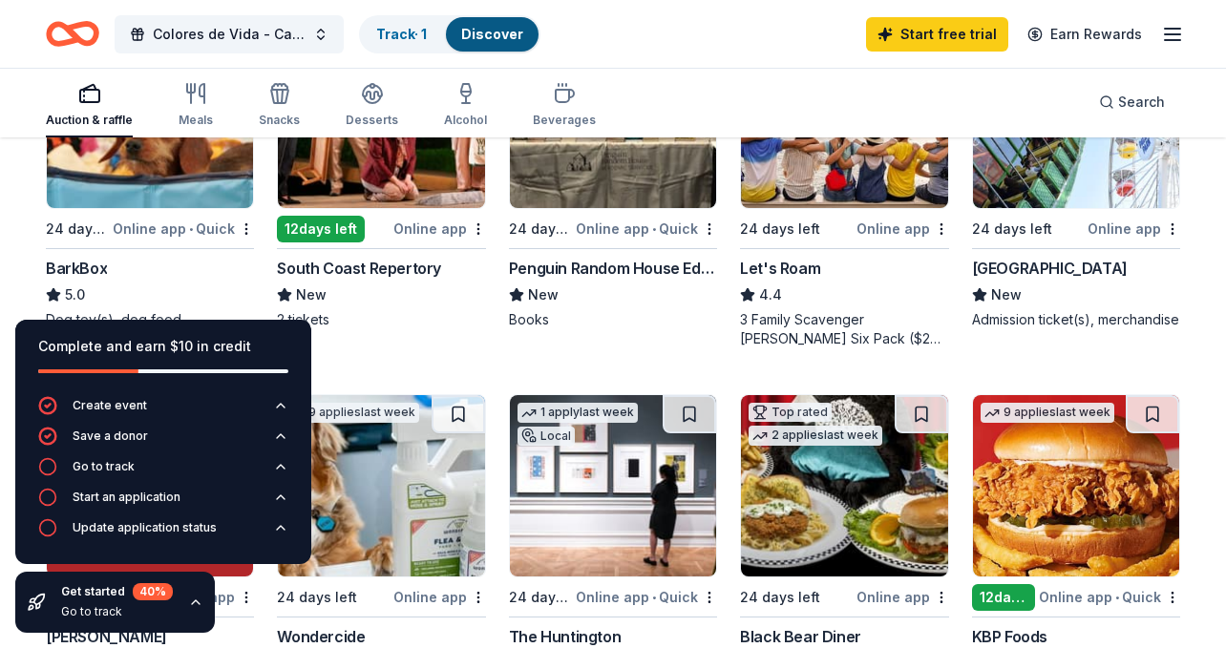
click at [411, 280] on div "South Coast Repertory" at bounding box center [359, 268] width 164 height 23
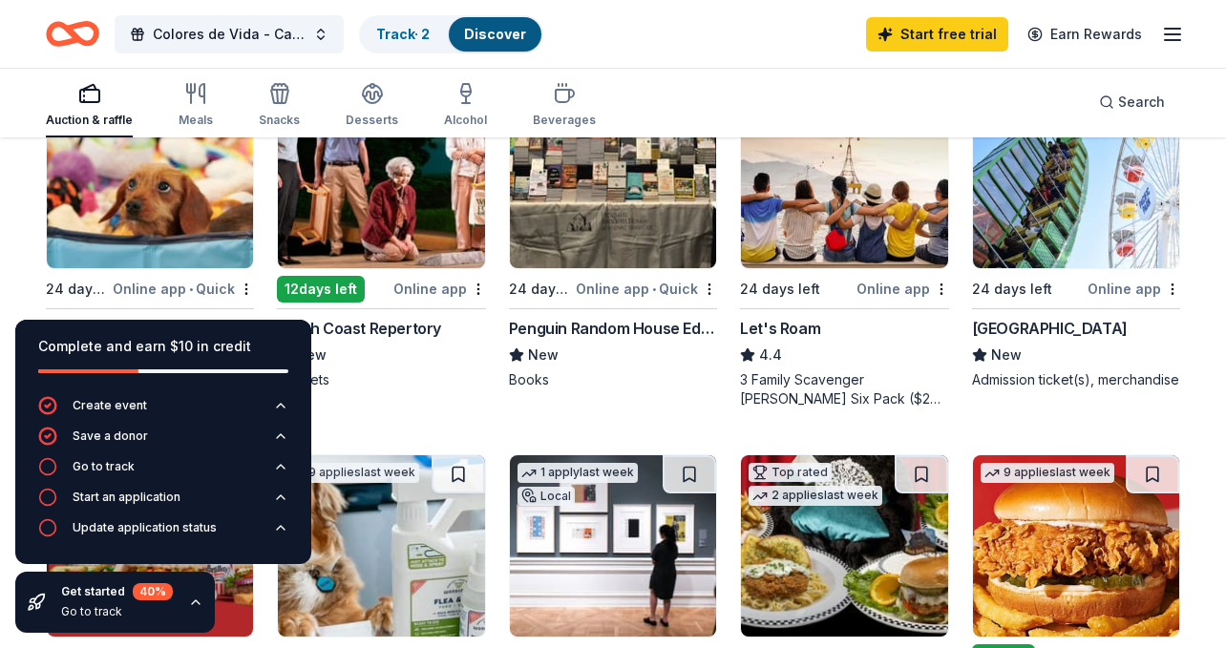
scroll to position [580, 0]
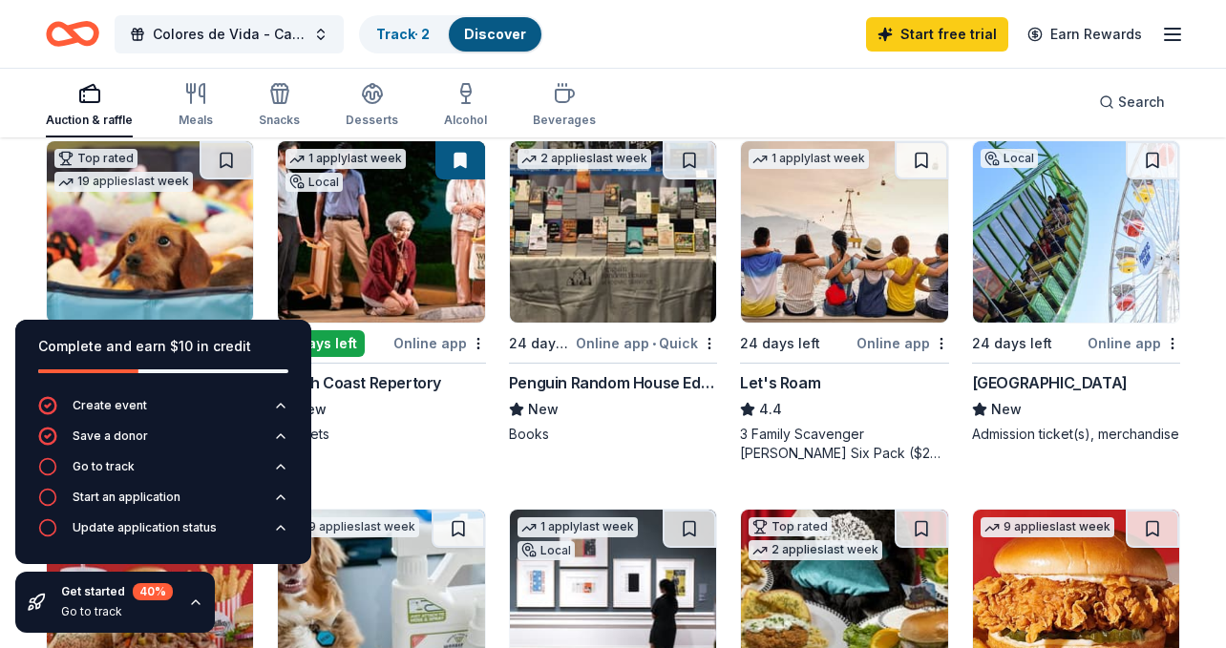
click at [1021, 297] on img at bounding box center [1076, 231] width 206 height 181
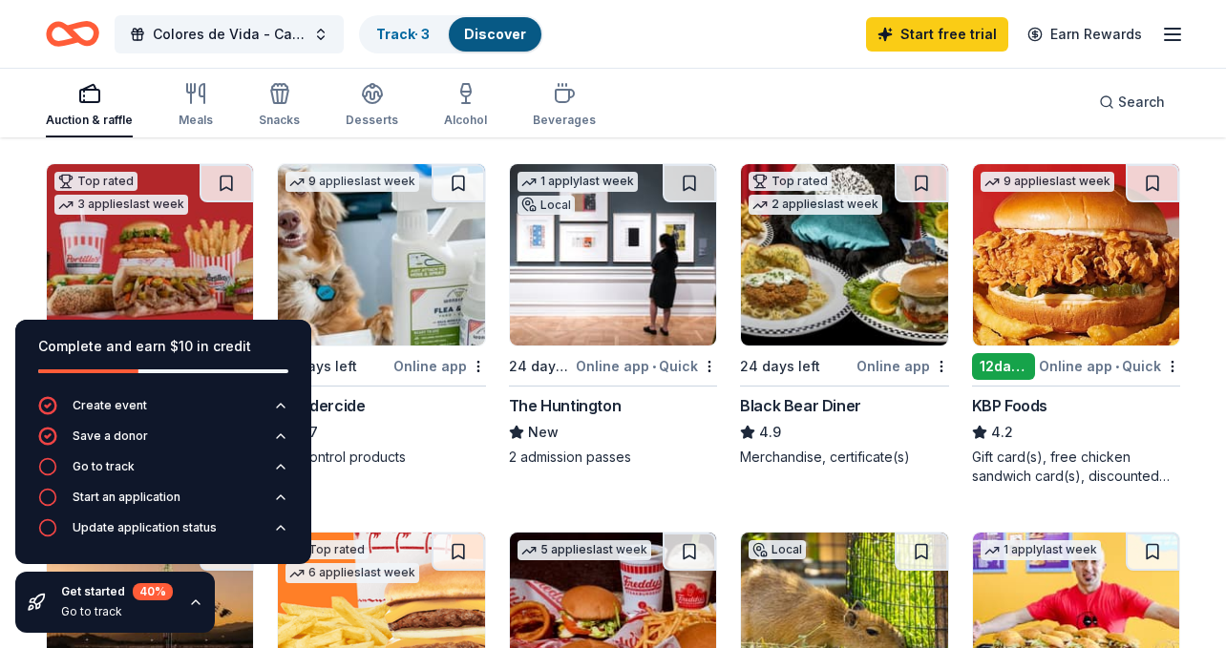
scroll to position [912, 0]
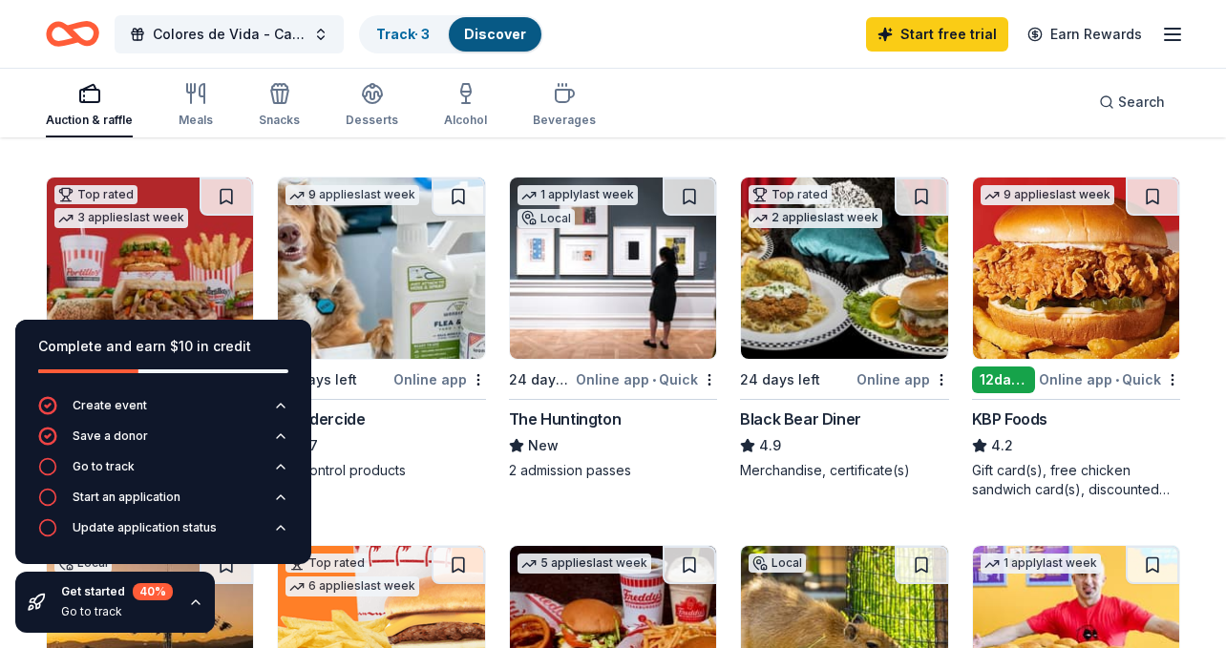
click at [587, 431] on div "The Huntington" at bounding box center [565, 419] width 112 height 23
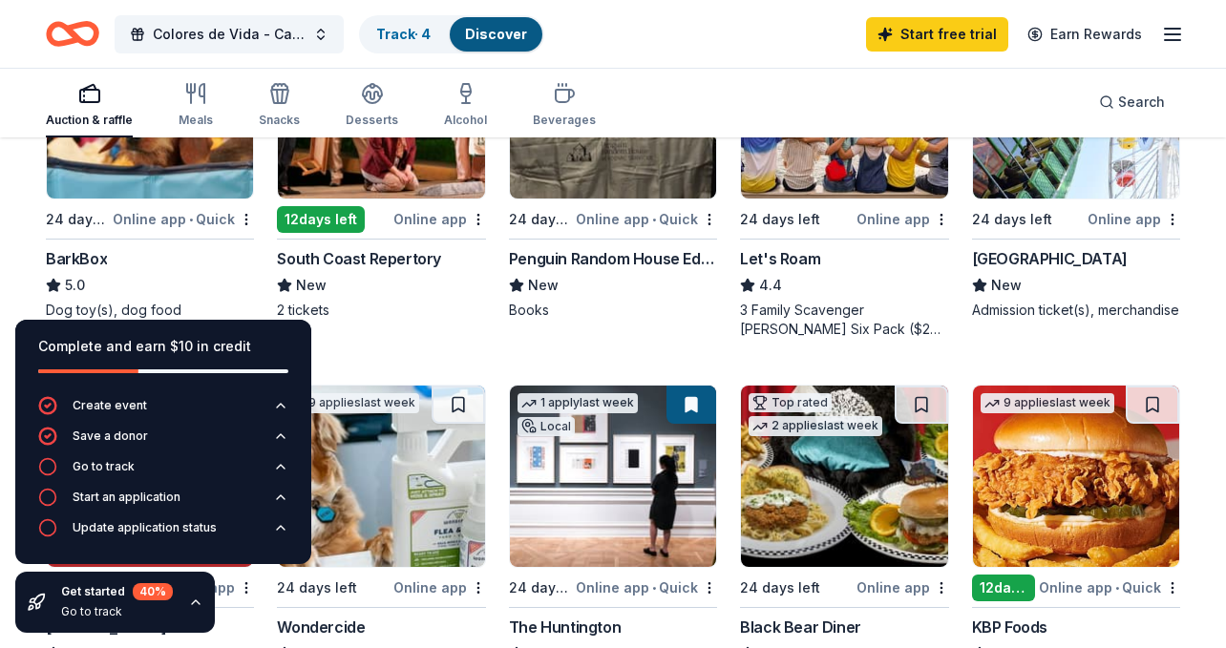
scroll to position [746, 0]
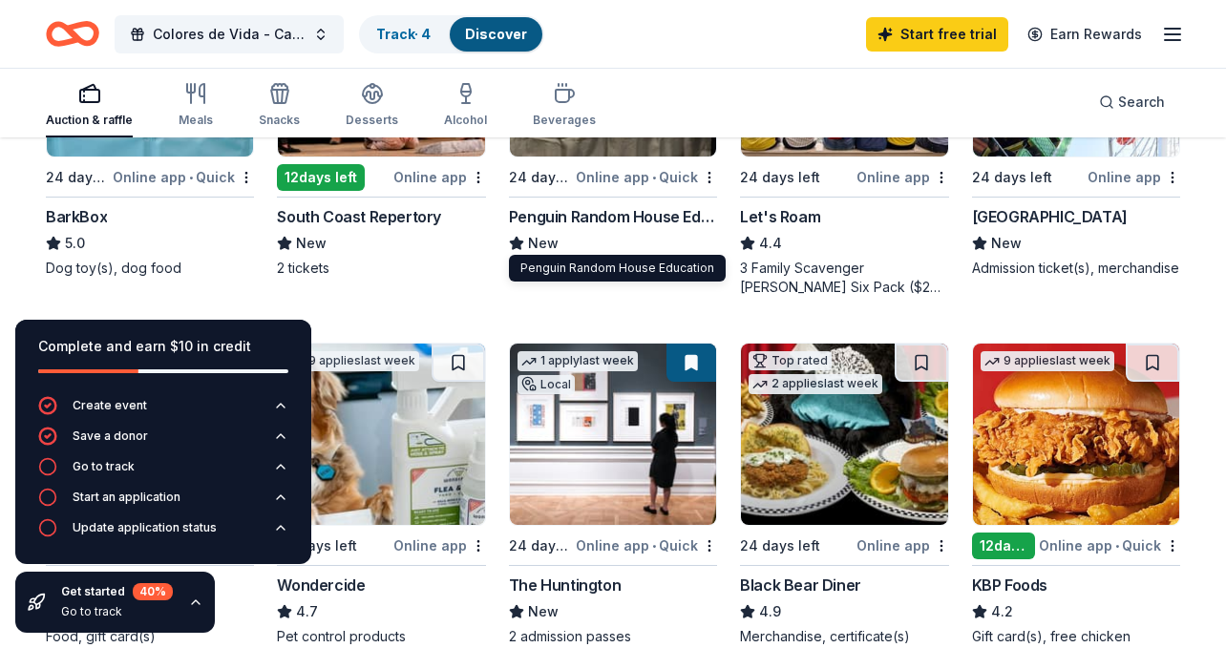
click at [609, 228] on div "Penguin Random House Education" at bounding box center [613, 216] width 208 height 23
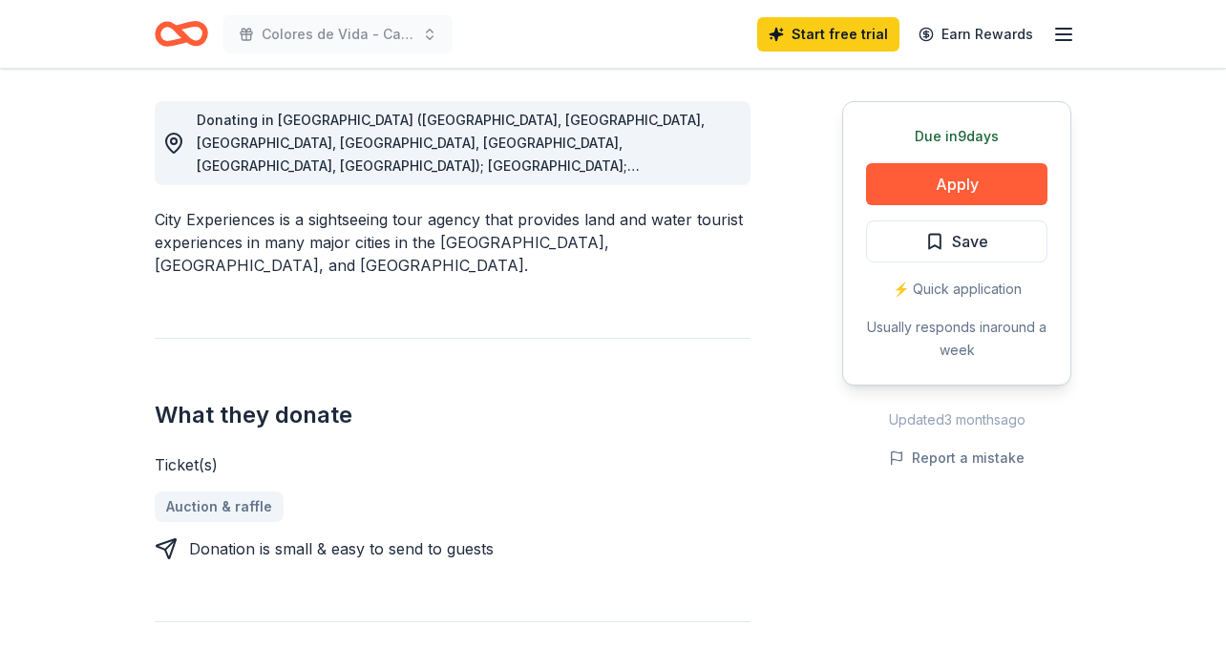
scroll to position [528, 0]
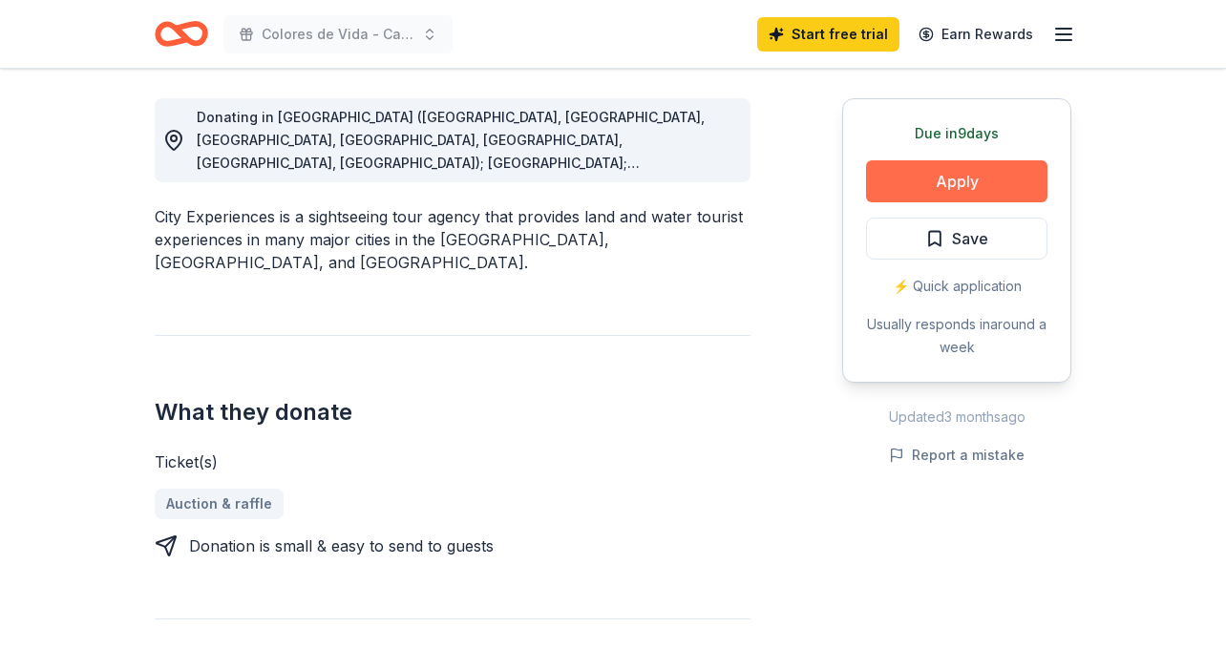
click at [910, 176] on button "Apply" at bounding box center [956, 181] width 181 height 42
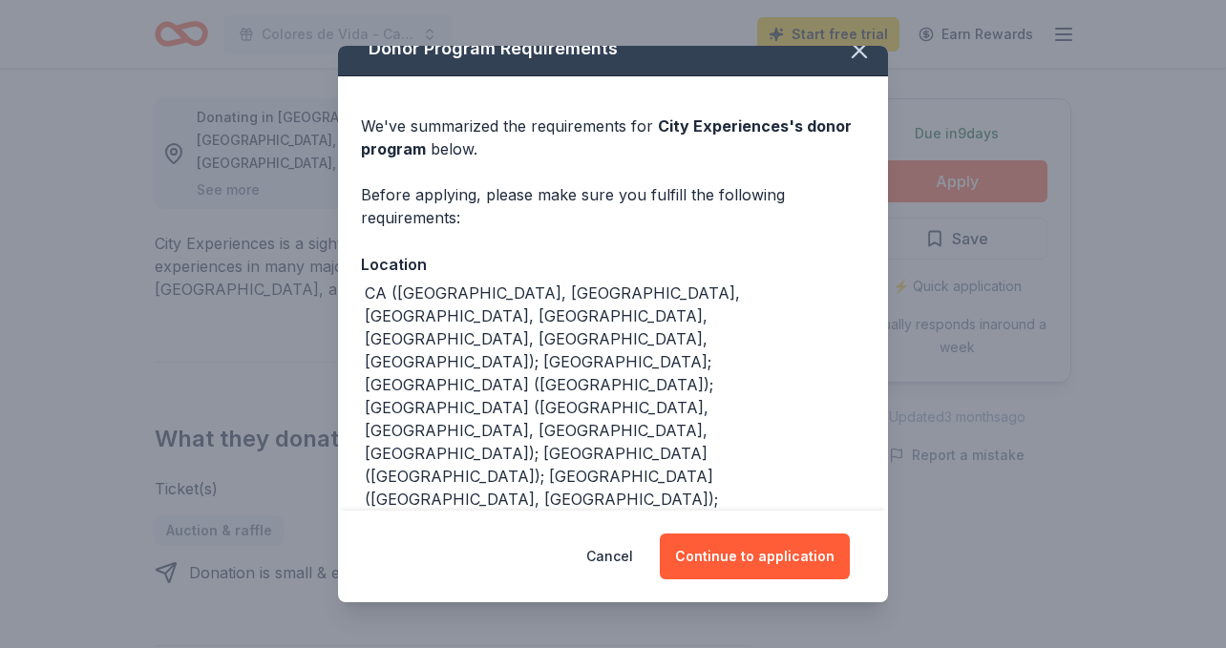
scroll to position [26, 0]
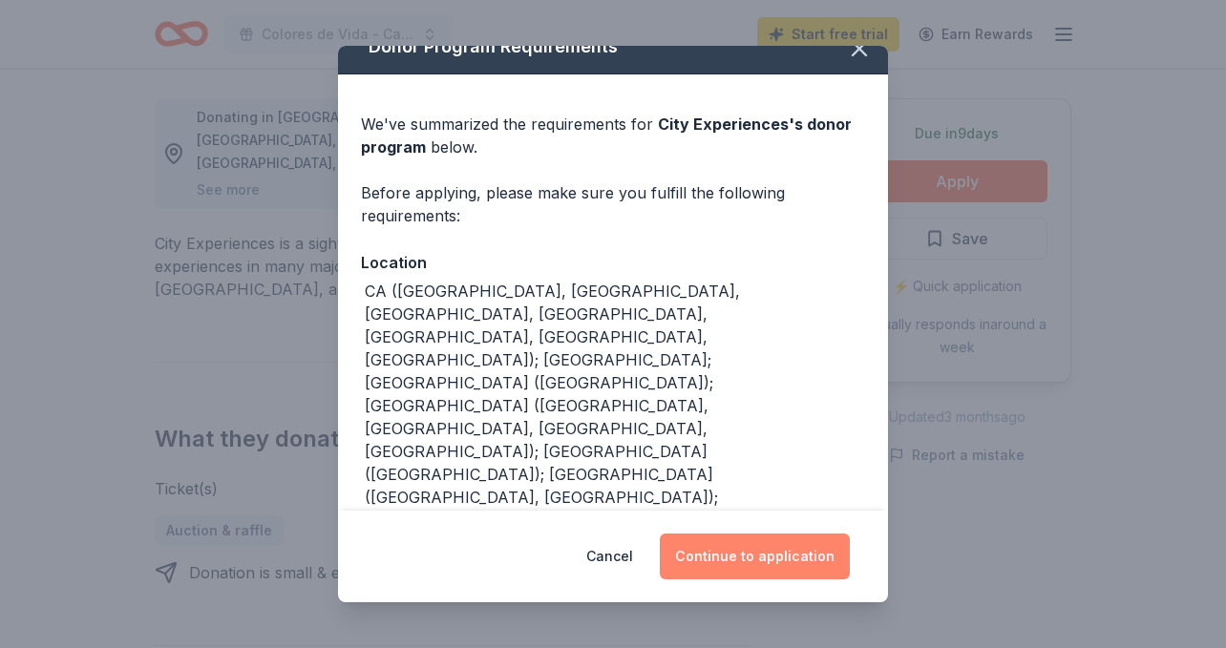
click at [743, 551] on button "Continue to application" at bounding box center [755, 557] width 190 height 46
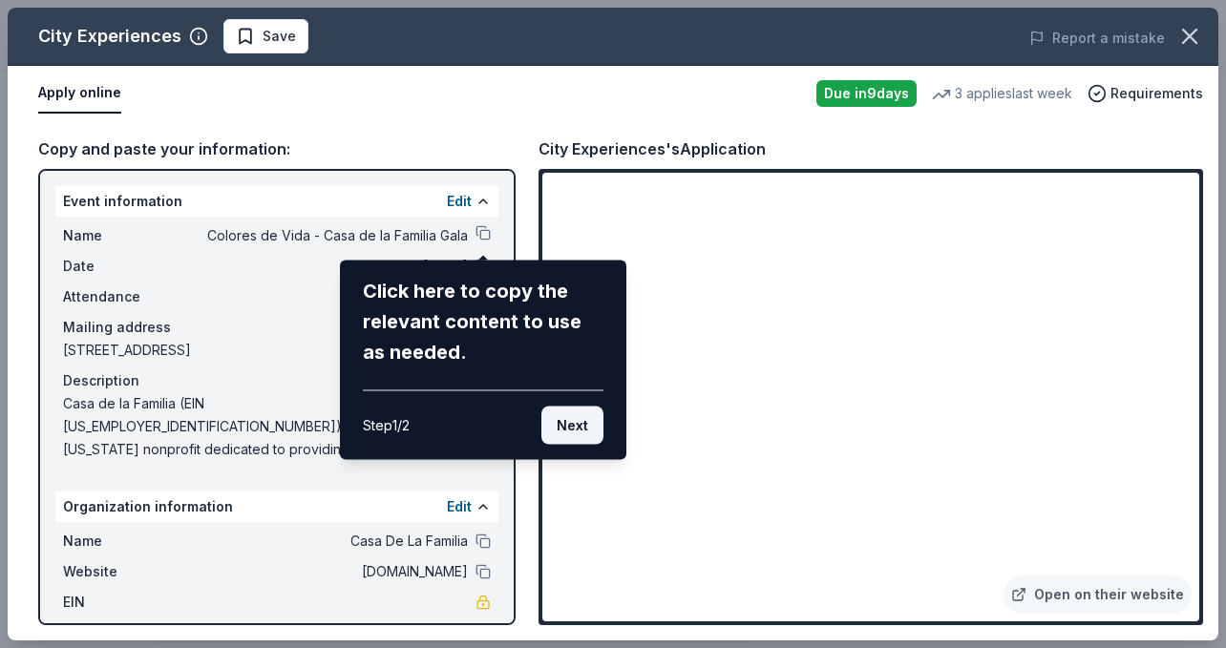
click at [579, 430] on button "Next" at bounding box center [572, 426] width 62 height 38
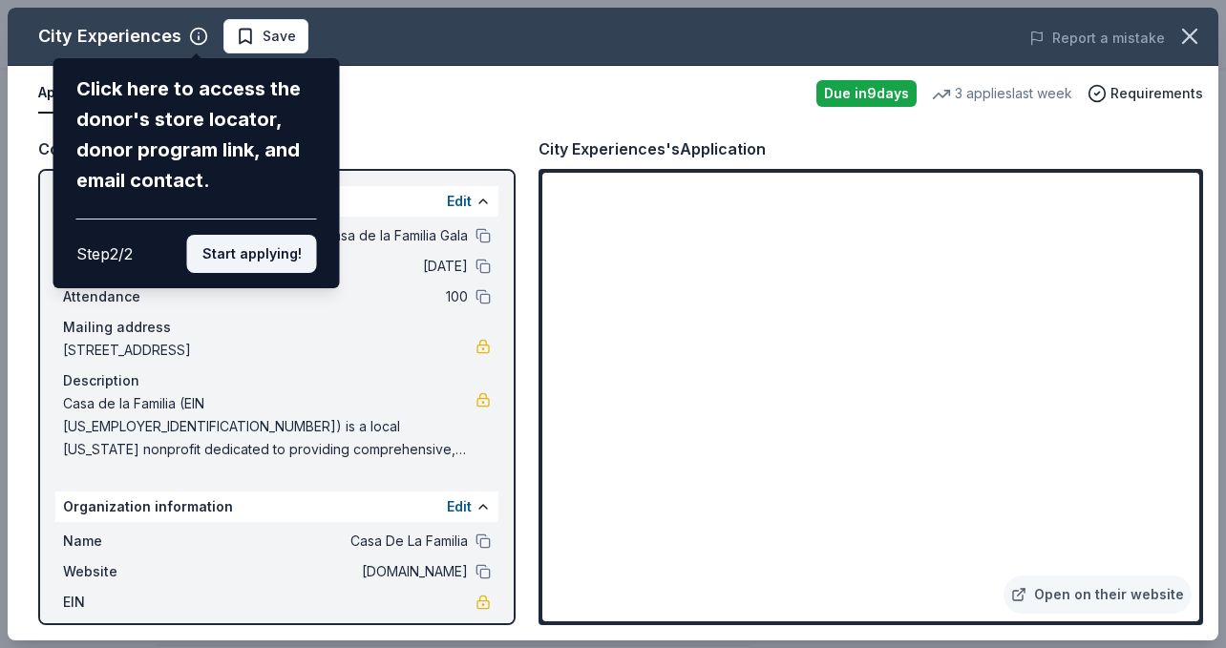
click at [238, 245] on button "Start applying!" at bounding box center [252, 254] width 130 height 38
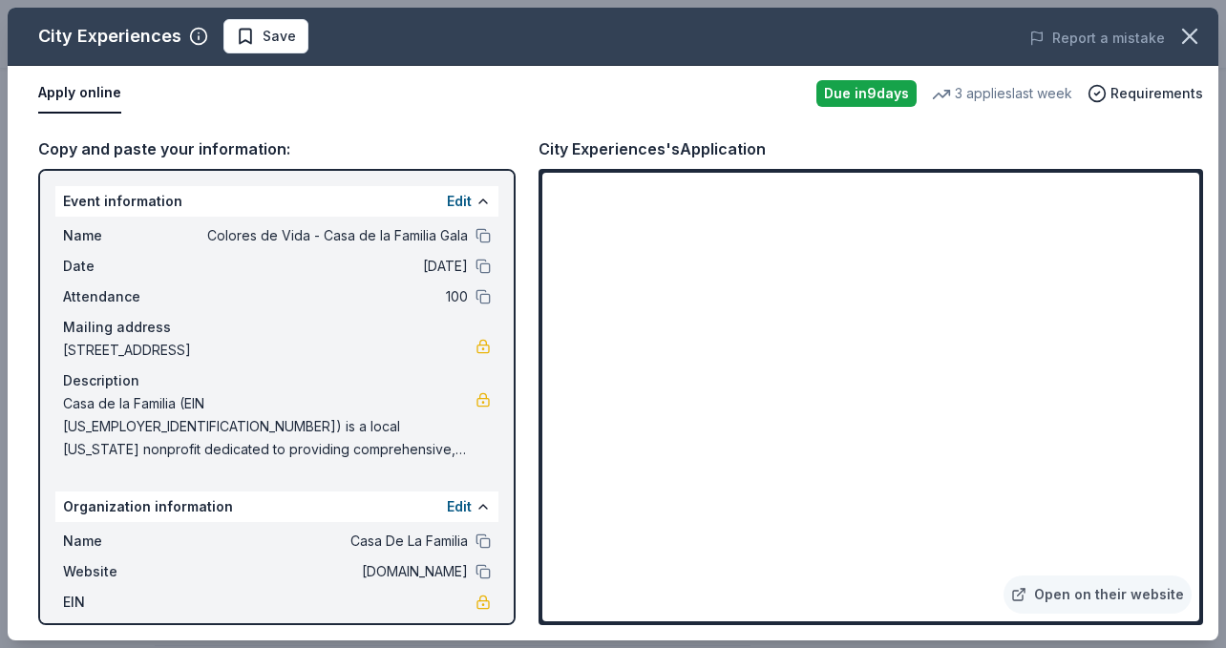
click at [1166, 497] on div "City Experiences Save Report a mistake Apply online Due in 9 days 3 applies las…" at bounding box center [613, 324] width 1211 height 633
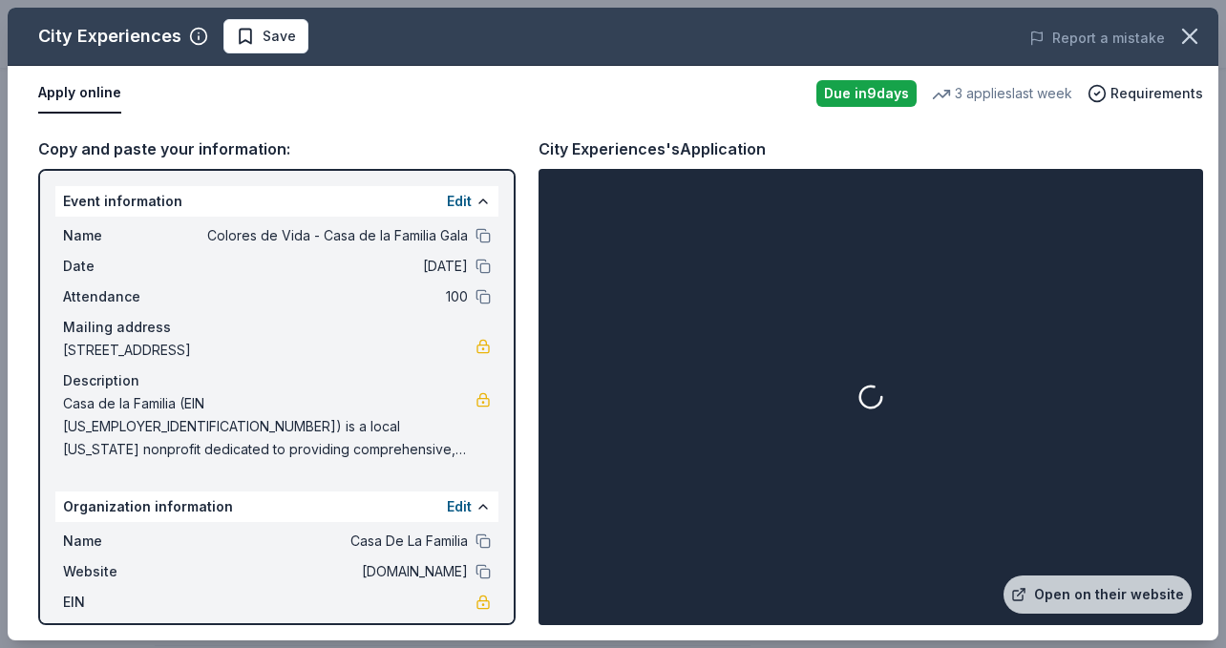
click at [1172, 496] on div at bounding box center [870, 397] width 657 height 449
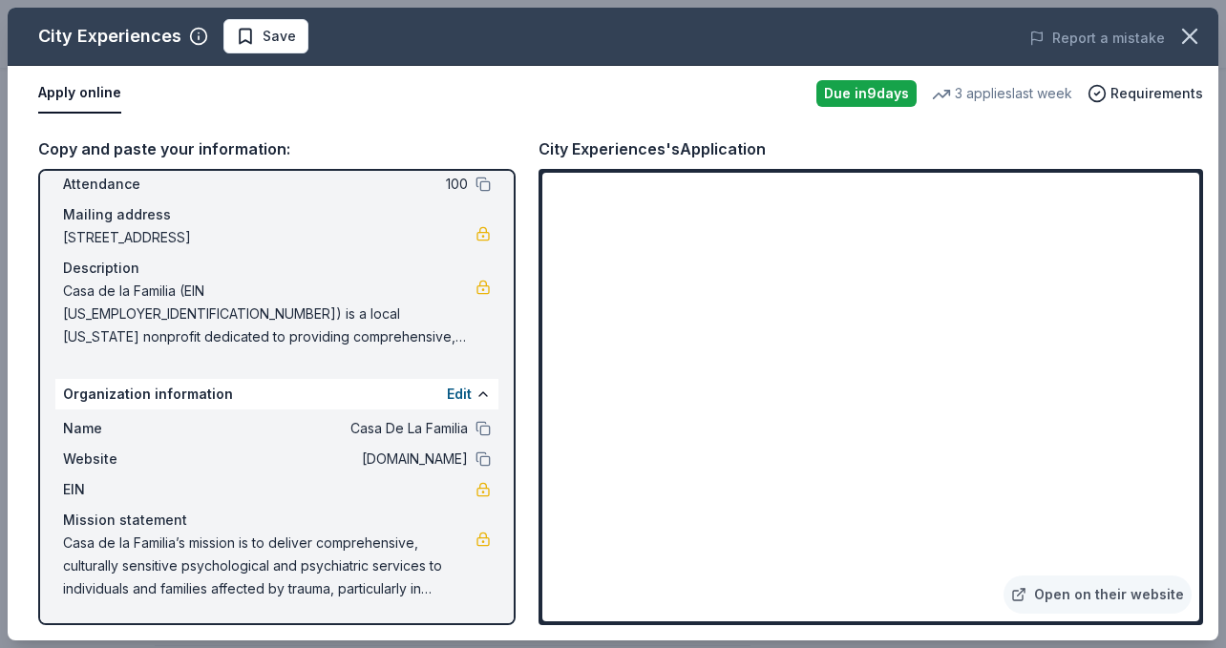
scroll to position [0, 0]
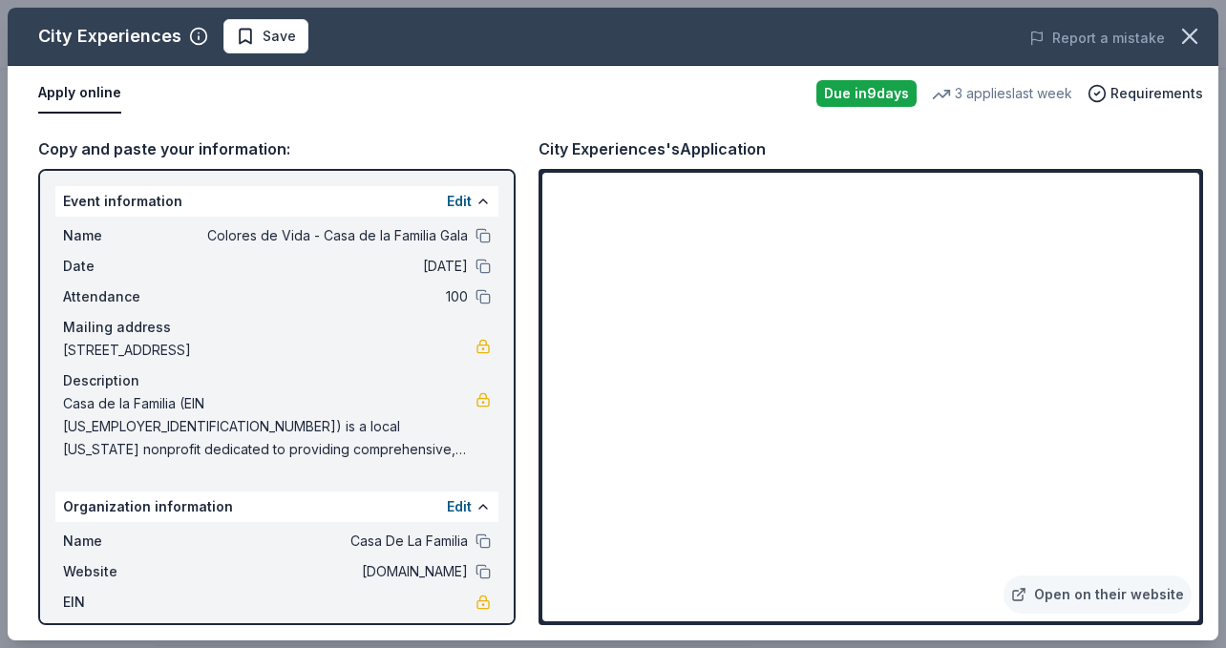
drag, startPoint x: 537, startPoint y: 147, endPoint x: 643, endPoint y: 152, distance: 106.1
click at [643, 152] on div "Copy and paste your information: Event information Edit Name Colores de Vida - …" at bounding box center [613, 380] width 1211 height 519
click at [269, 37] on span "Save" at bounding box center [279, 36] width 33 height 23
click at [1043, 595] on link "Open on their website" at bounding box center [1098, 595] width 188 height 38
click at [1196, 33] on icon "button" at bounding box center [1189, 36] width 27 height 27
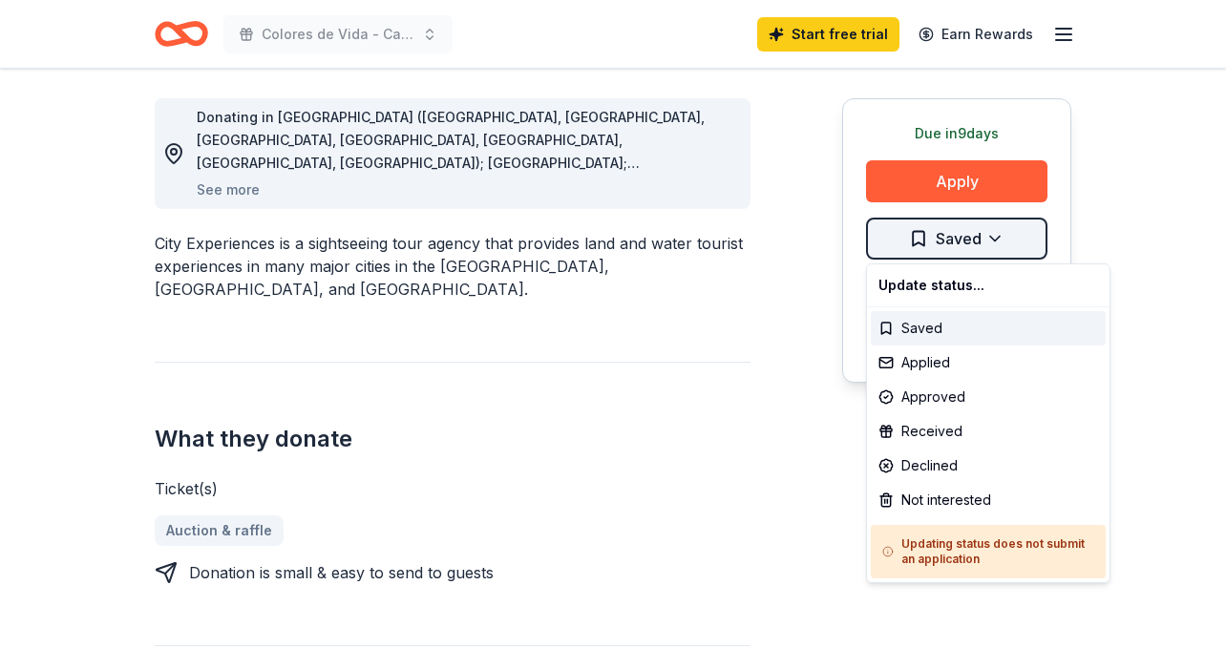
click at [949, 362] on div "Applied" at bounding box center [988, 363] width 235 height 34
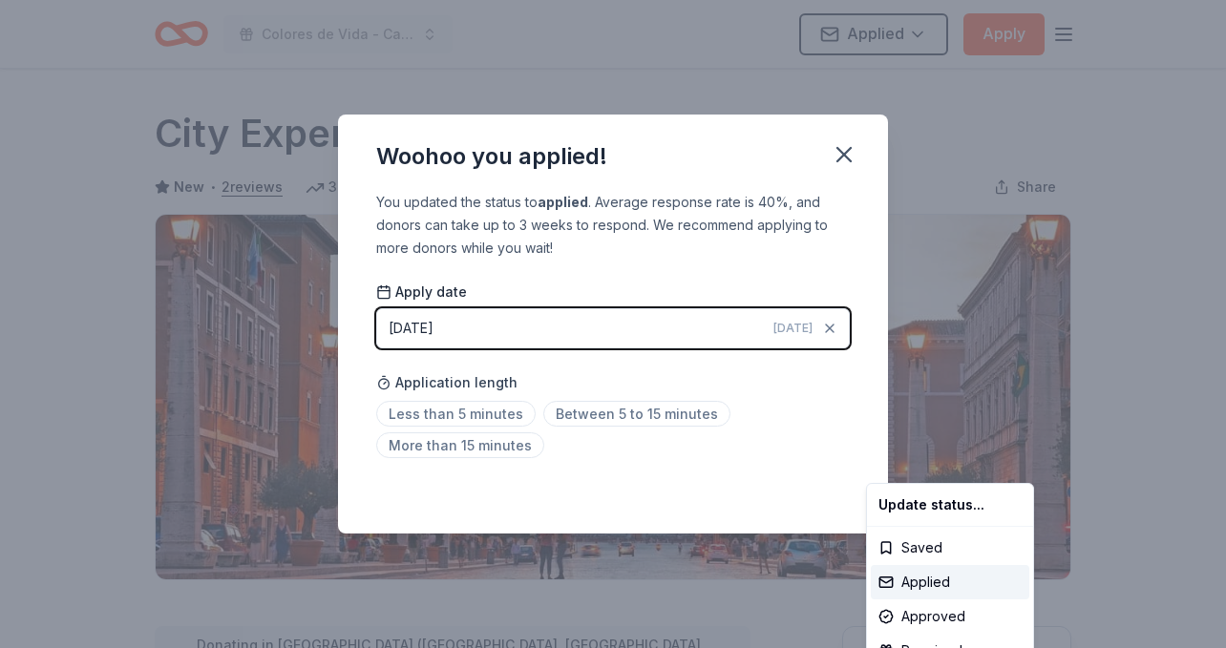
click at [451, 413] on html "Colores de Vida - Casa de la Familia Gala Applied Apply Due in 9 days Share Cit…" at bounding box center [613, 324] width 1226 height 648
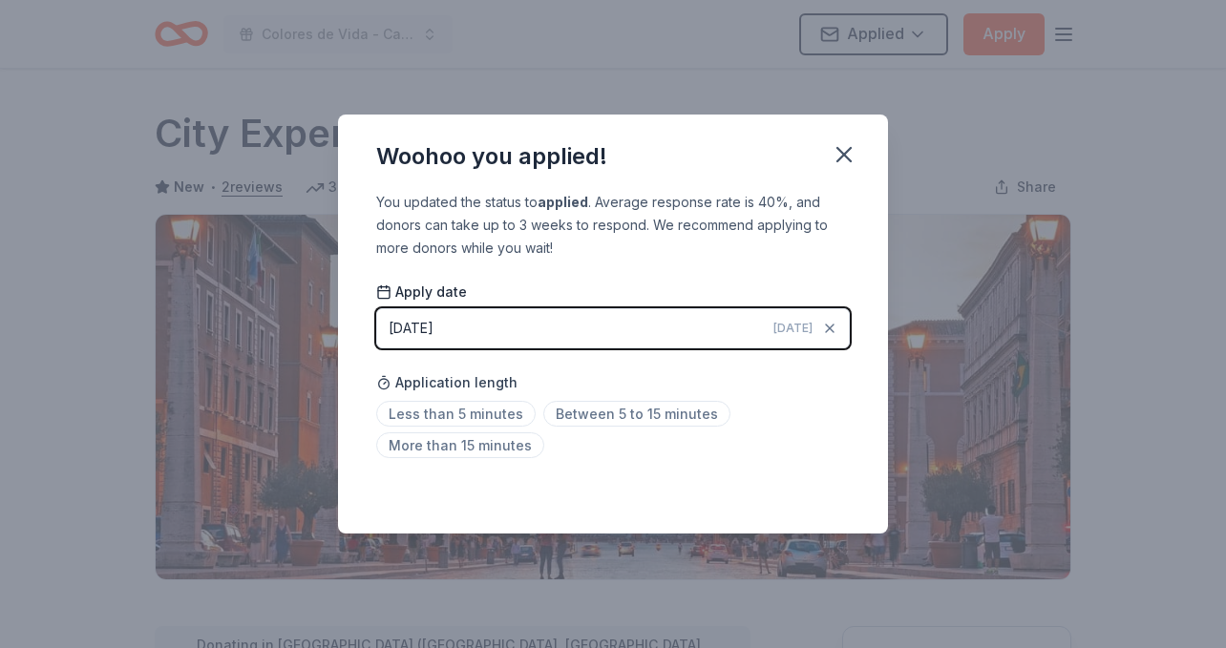
scroll to position [442, 0]
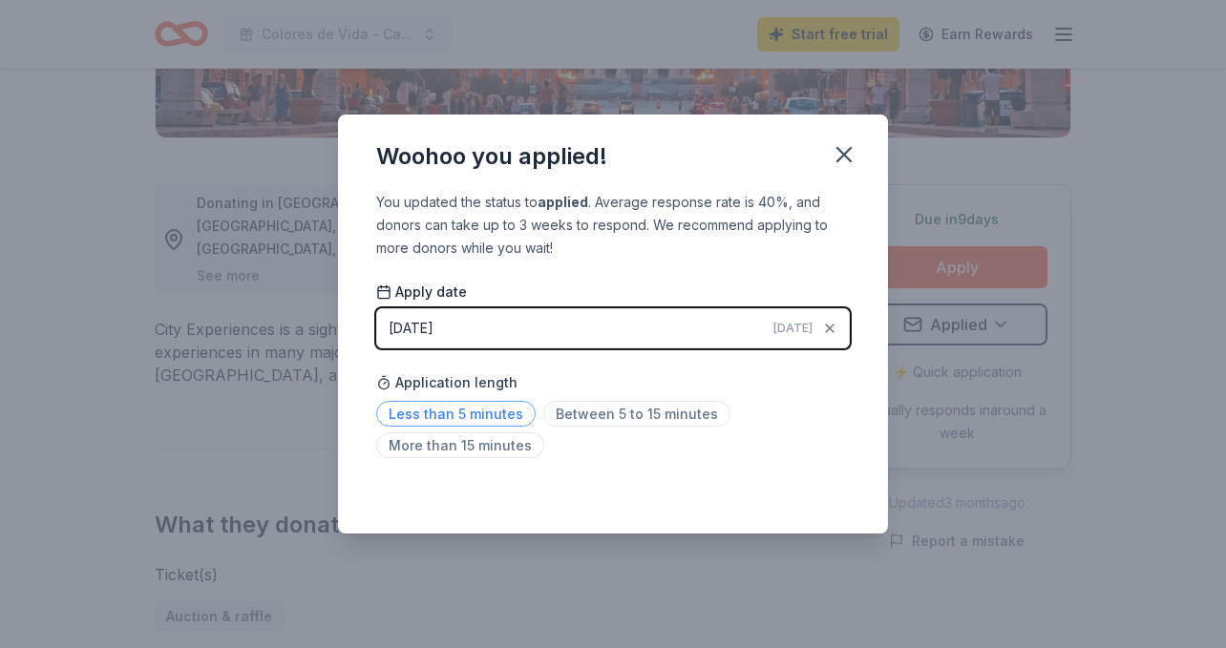
click at [502, 415] on span "Less than 5 minutes" at bounding box center [455, 414] width 159 height 26
click at [852, 154] on icon "button" at bounding box center [844, 154] width 27 height 27
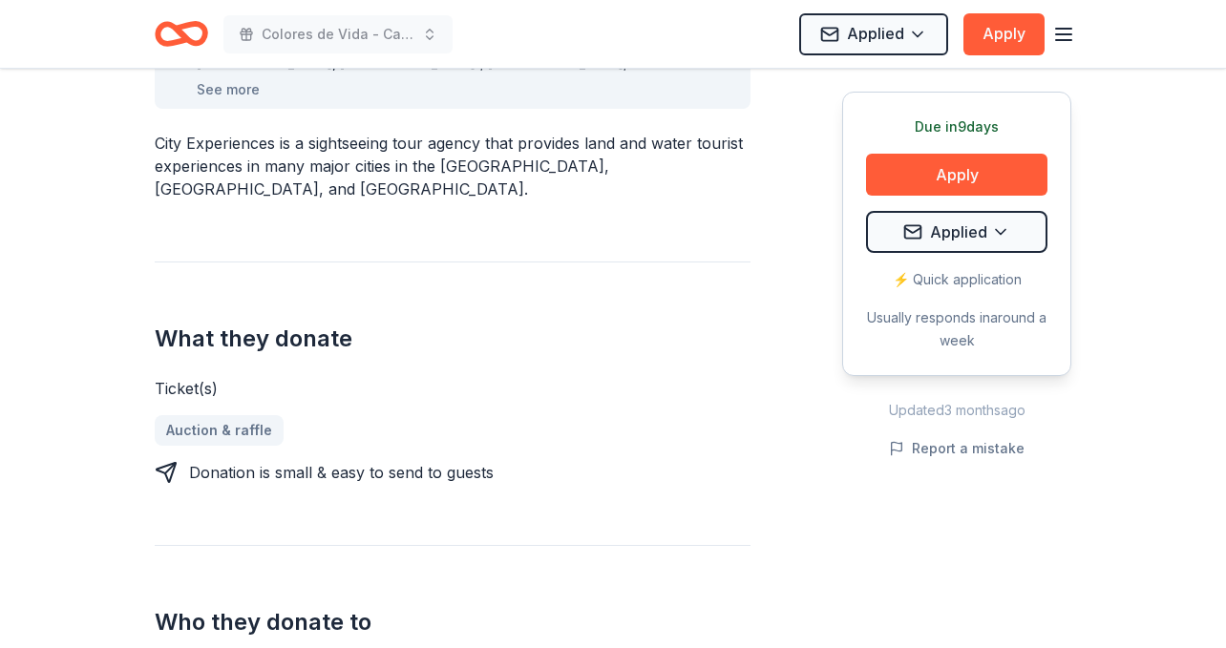
scroll to position [0, 0]
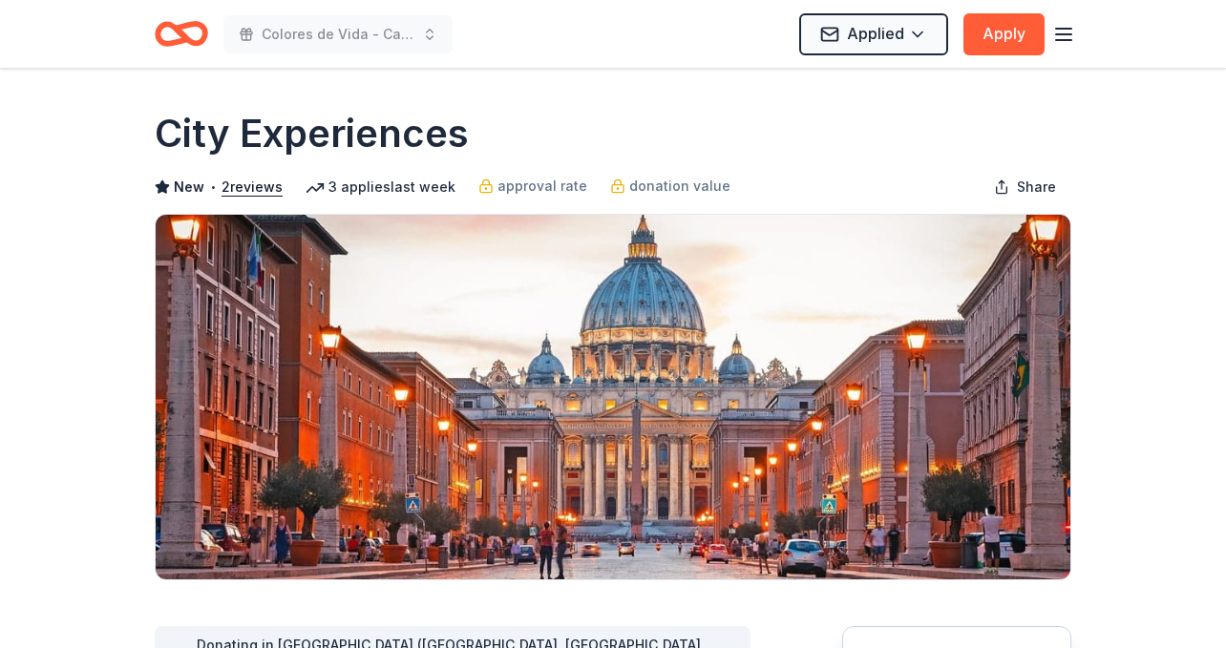
click at [186, 41] on icon "Home" at bounding box center [191, 33] width 30 height 19
click at [1062, 37] on icon "button" at bounding box center [1063, 34] width 23 height 23
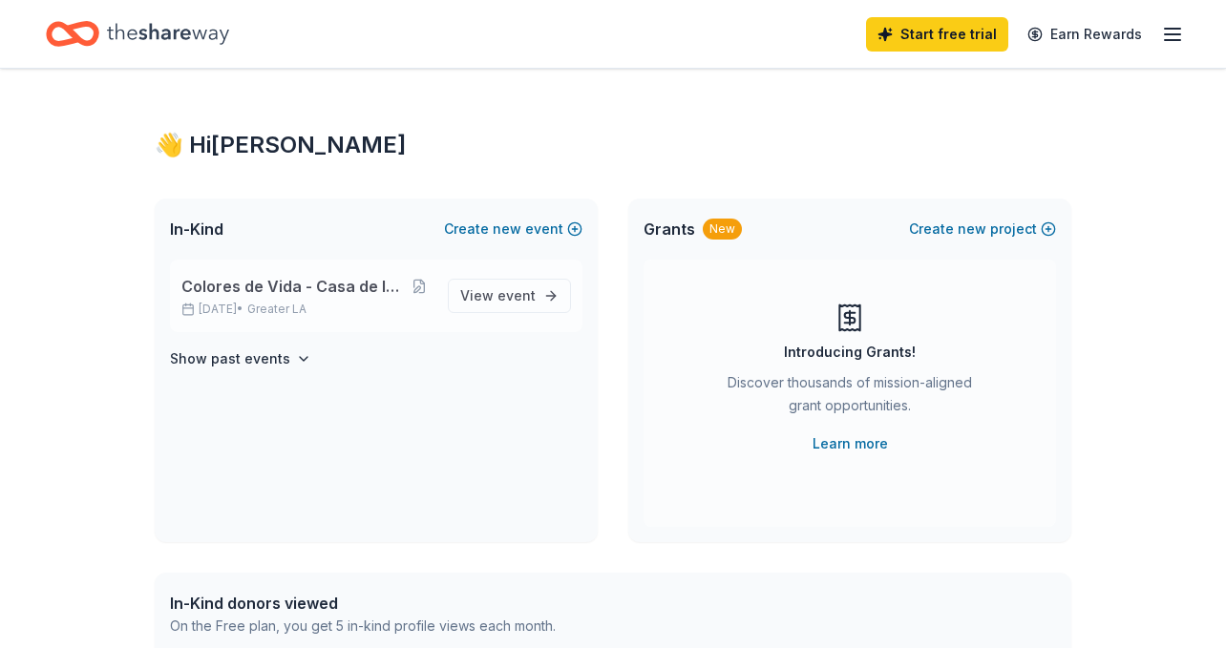
click at [326, 299] on div "Colores de Vida - Casa de la Familia Gala Oct 18, 2025 • Greater LA" at bounding box center [306, 296] width 251 height 42
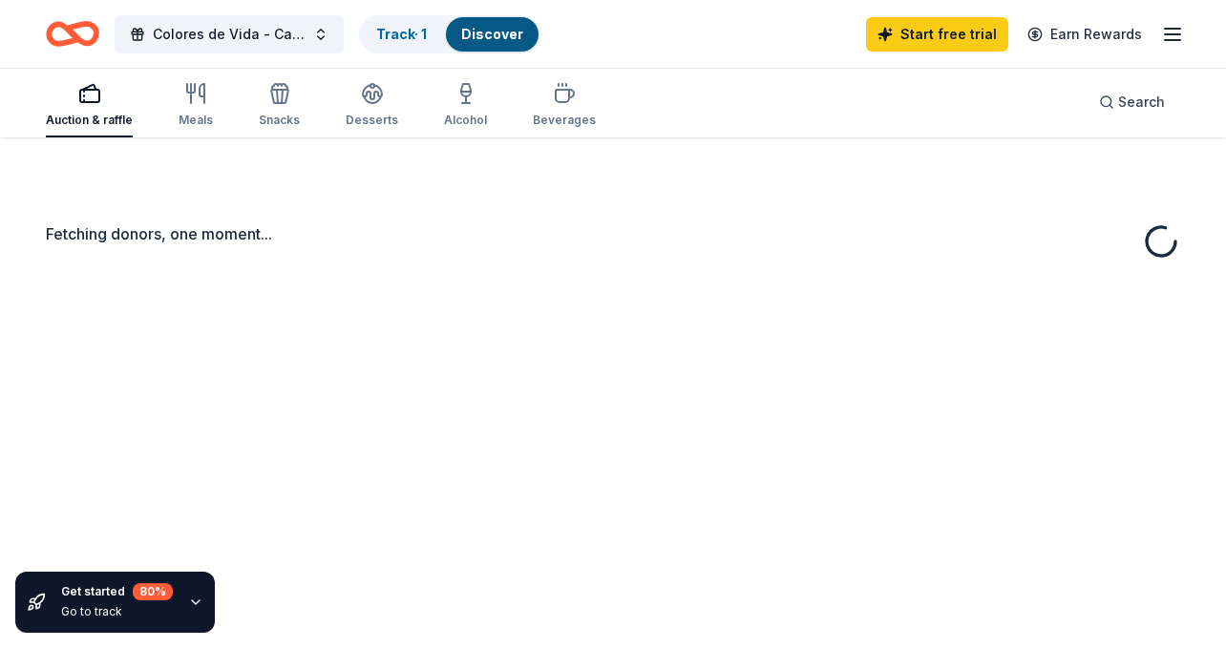
scroll to position [11, 0]
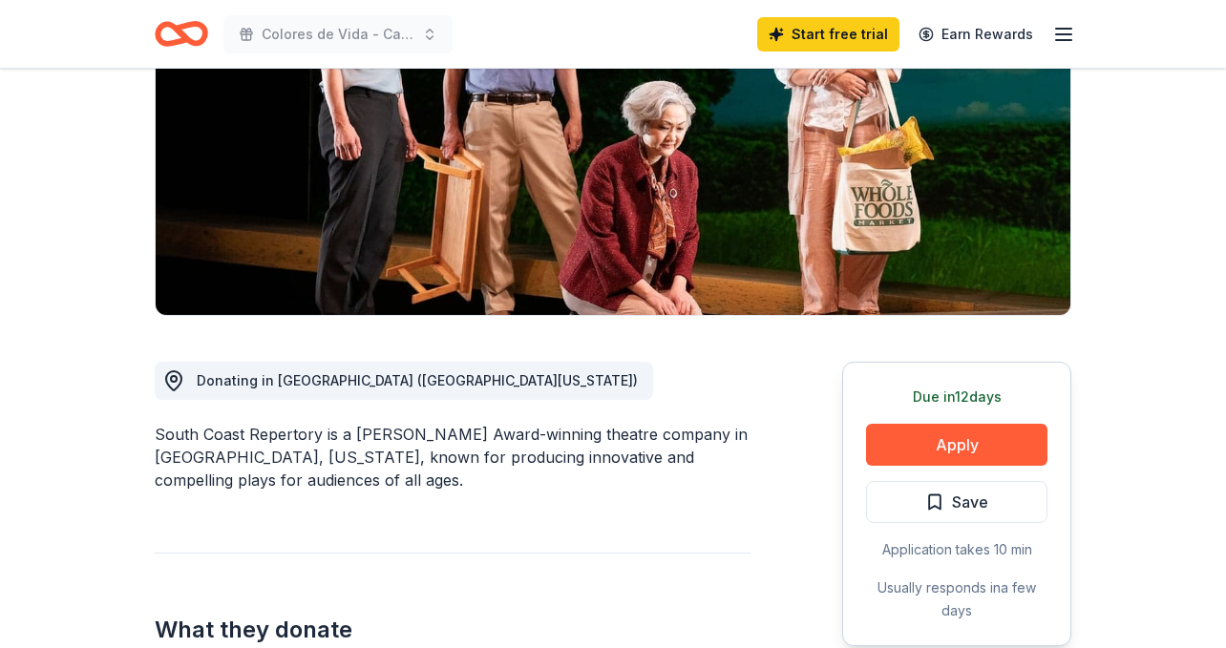
scroll to position [269, 0]
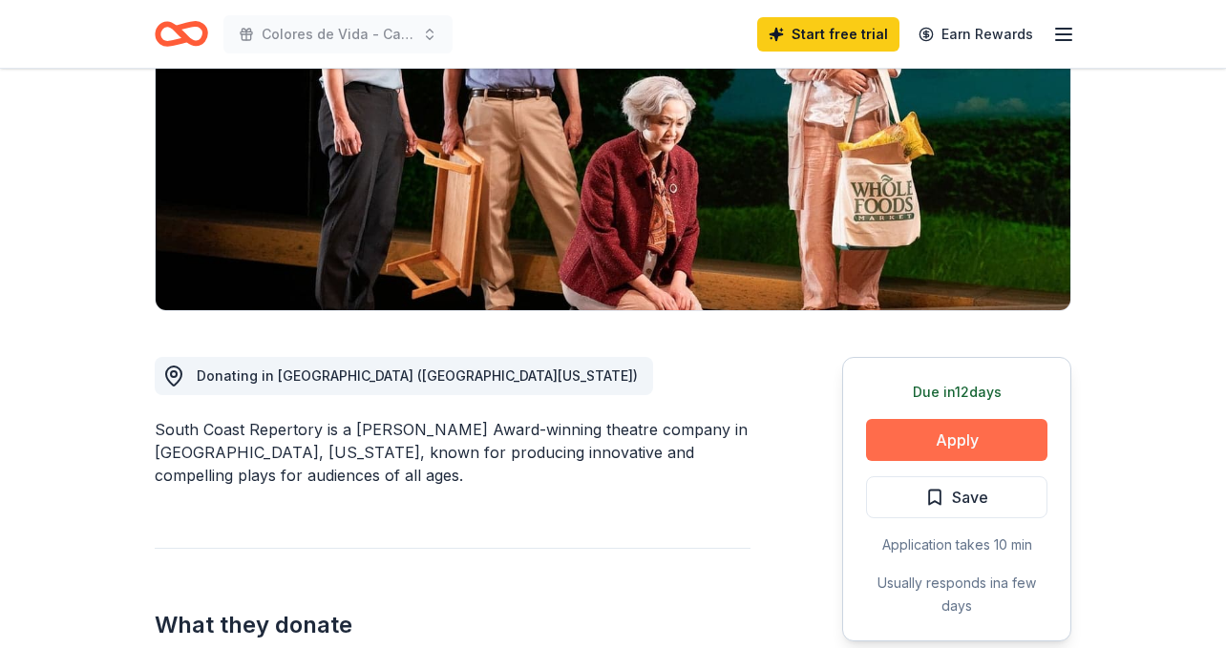
click at [923, 438] on button "Apply" at bounding box center [956, 440] width 181 height 42
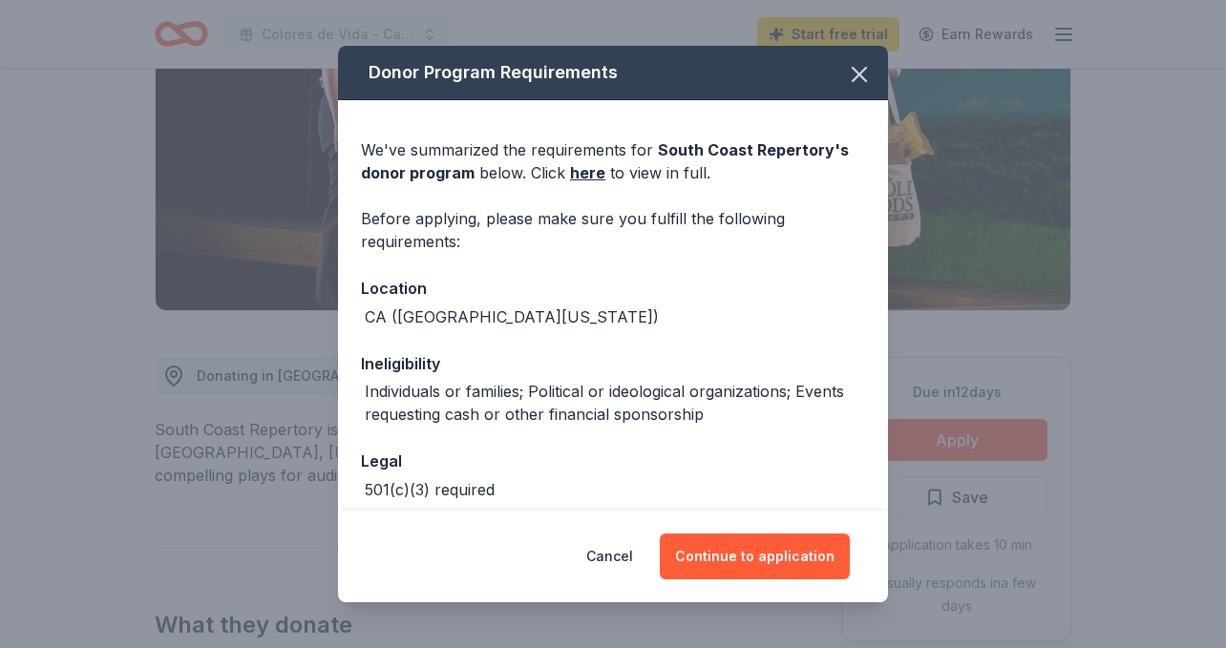
scroll to position [166, 0]
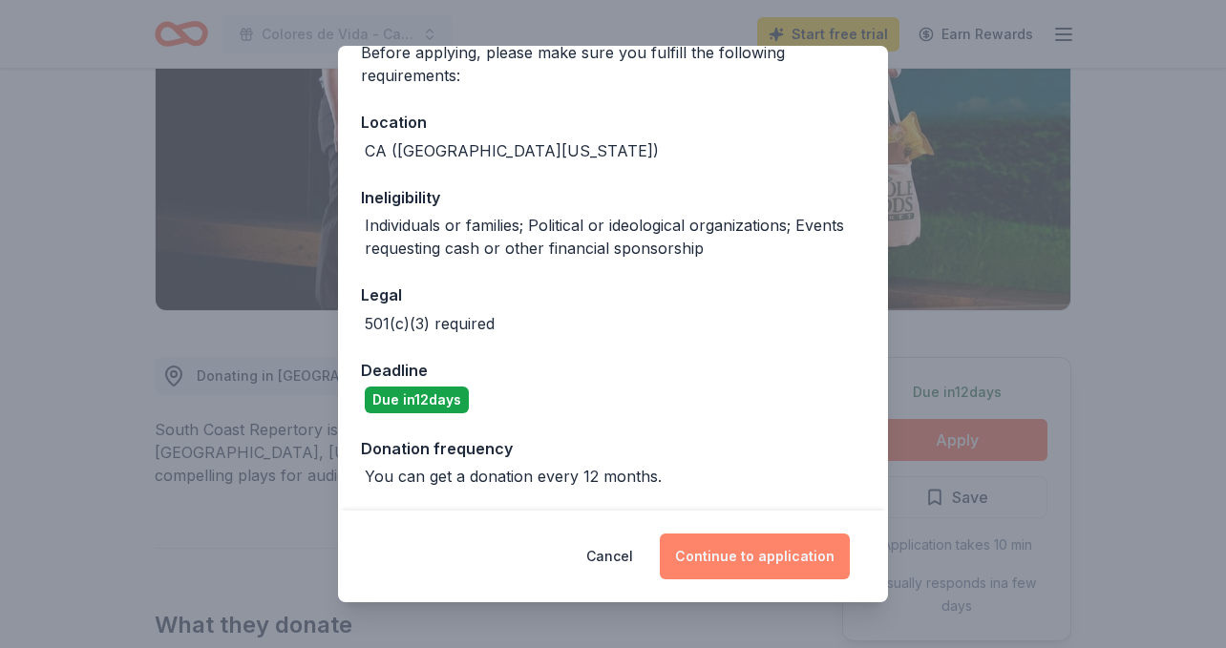
click at [788, 560] on button "Continue to application" at bounding box center [755, 557] width 190 height 46
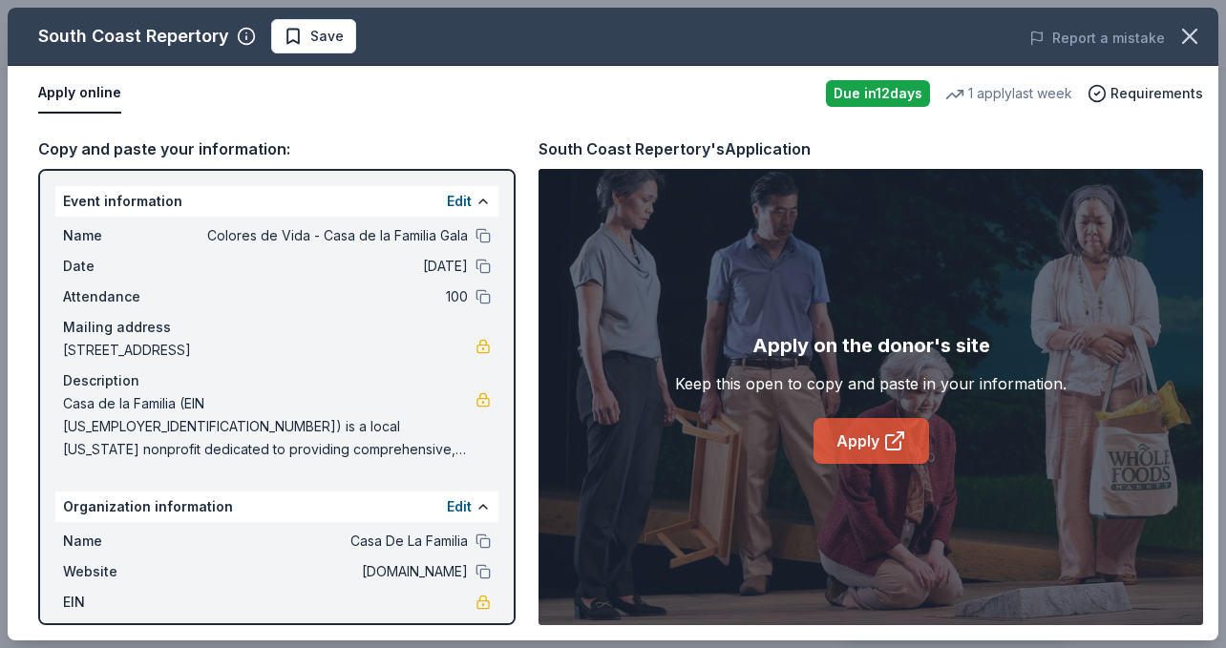
click at [878, 435] on link "Apply" at bounding box center [872, 441] width 116 height 46
click at [285, 42] on span "Save" at bounding box center [314, 36] width 60 height 23
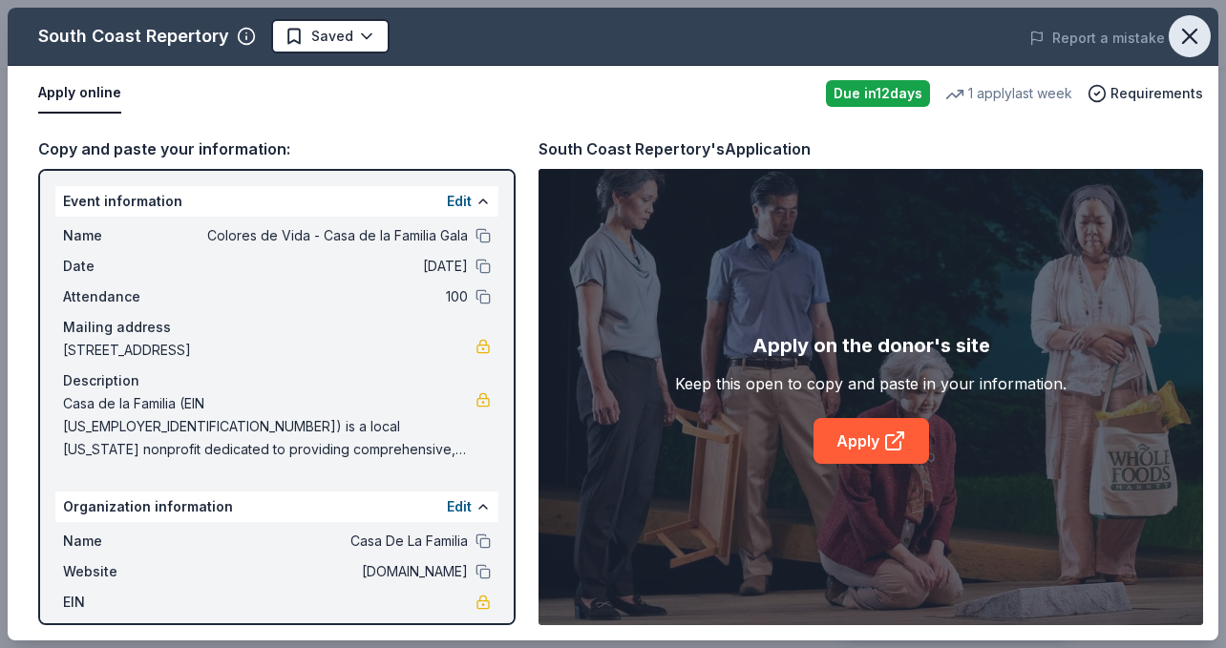
click at [1190, 39] on icon "button" at bounding box center [1189, 36] width 27 height 27
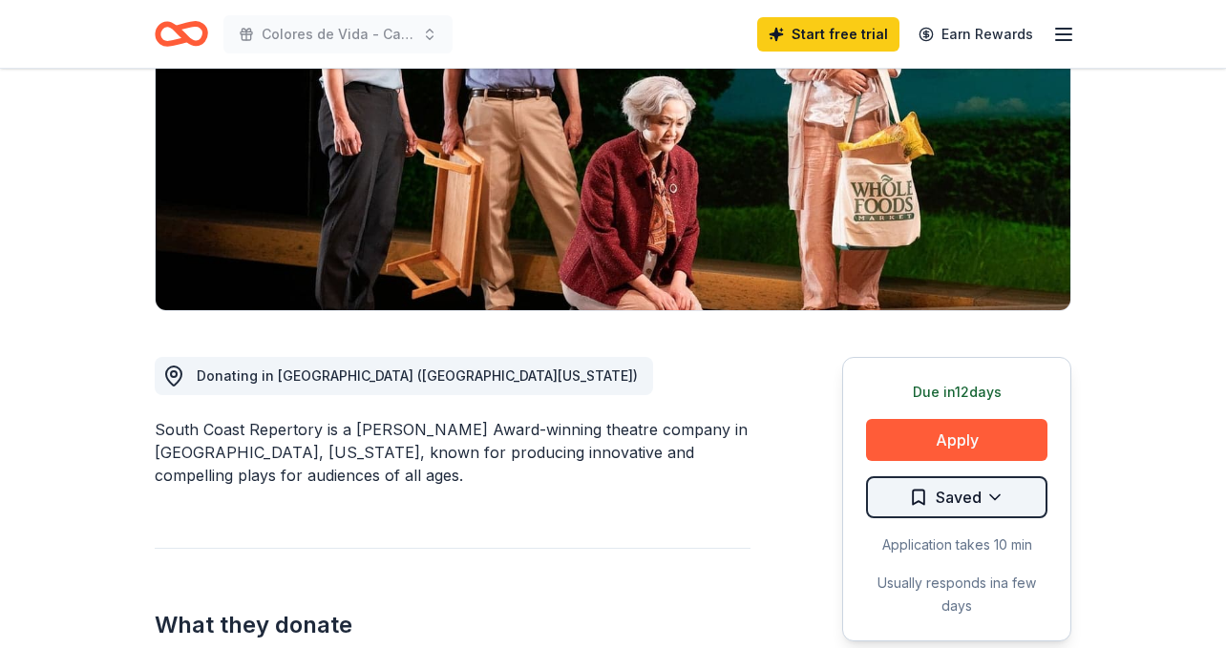
click at [1008, 379] on html "Colores de Vida - Casa de la Familia Gala Start free trial Earn Rewards Due in …" at bounding box center [613, 55] width 1226 height 648
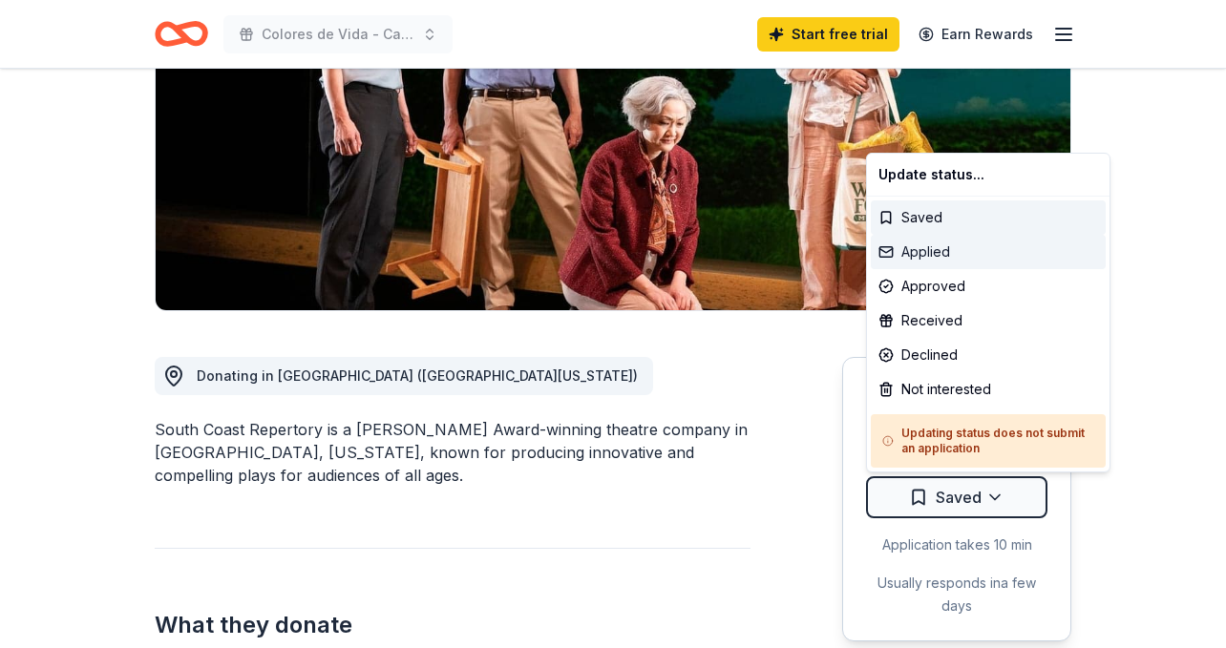
click at [924, 249] on div "Applied" at bounding box center [988, 252] width 235 height 34
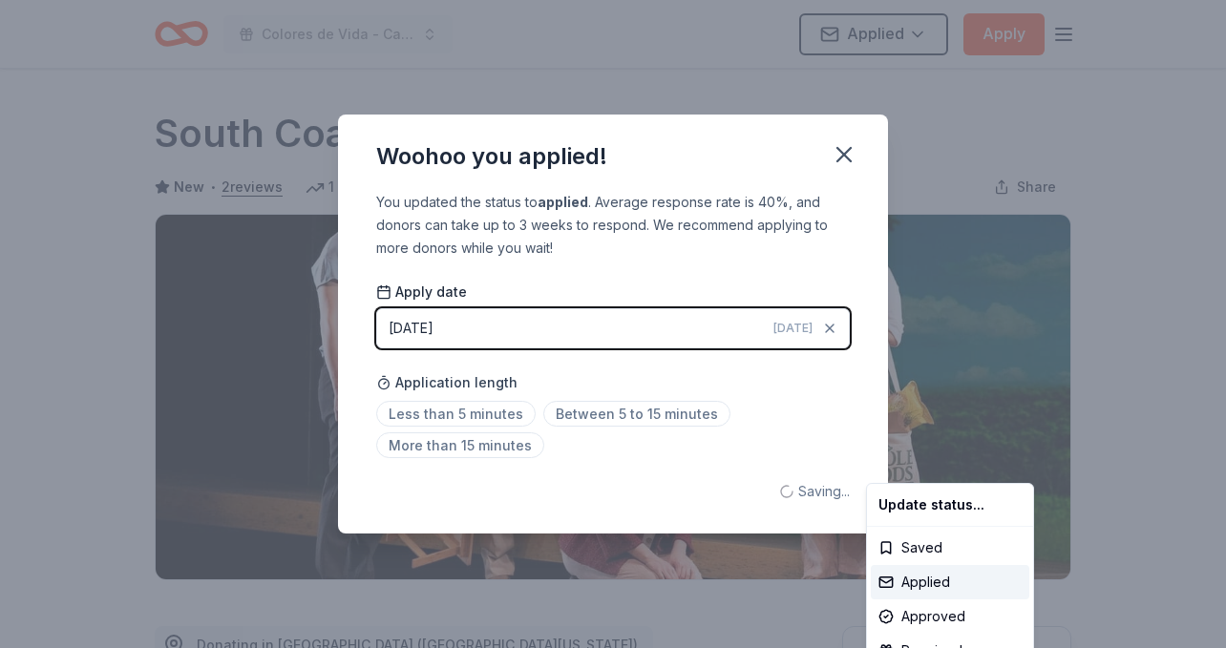
scroll to position [0, 0]
click at [581, 418] on html "Colores de Vida - Casa de la Familia Gala Applied Apply Due in 12 days Share So…" at bounding box center [613, 324] width 1226 height 648
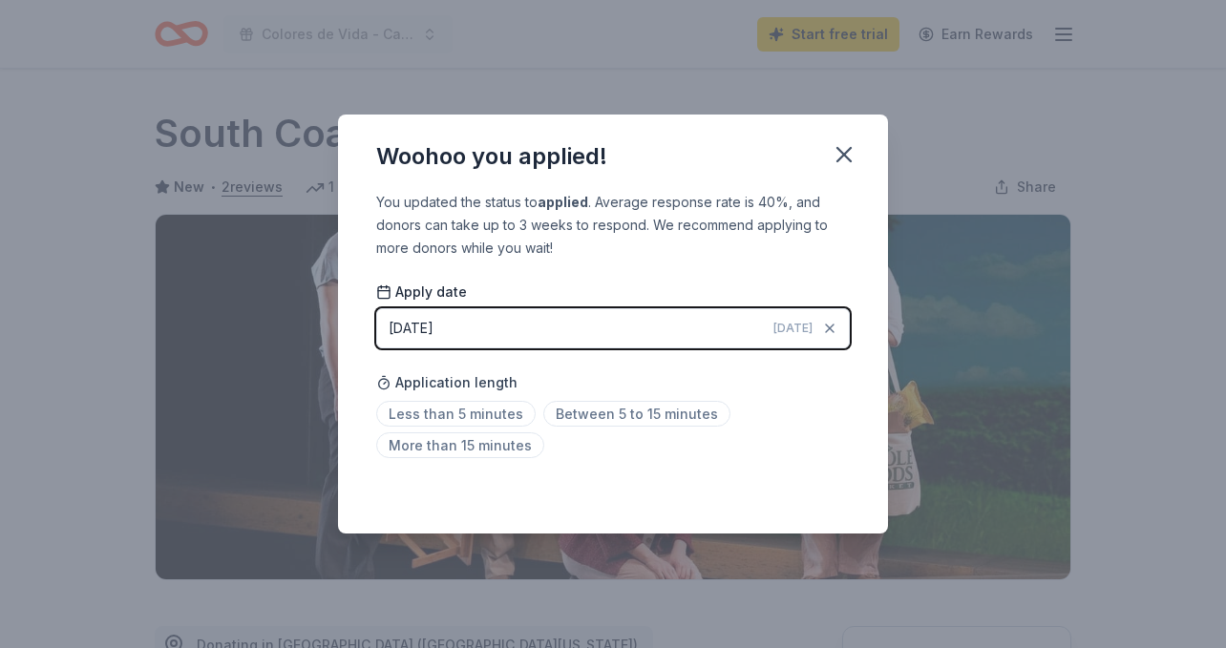
scroll to position [442, 0]
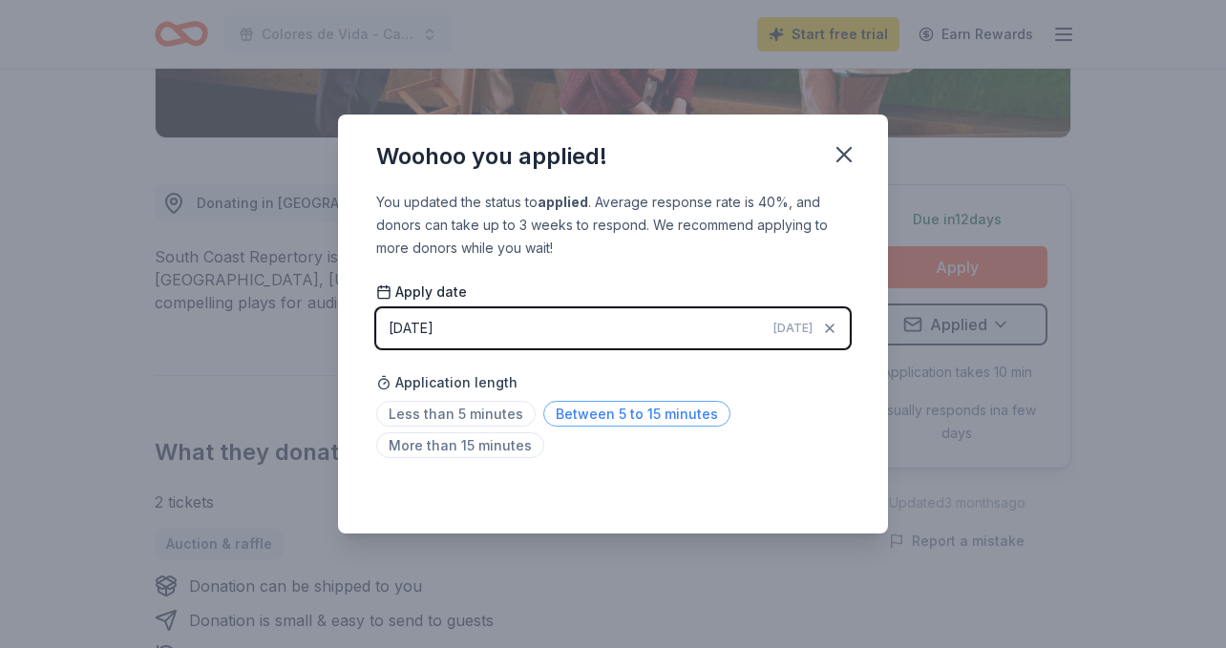
click at [608, 418] on span "Between 5 to 15 minutes" at bounding box center [636, 414] width 187 height 26
click at [847, 159] on icon "button" at bounding box center [844, 154] width 27 height 27
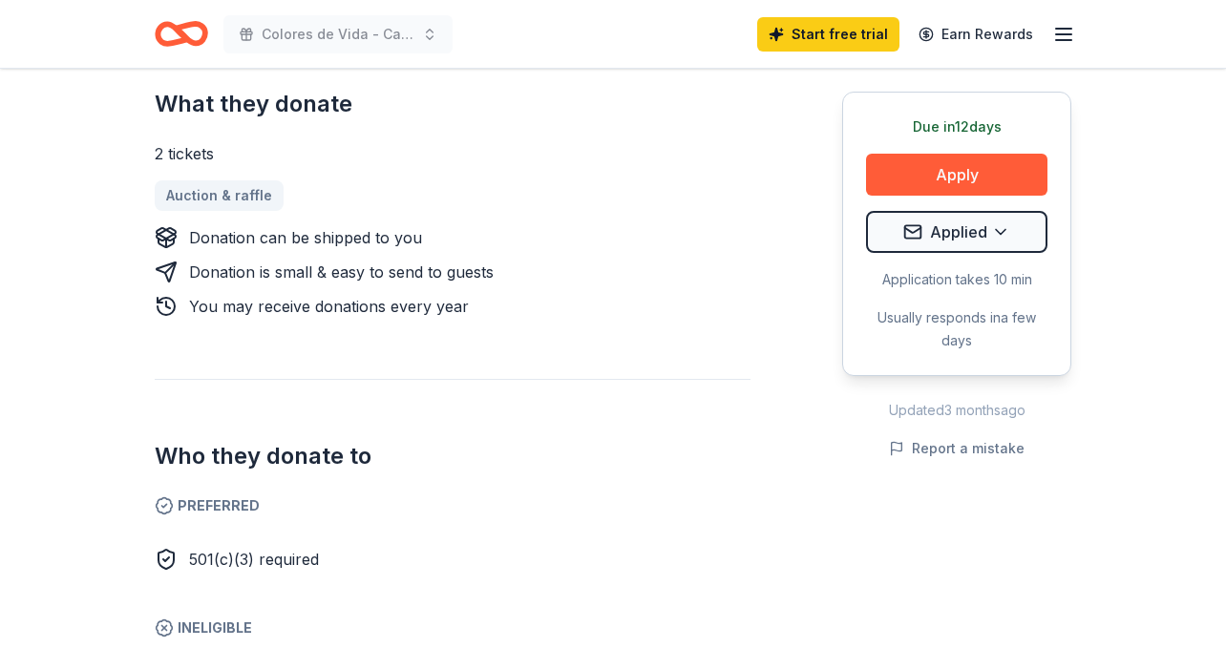
scroll to position [0, 0]
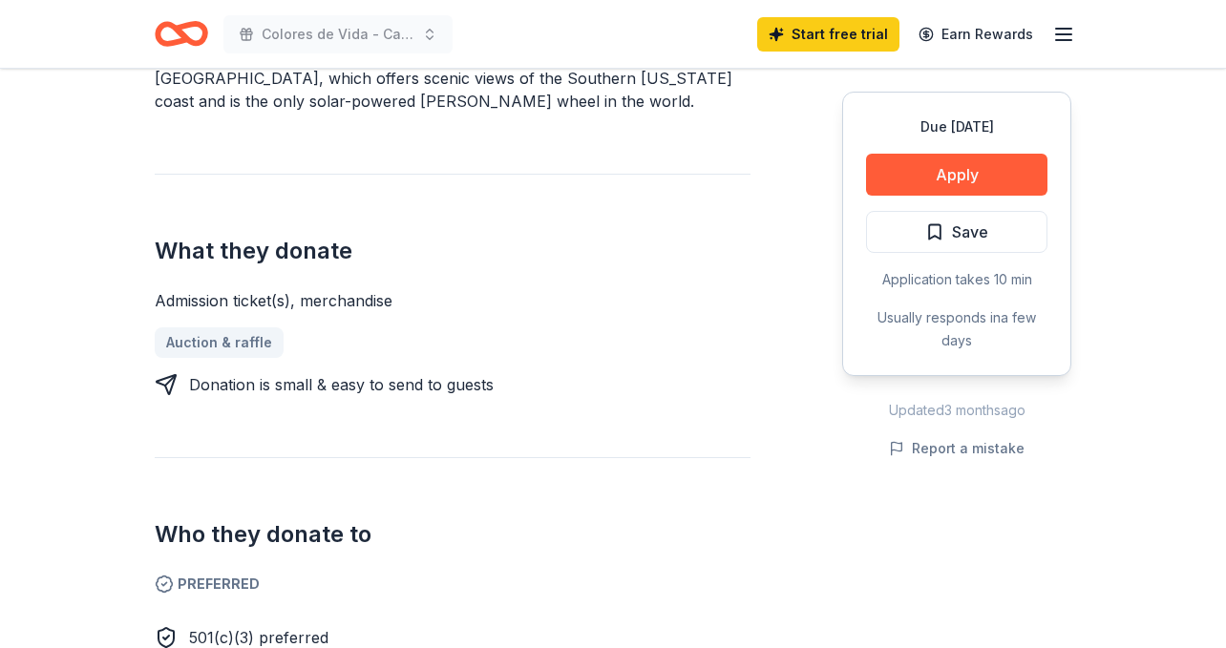
scroll to position [622, 0]
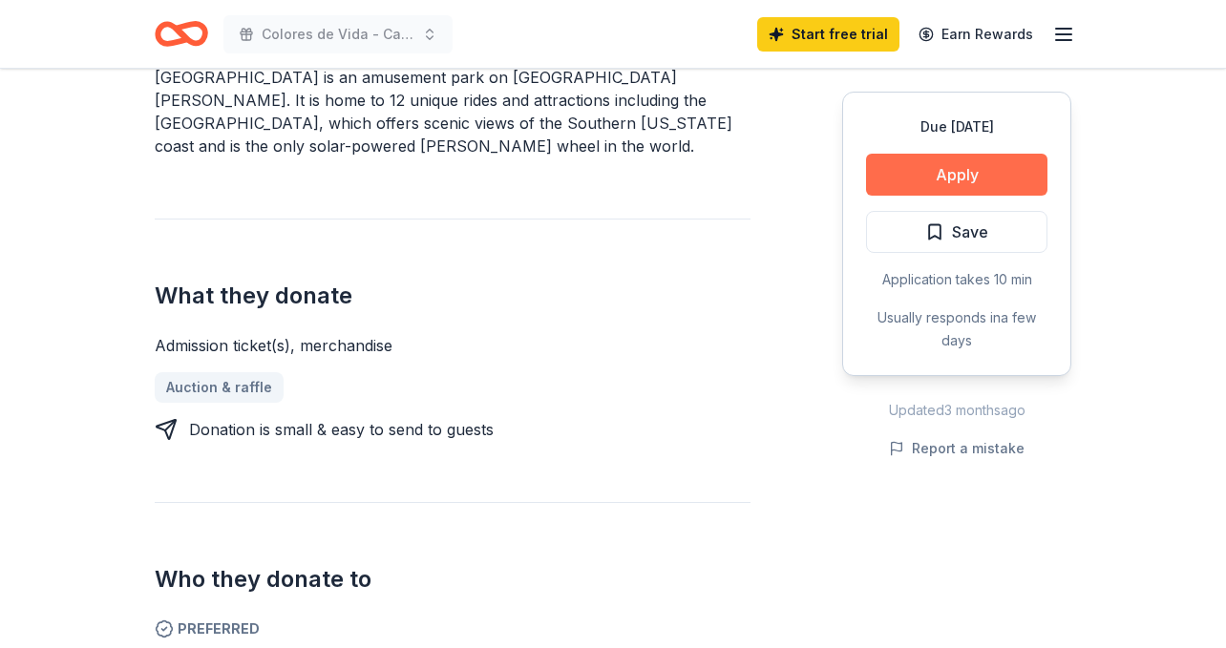
click at [988, 171] on button "Apply" at bounding box center [956, 175] width 181 height 42
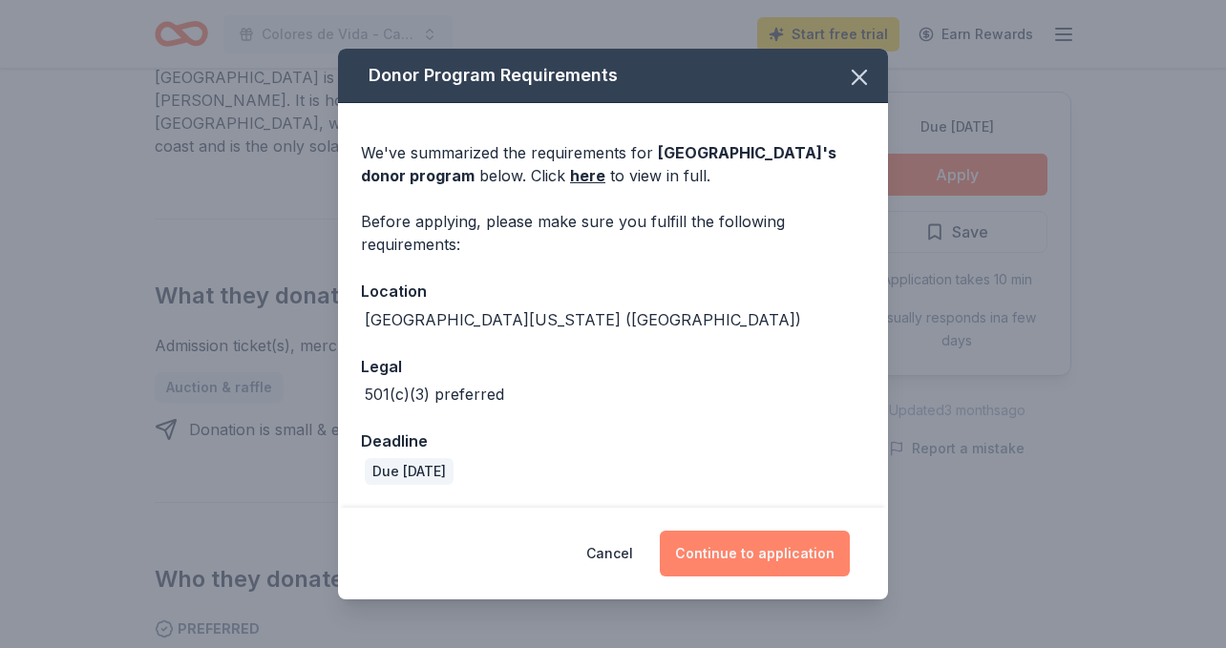
click at [756, 559] on button "Continue to application" at bounding box center [755, 554] width 190 height 46
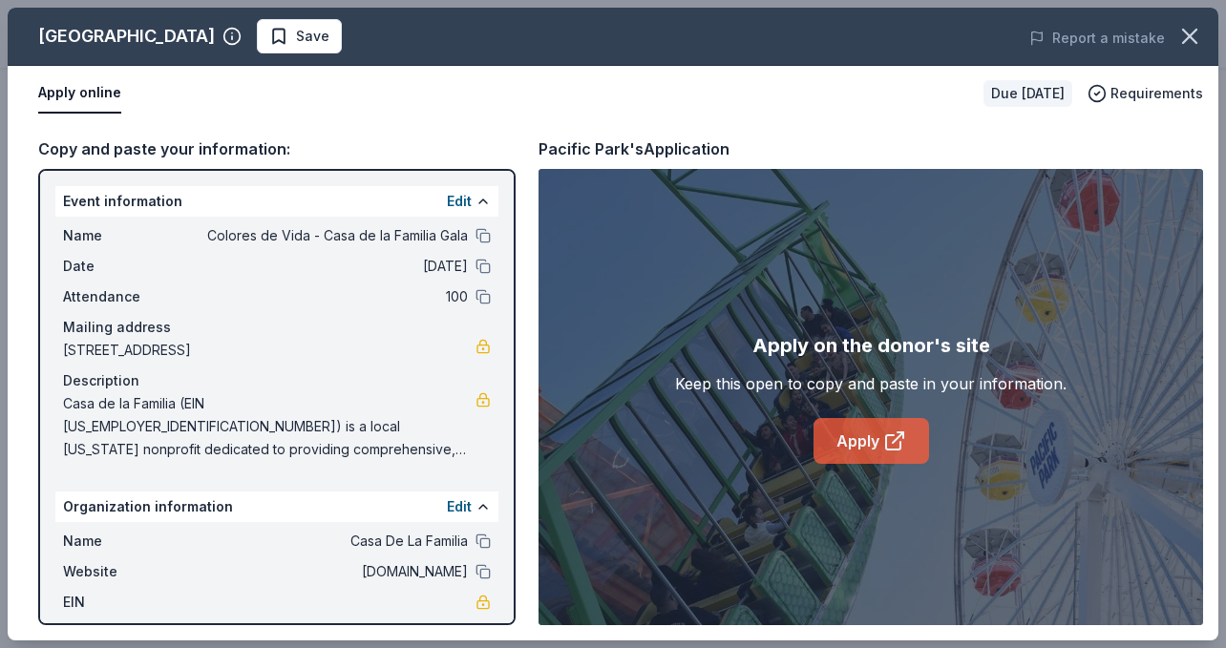
click at [875, 424] on link "Apply" at bounding box center [872, 441] width 116 height 46
click at [296, 31] on span "Save" at bounding box center [312, 36] width 33 height 23
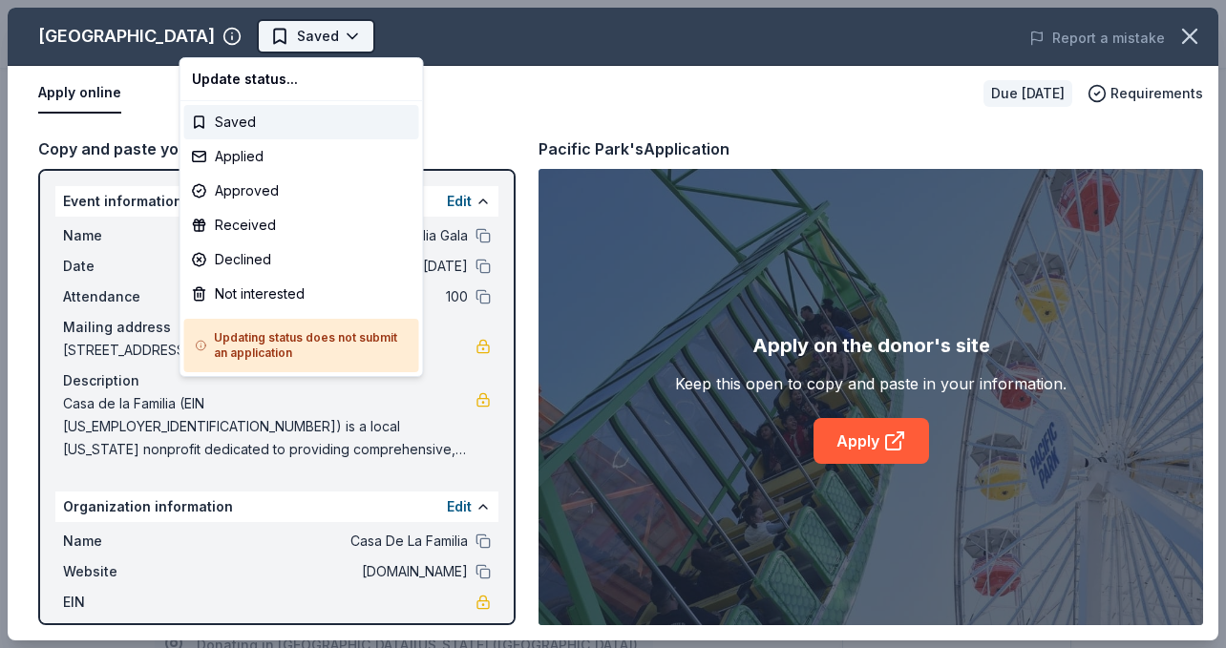
click at [227, 44] on body "Colores de Vida - Casa de la Familia Gala Saved Apply Due in 24 days Share Paci…" at bounding box center [613, 324] width 1226 height 648
click at [763, 99] on html "Colores de Vida - Casa de la Familia Gala Saved Apply Due in 24 days Share Paci…" at bounding box center [613, 324] width 1226 height 648
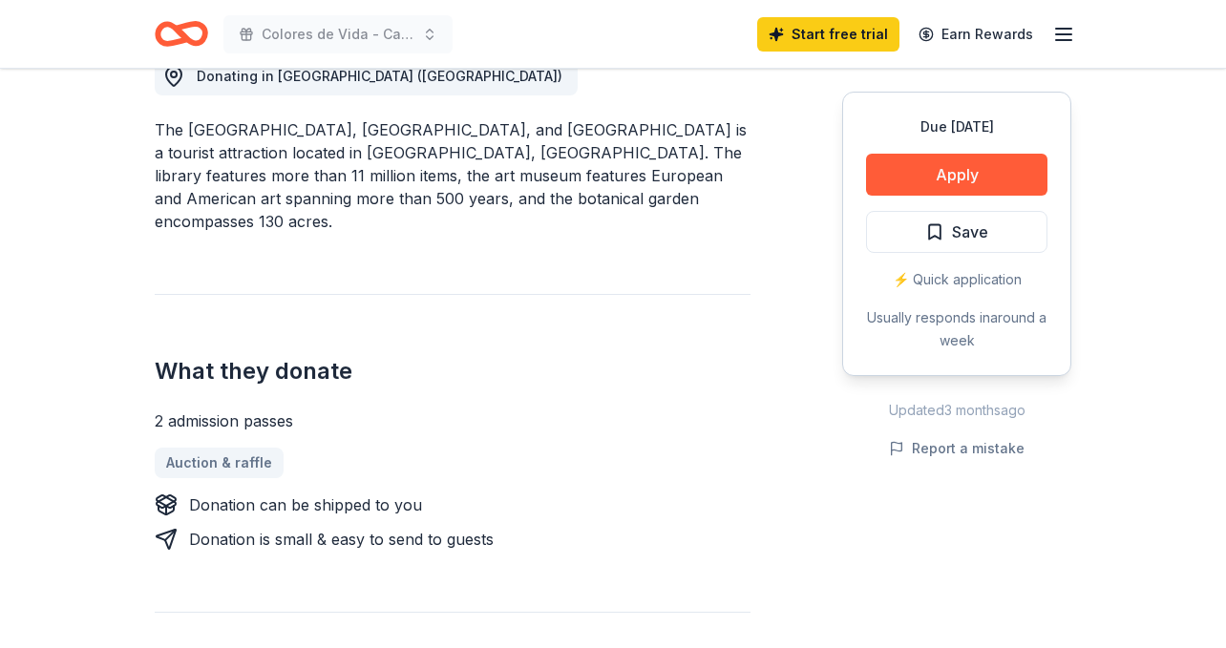
scroll to position [568, 0]
click at [933, 164] on button "Apply" at bounding box center [956, 175] width 181 height 42
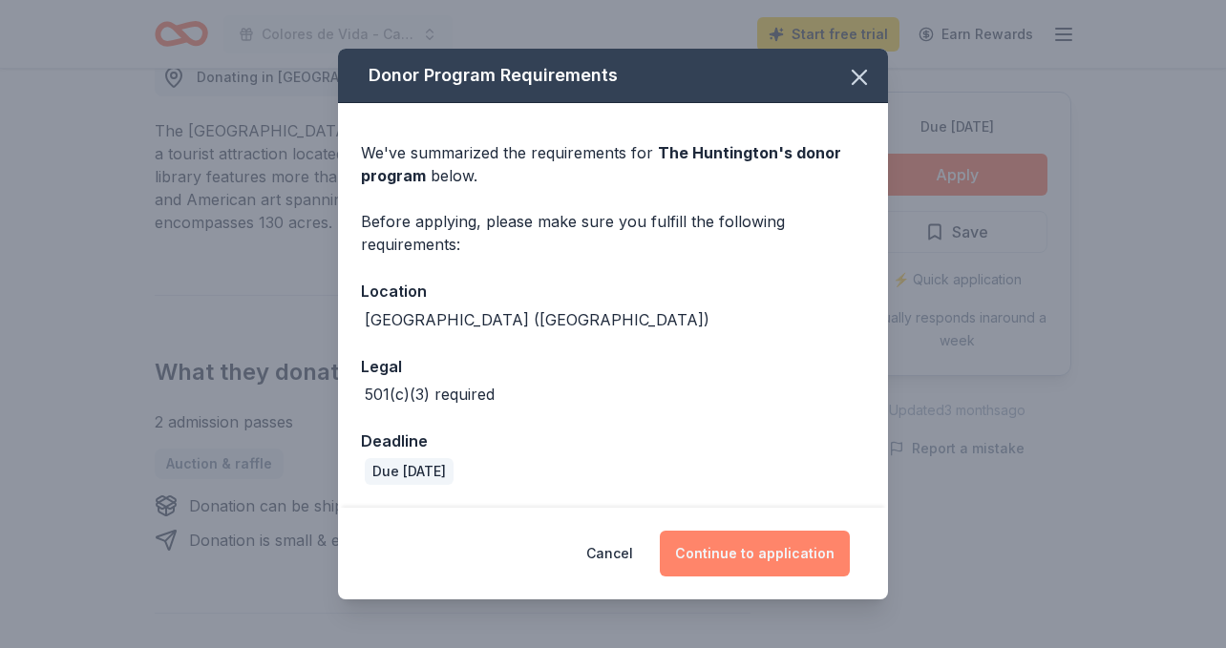
click at [760, 548] on button "Continue to application" at bounding box center [755, 554] width 190 height 46
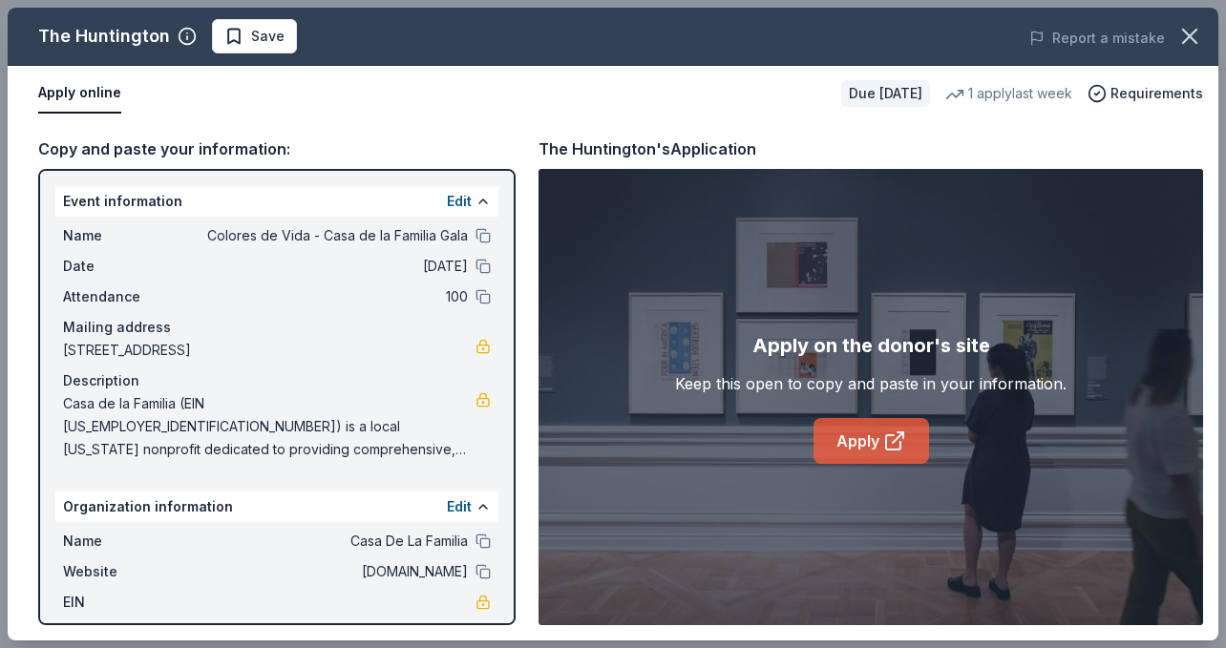
click at [886, 438] on icon at bounding box center [893, 442] width 14 height 14
click at [854, 426] on link "Apply" at bounding box center [872, 441] width 116 height 46
click at [266, 26] on span "Save" at bounding box center [267, 36] width 33 height 23
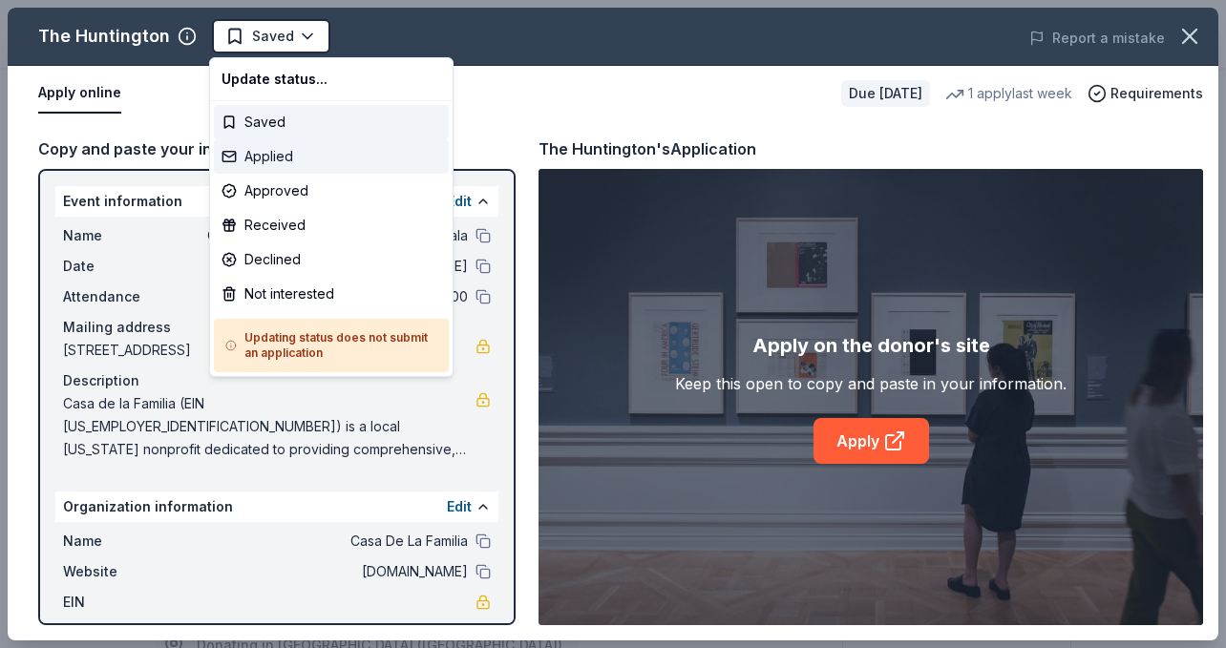
click at [272, 163] on div "Applied" at bounding box center [331, 156] width 235 height 34
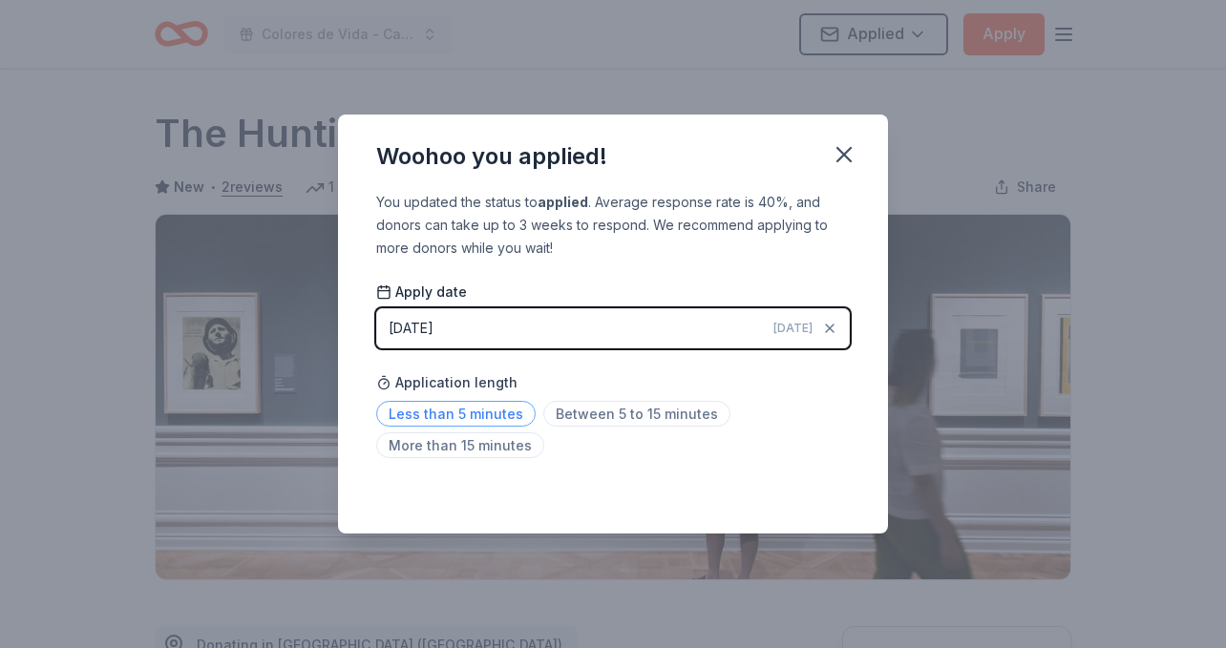
click at [477, 418] on span "Less than 5 minutes" at bounding box center [455, 414] width 159 height 26
click at [847, 162] on icon "button" at bounding box center [844, 154] width 27 height 27
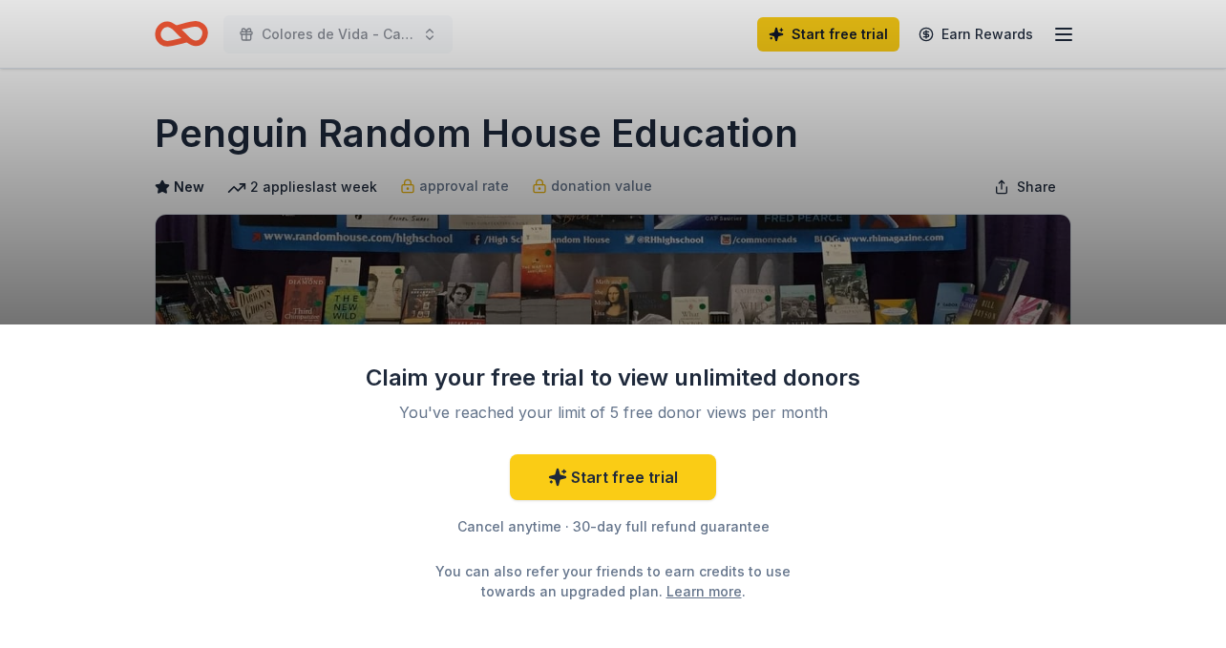
click at [631, 154] on div "Claim your free trial to view unlimited donors You've reached your limit of 5 f…" at bounding box center [613, 324] width 1226 height 648
